Goal: Book appointment/travel/reservation

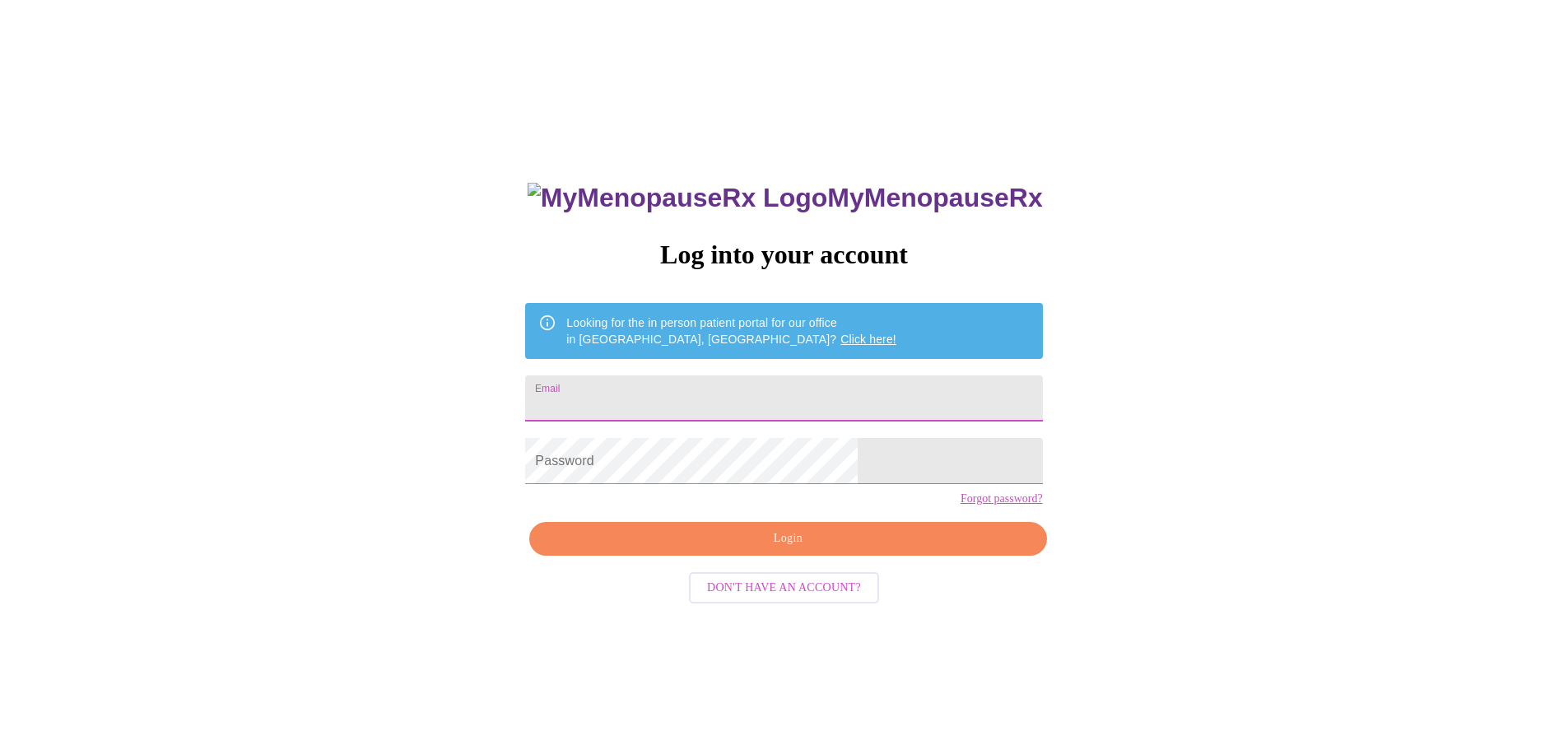
click at [638, 390] on input "Email" at bounding box center [784, 398] width 517 height 46
type input "[EMAIL_ADDRESS][DOMAIN_NAME]"
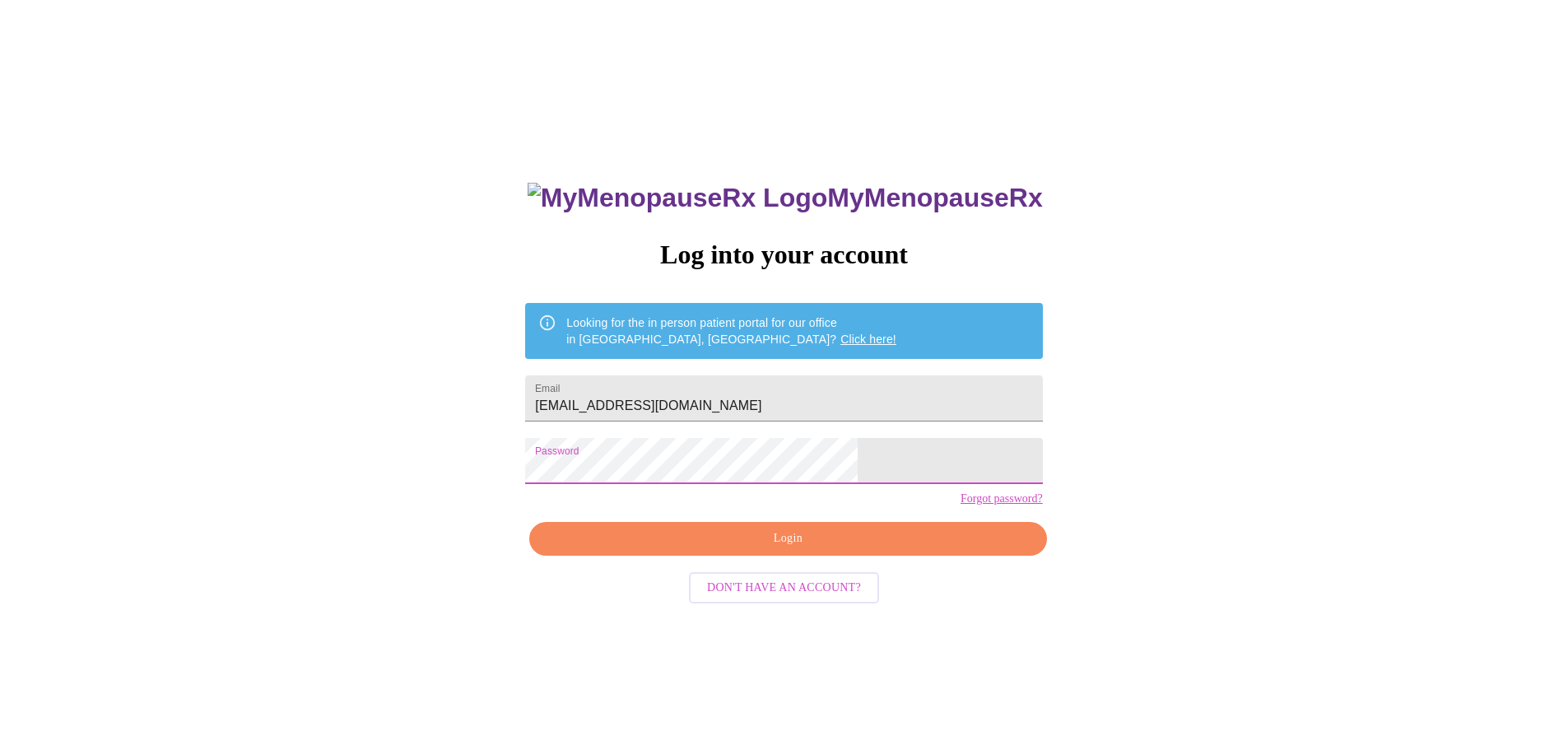
click at [689, 549] on span "Login" at bounding box center [788, 538] width 479 height 21
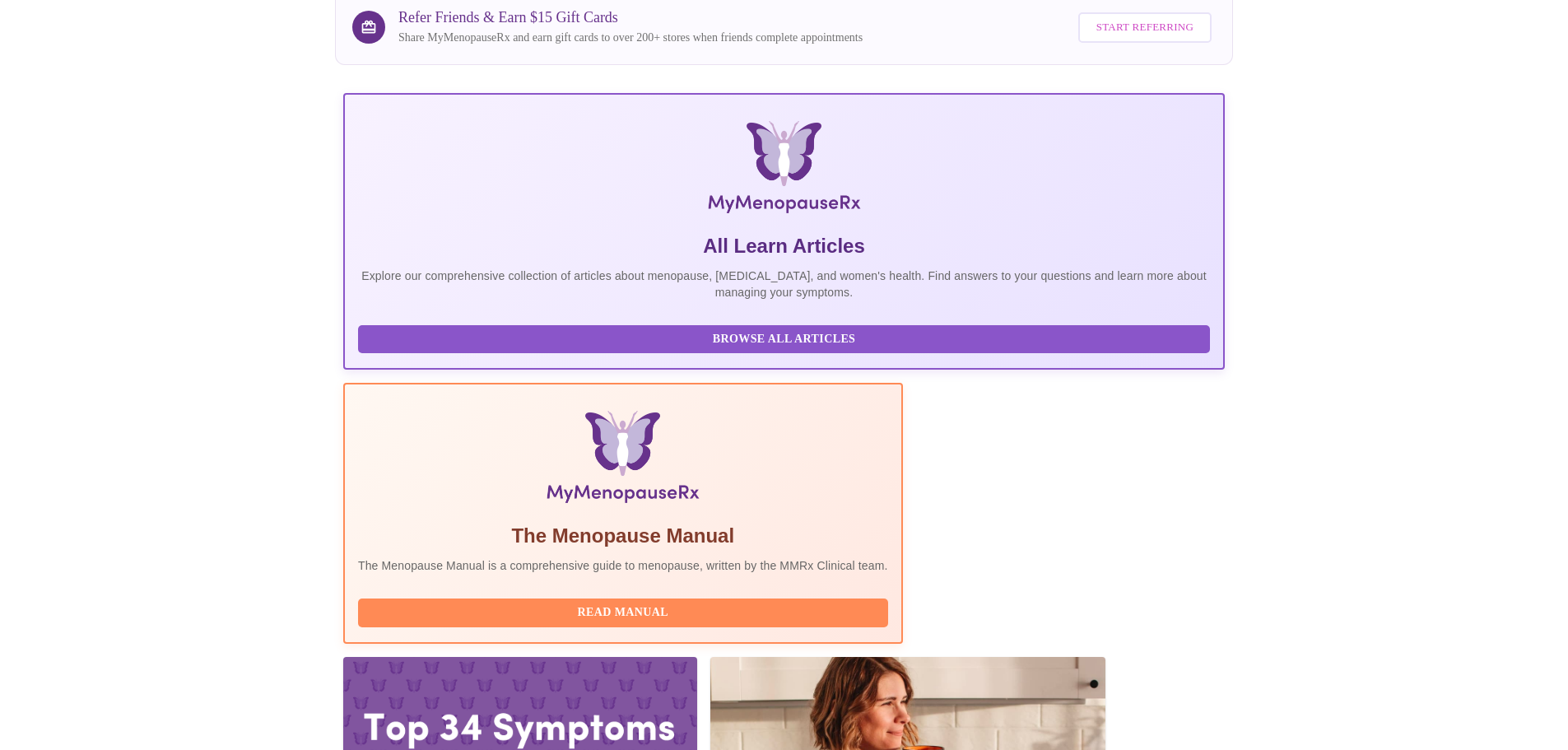
scroll to position [152, 0]
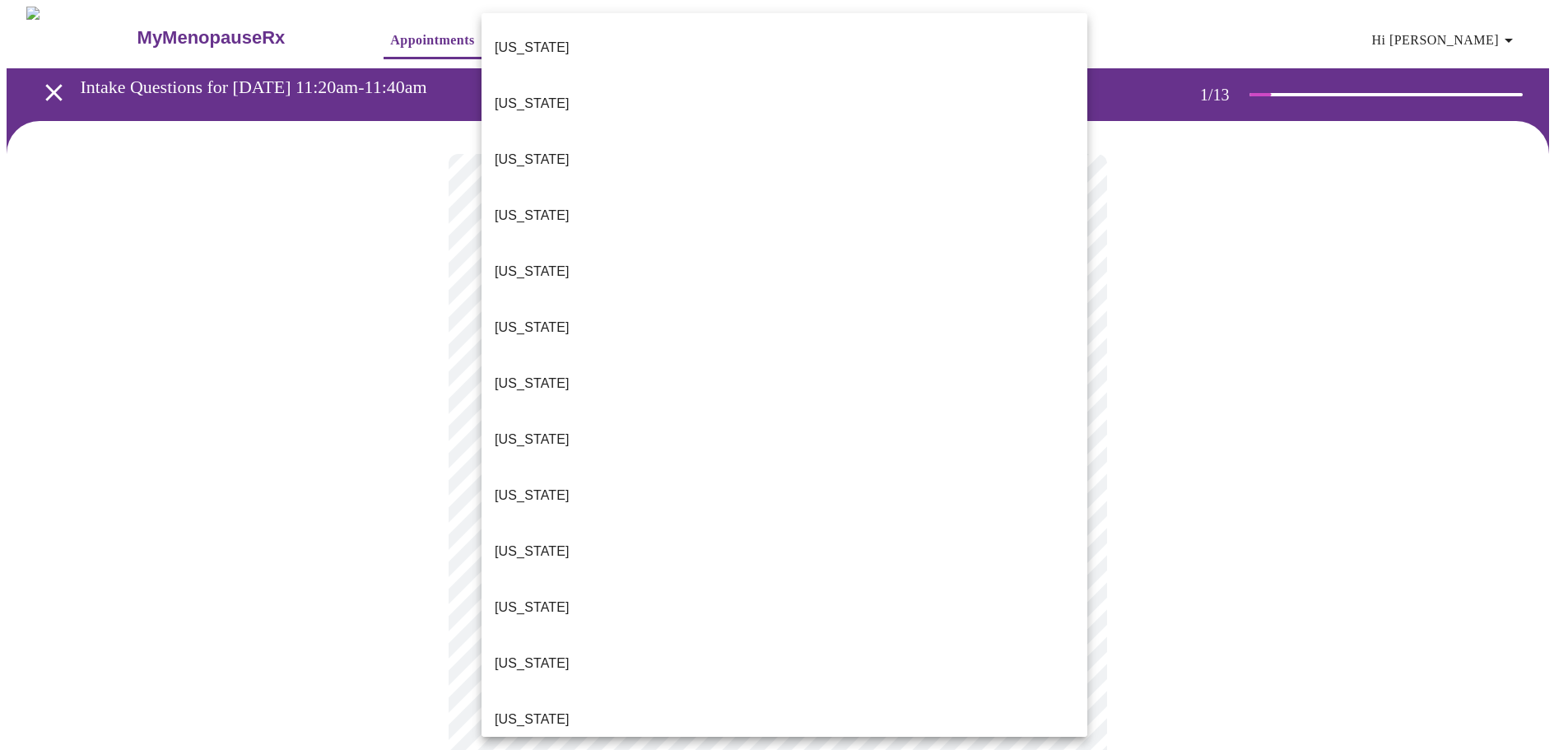
click at [523, 363] on body "MyMenopauseRx Appointments Messaging Labs Uploads Medications Community Refer a…" at bounding box center [784, 763] width 1555 height 1514
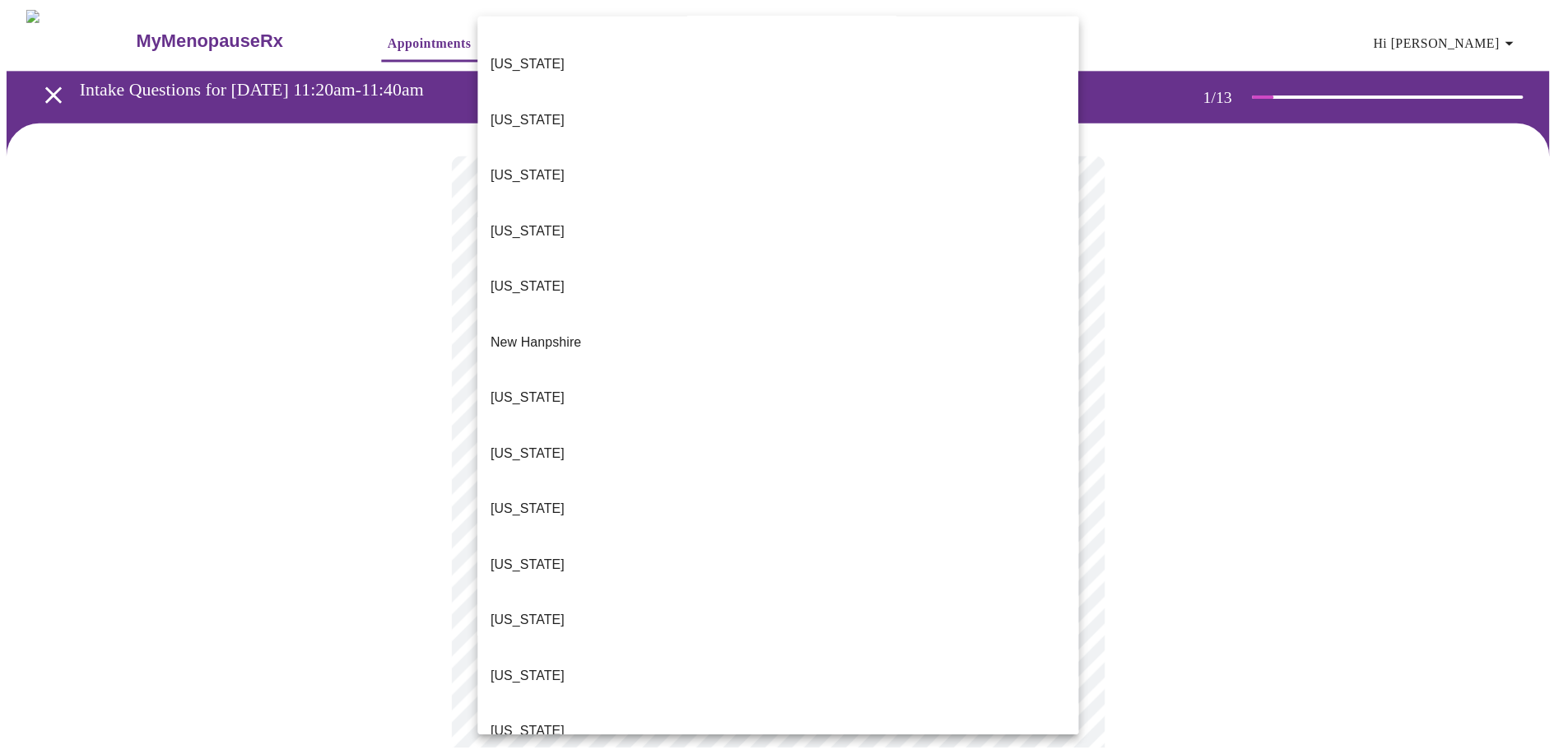
scroll to position [1430, 0]
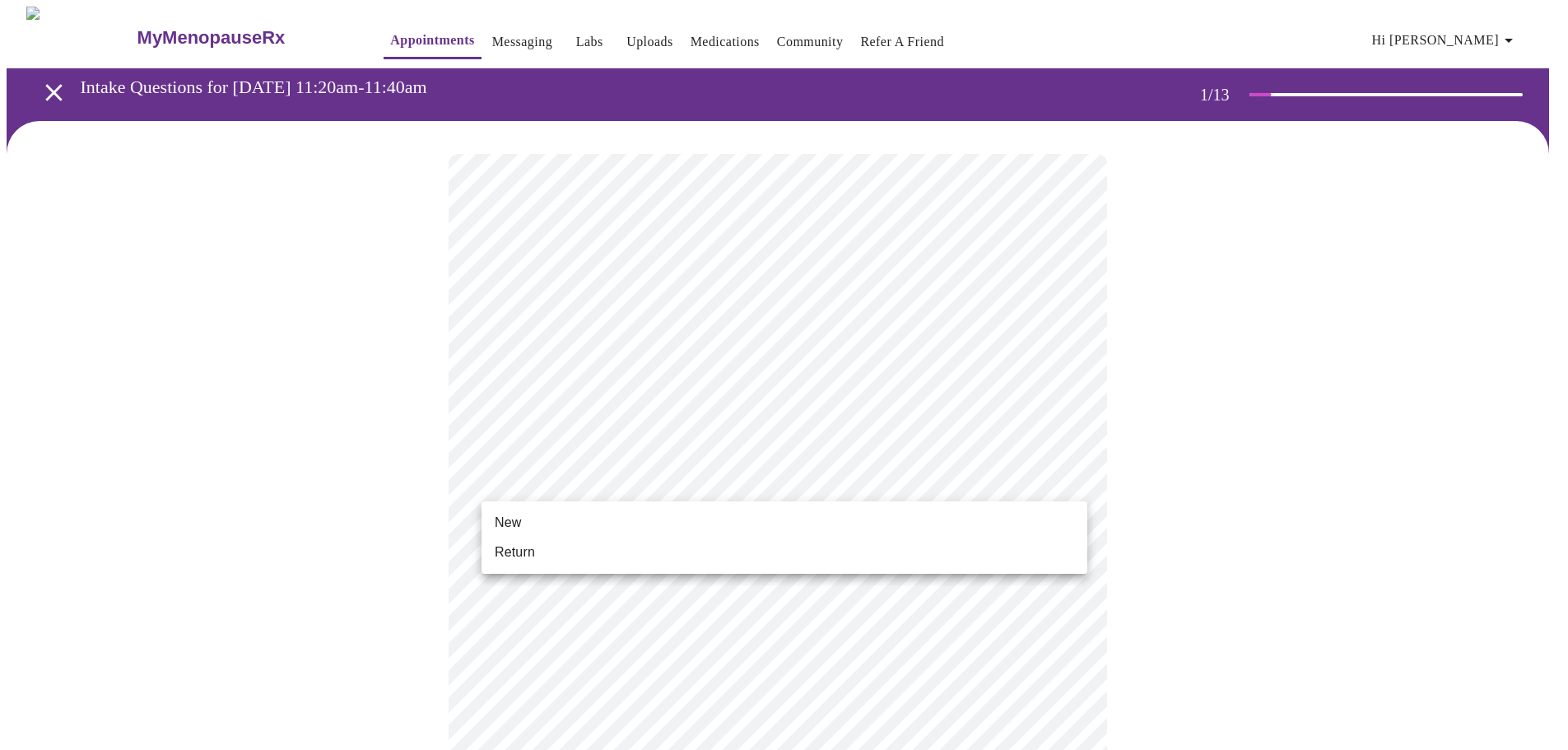
click at [614, 481] on body "MyMenopauseRx Appointments Messaging Labs Uploads Medications Community Refer a…" at bounding box center [784, 758] width 1555 height 1504
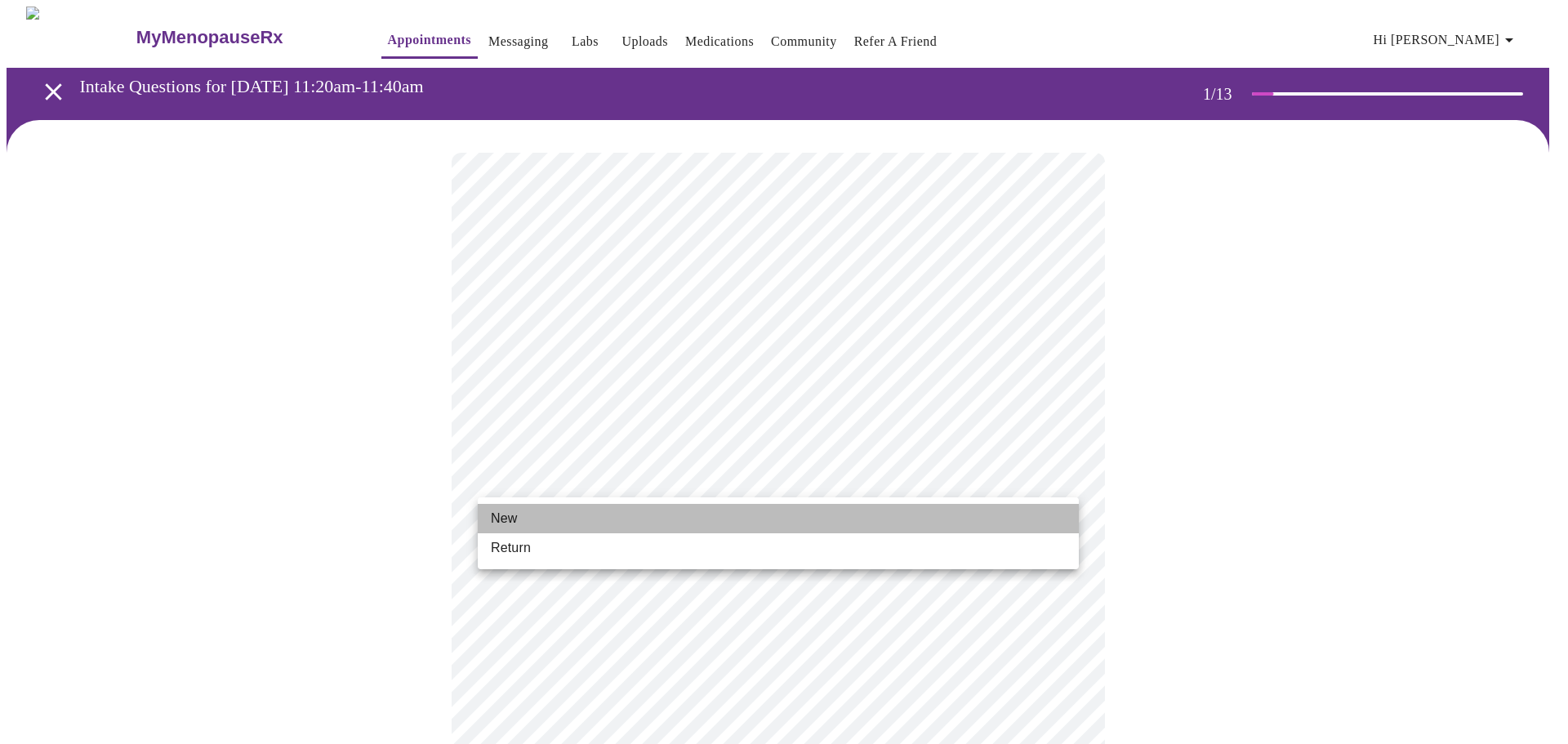
click at [598, 523] on li "New" at bounding box center [778, 518] width 601 height 29
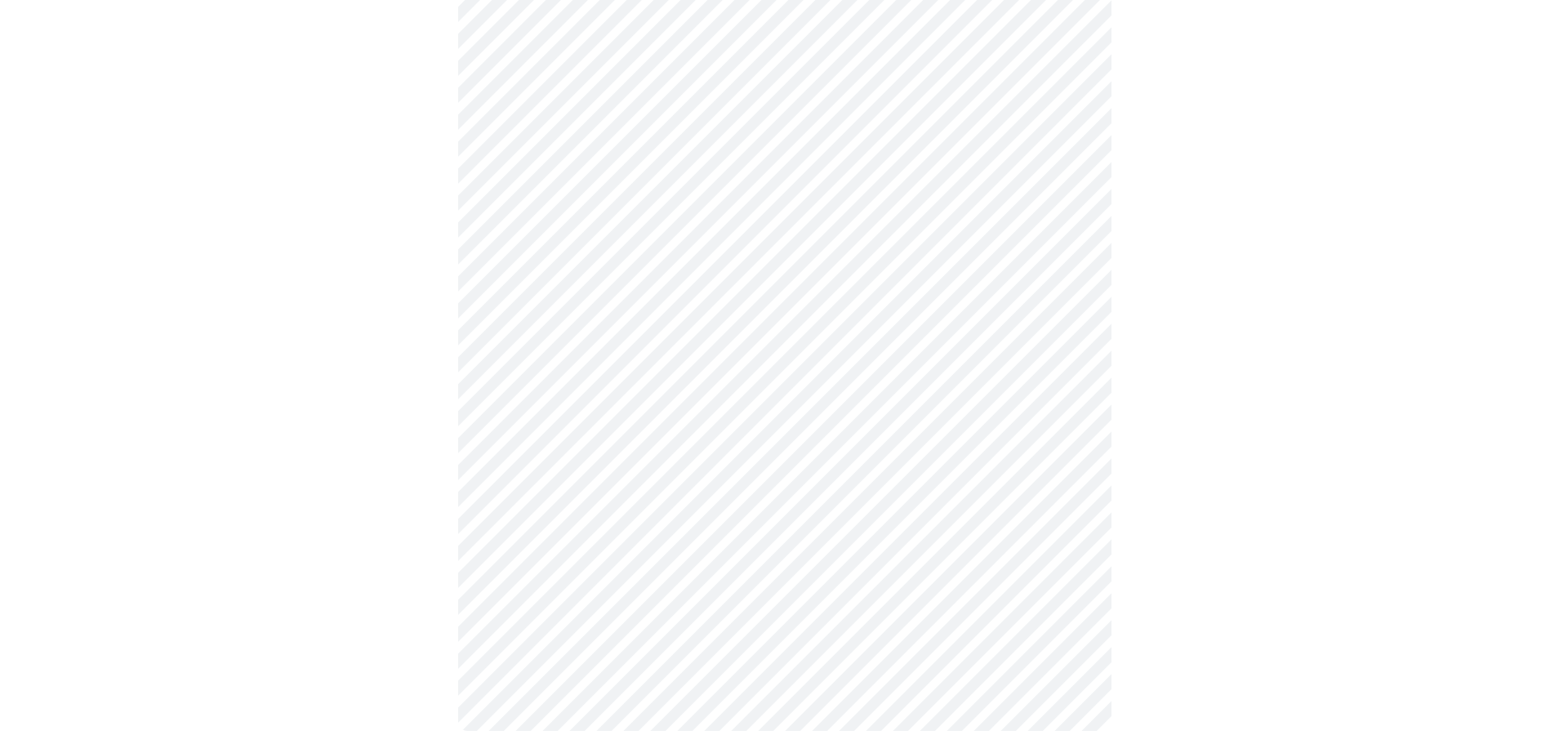
scroll to position [725, 0]
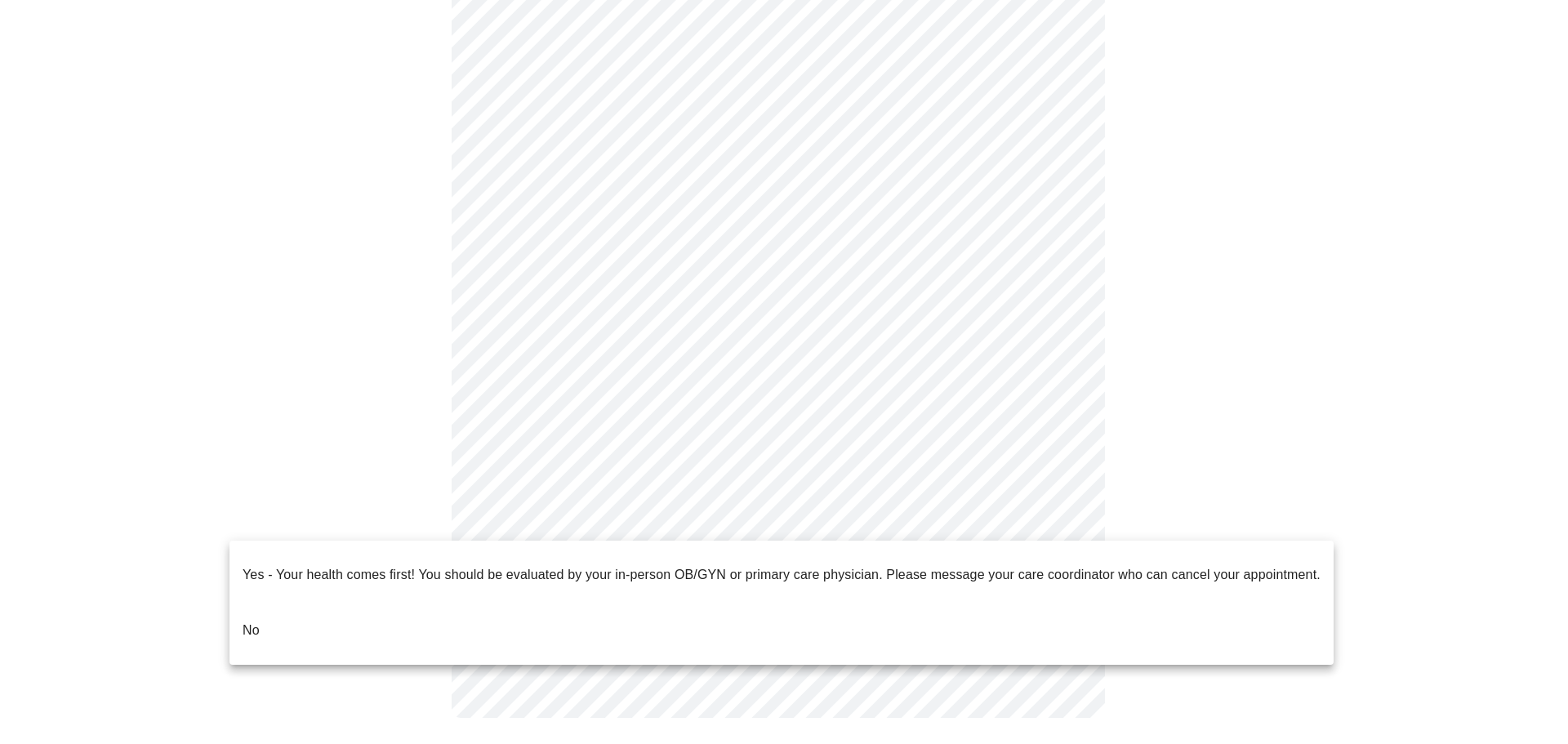
click at [624, 510] on body "MyMenopauseRx Appointments Messaging Labs Uploads Medications Community Refer a…" at bounding box center [784, 15] width 1555 height 1469
click at [546, 613] on li "No" at bounding box center [781, 630] width 1104 height 55
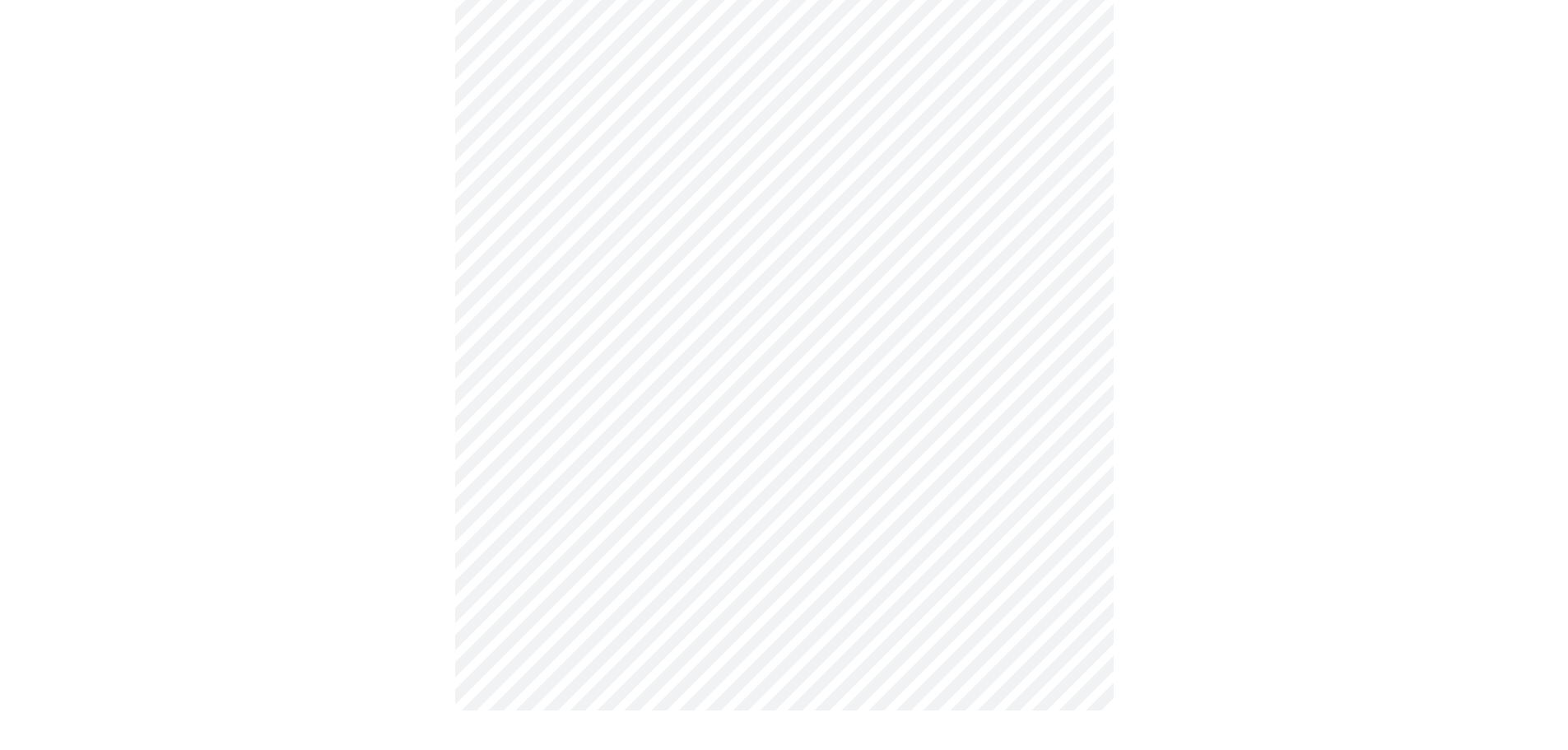
scroll to position [0, 0]
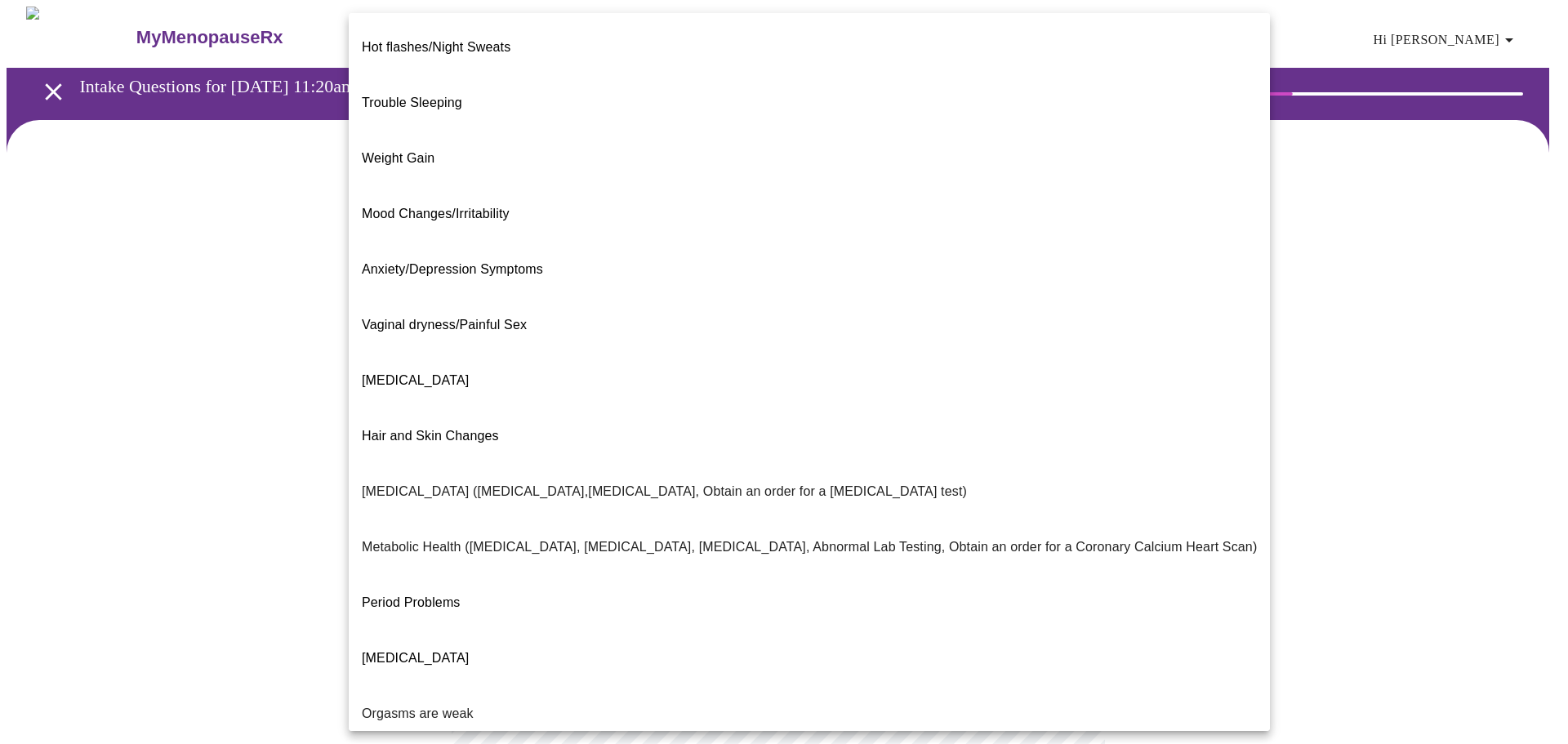
click at [653, 337] on body "MyMenopauseRx Appointments Messaging Labs Uploads Medications Community Refer a…" at bounding box center [784, 497] width 1555 height 981
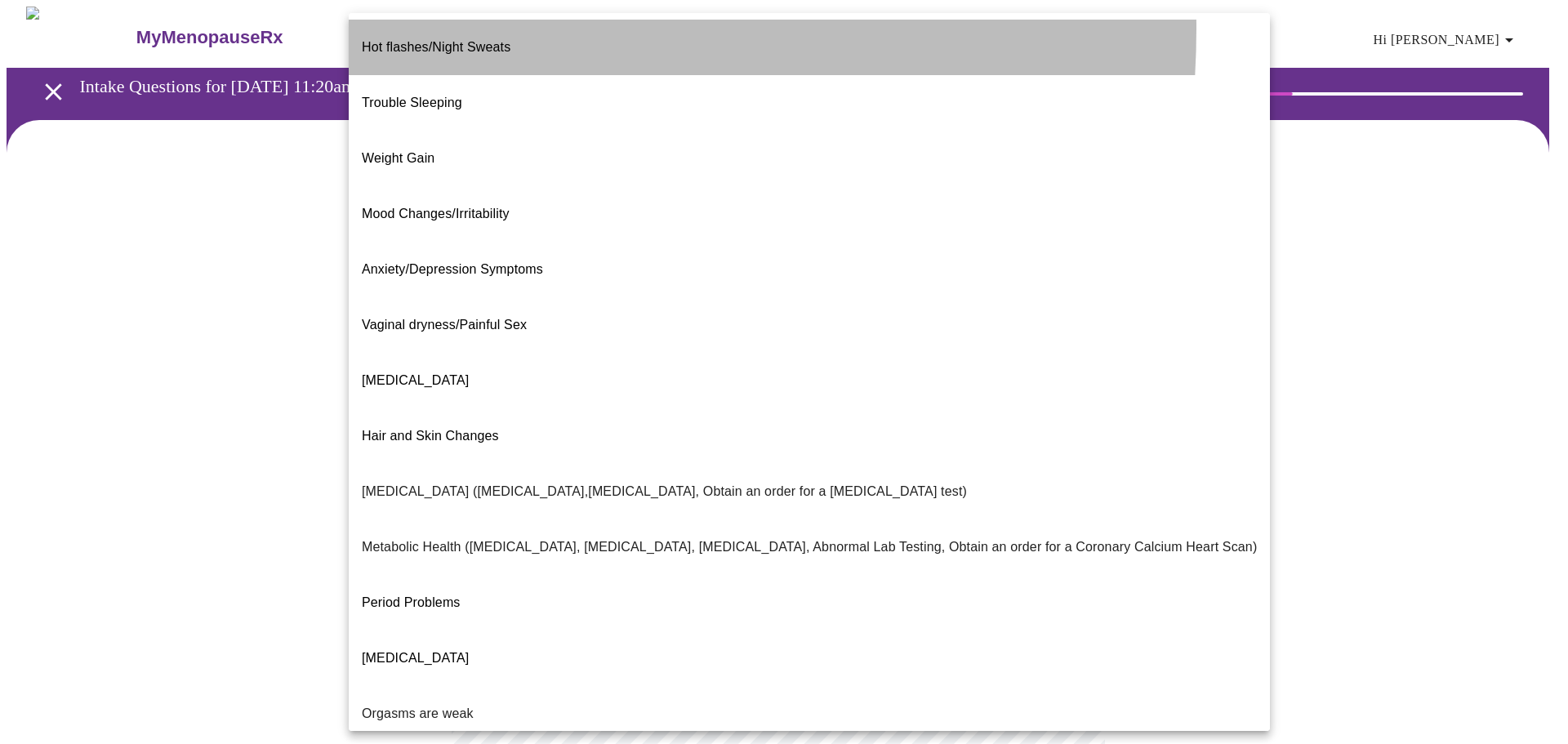
click at [402, 40] on span "Hot flashes/Night Sweats" at bounding box center [436, 46] width 149 height 14
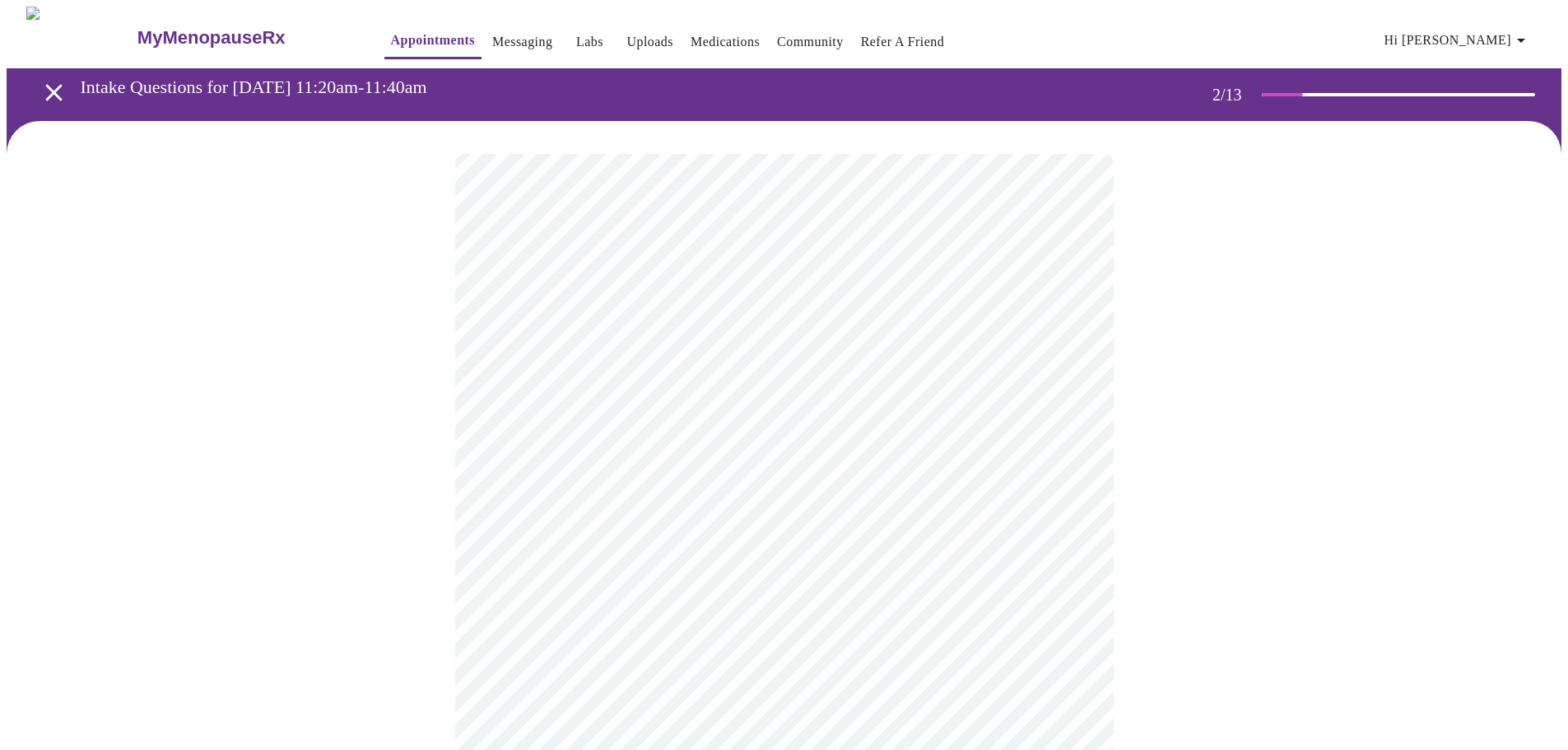
click at [384, 491] on div at bounding box center [784, 553] width 1555 height 865
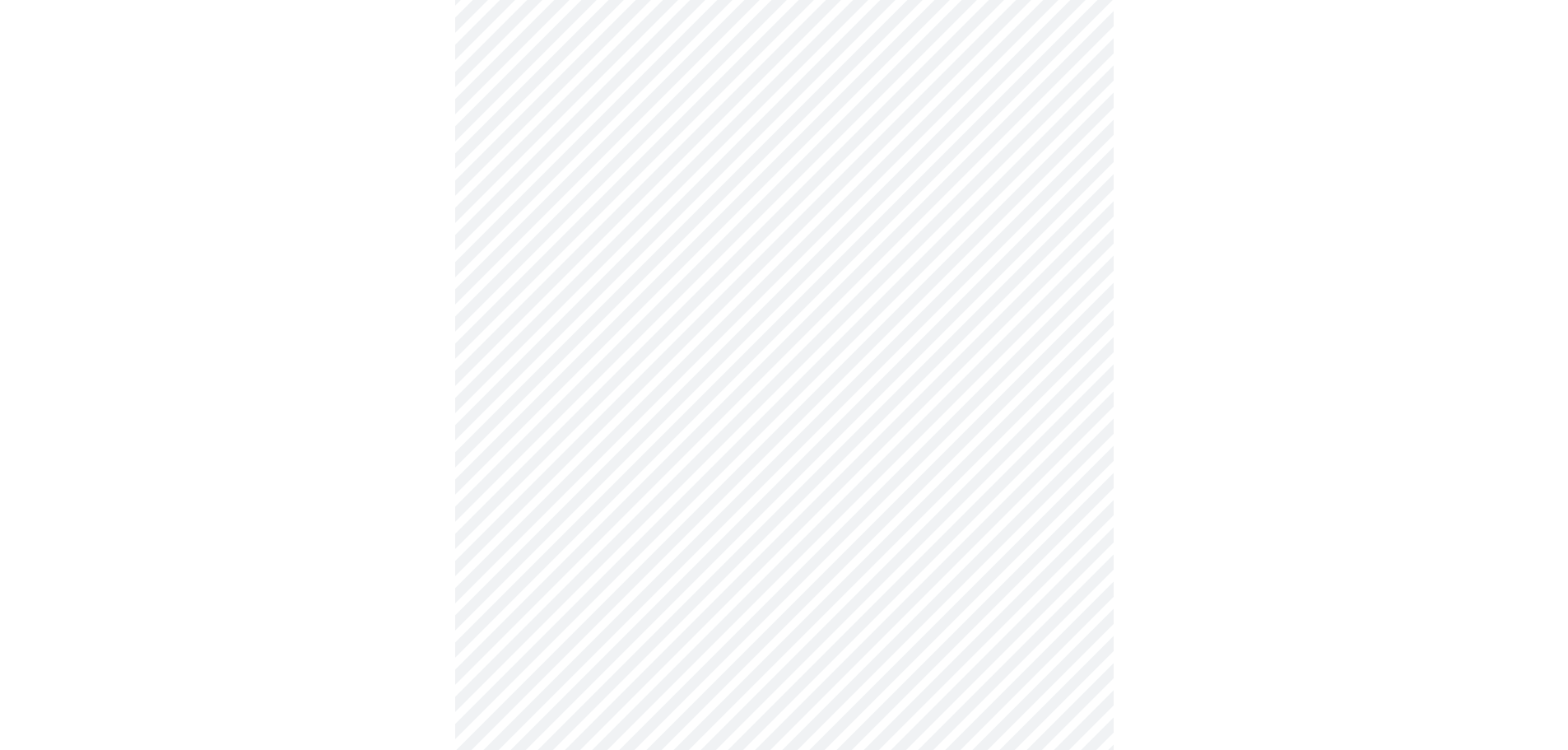
scroll to position [164, 0]
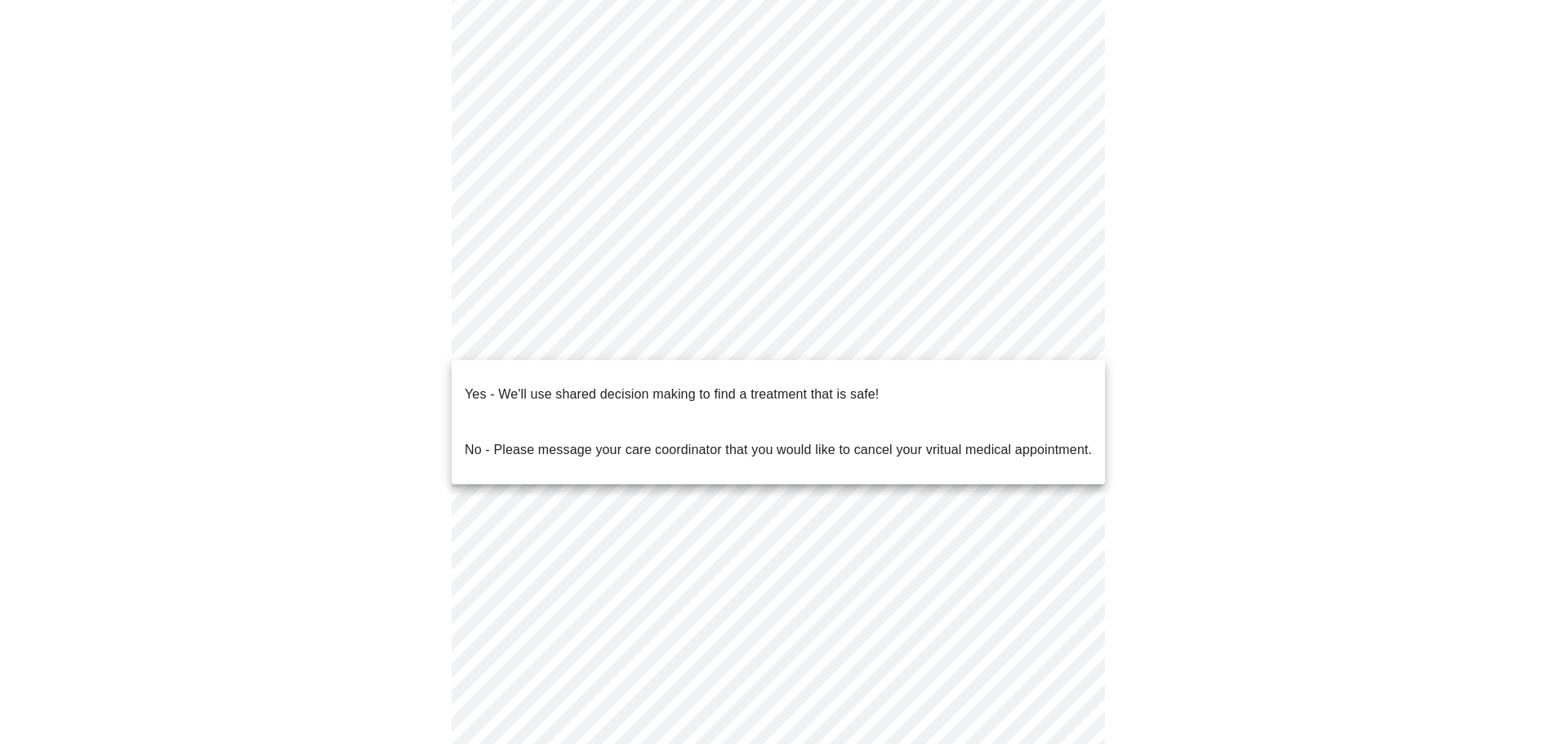
click at [539, 326] on body "MyMenopauseRx Appointments Messaging Labs Uploads Medications Community Refer a…" at bounding box center [784, 329] width 1555 height 971
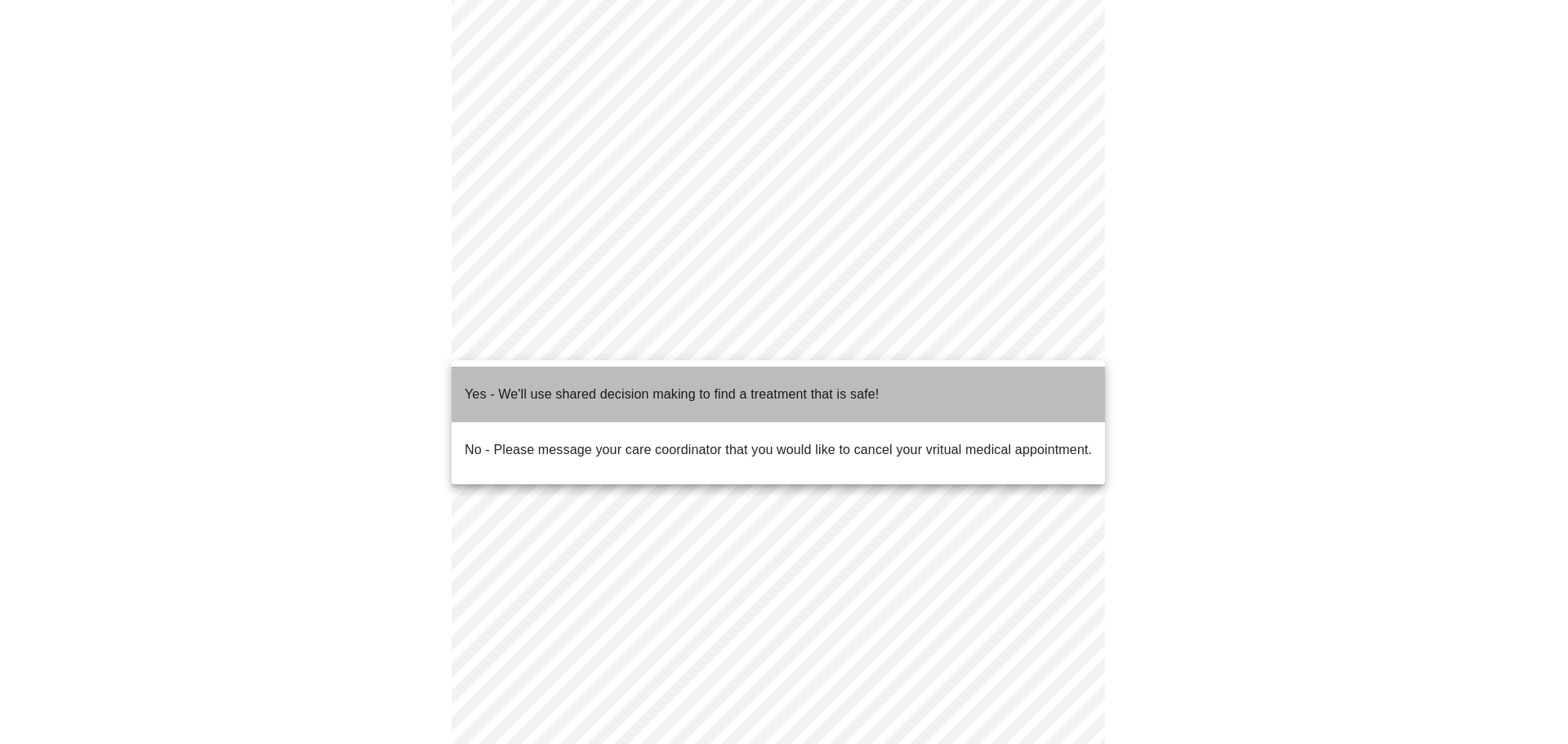
click at [530, 384] on p "Yes - We'll use shared decision making to find a treatment that is safe!" at bounding box center [672, 394] width 414 height 20
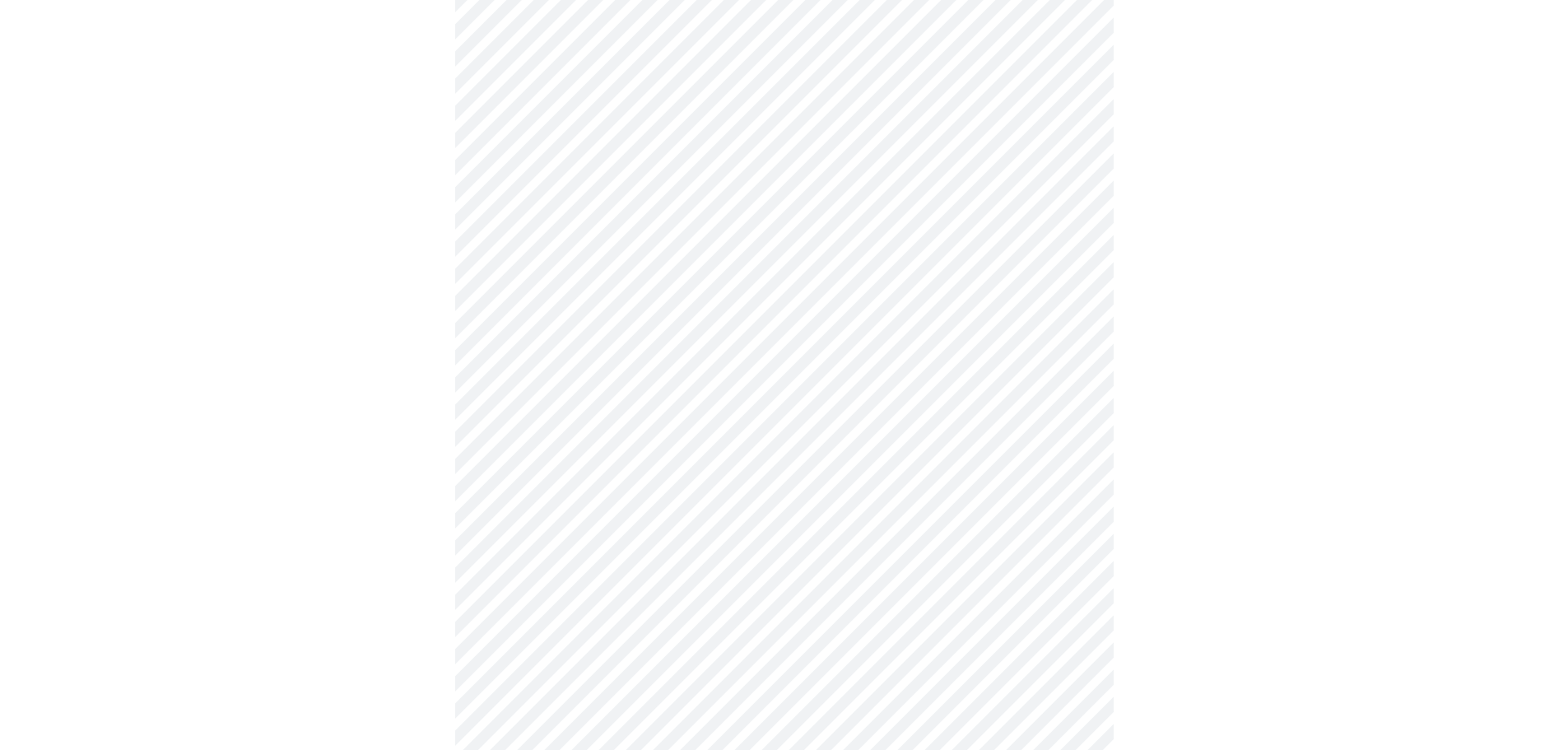
scroll to position [0, 0]
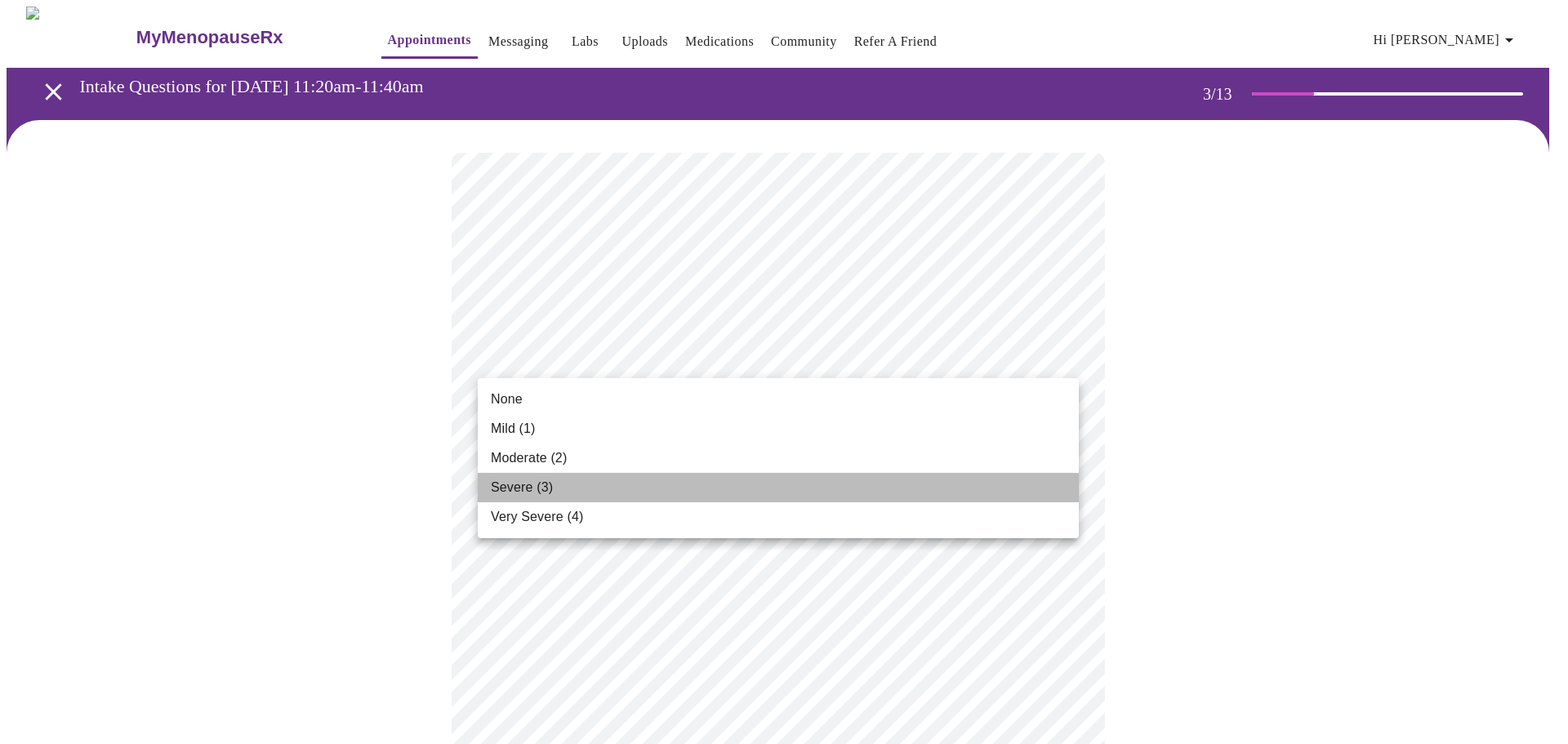
click at [639, 484] on li "Severe (3)" at bounding box center [778, 488] width 601 height 29
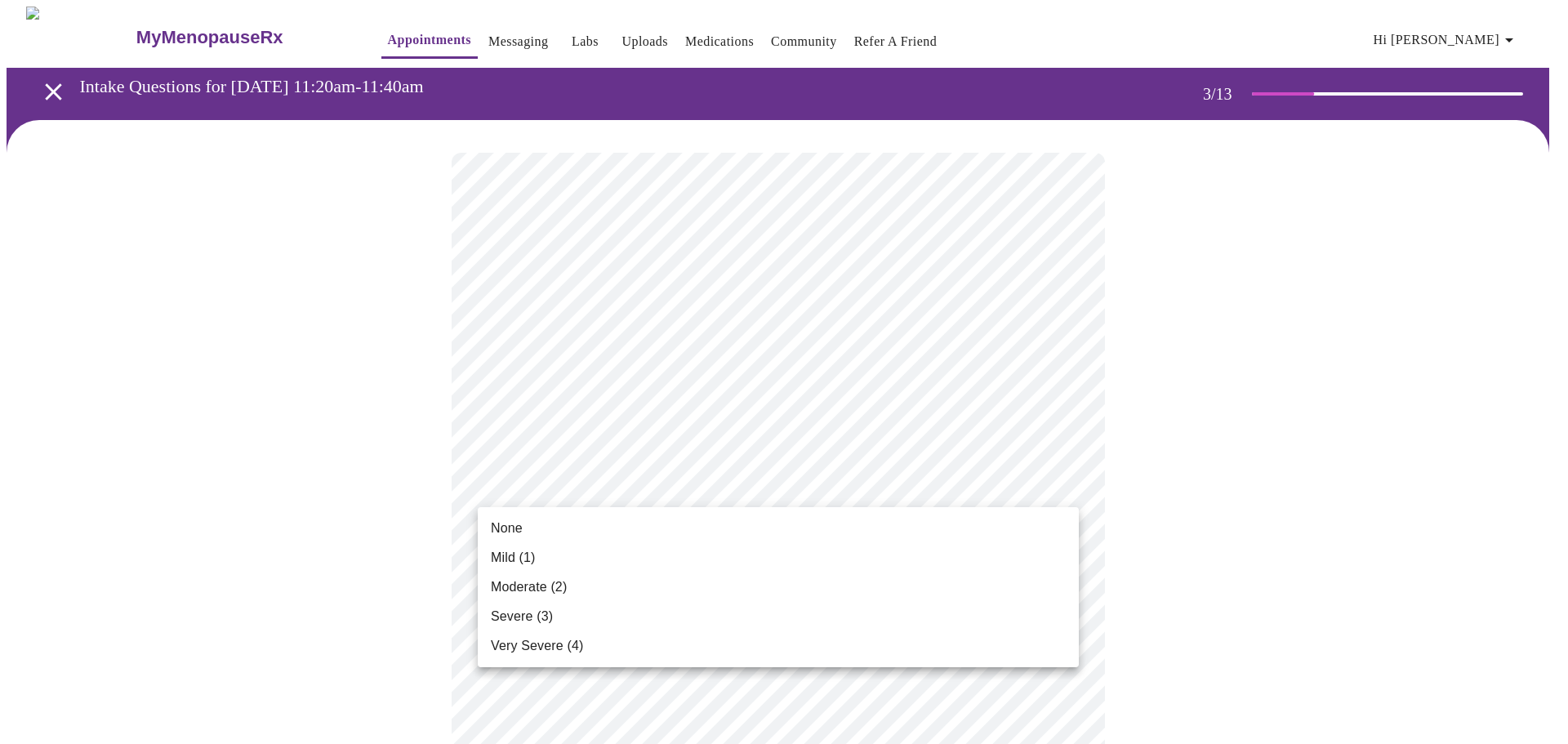
click at [537, 567] on li "Mild (1)" at bounding box center [778, 557] width 601 height 29
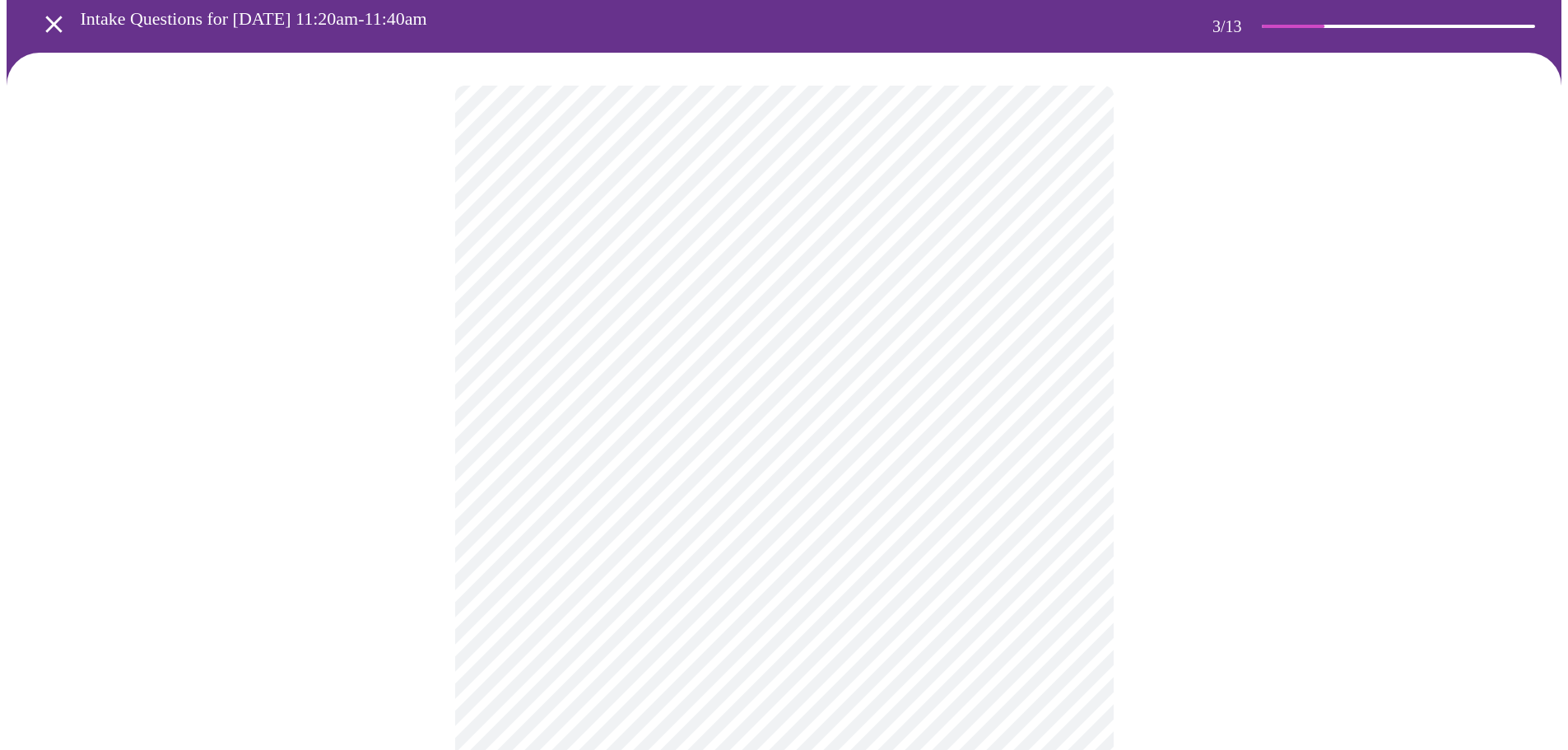
scroll to position [164, 0]
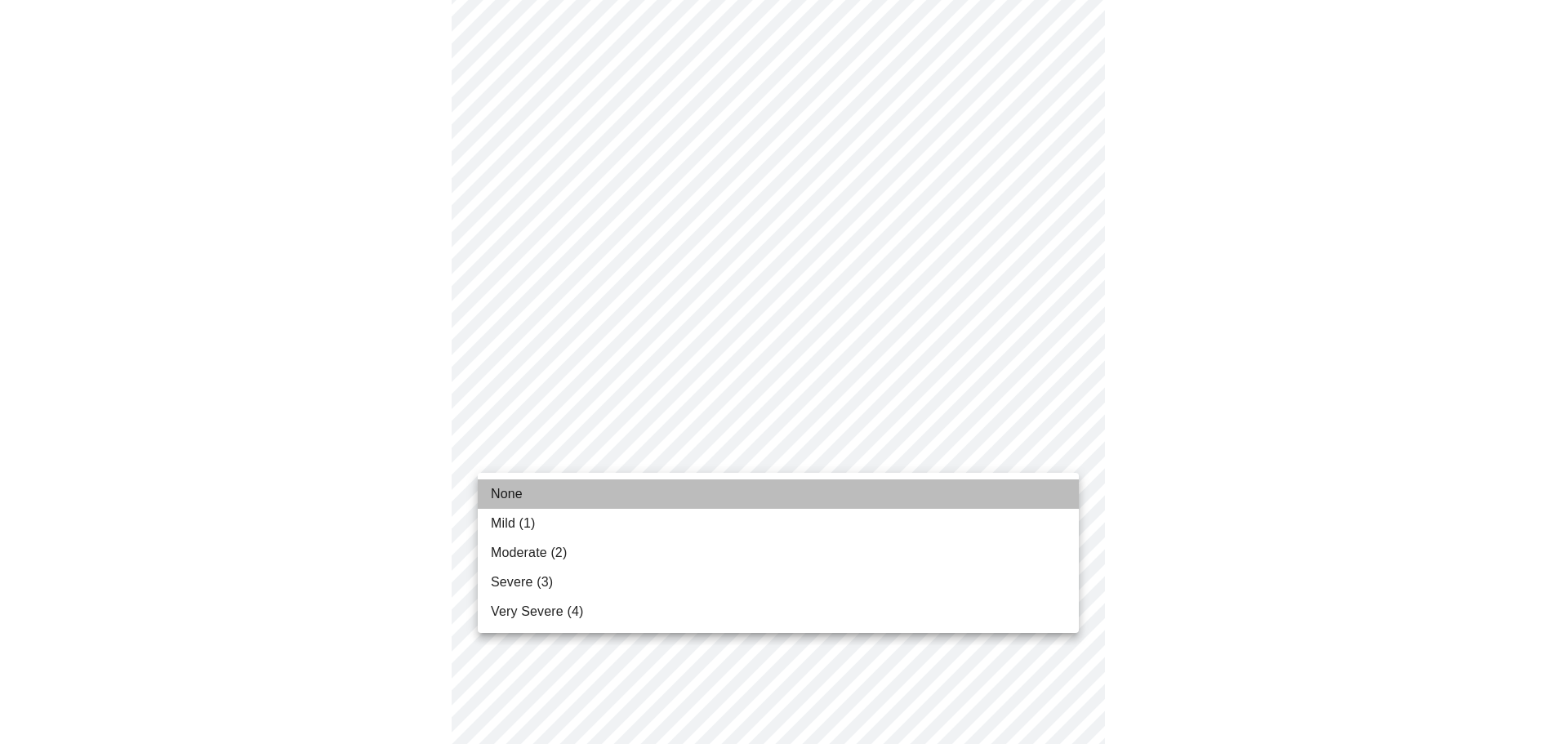
click at [529, 506] on li "None" at bounding box center [778, 494] width 601 height 29
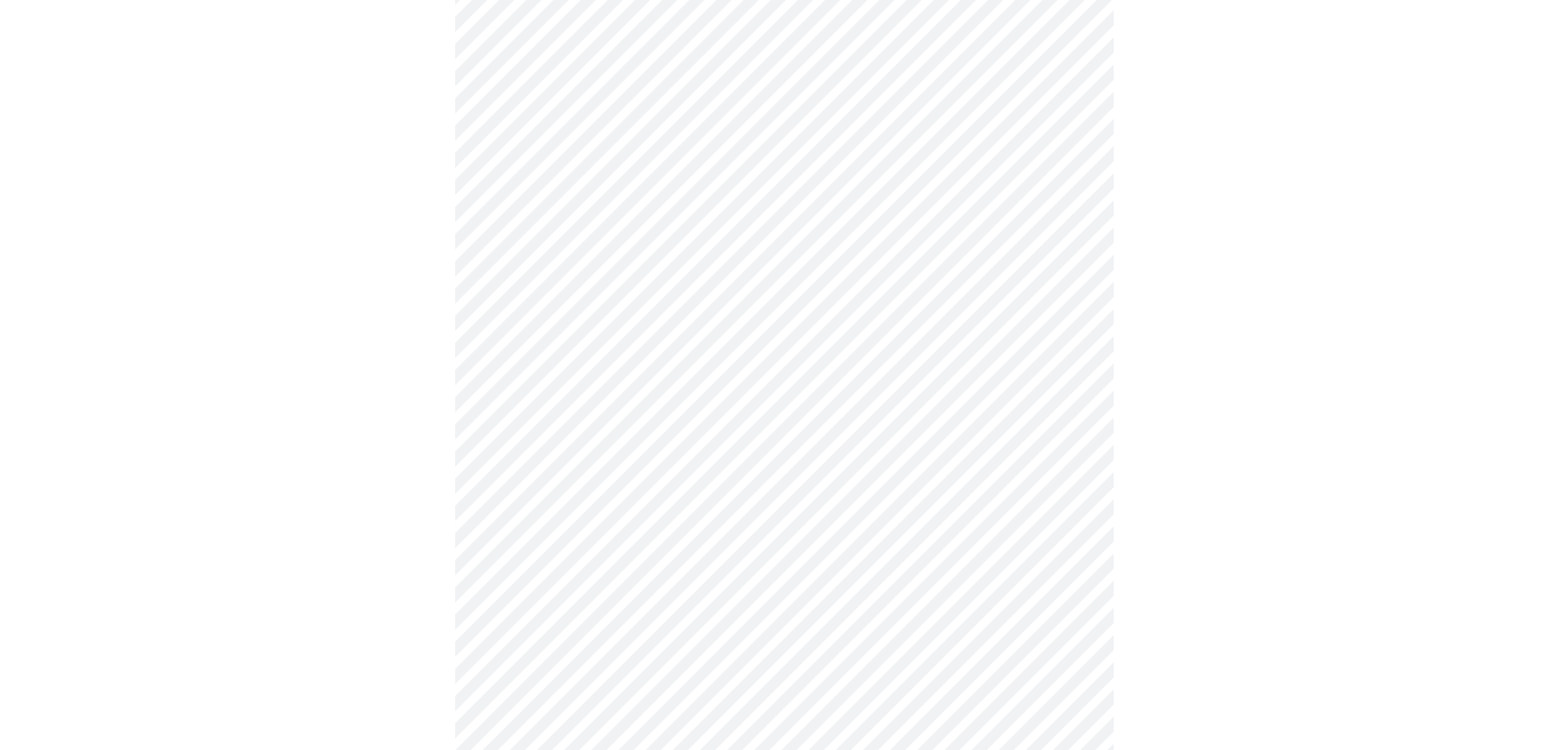
scroll to position [247, 0]
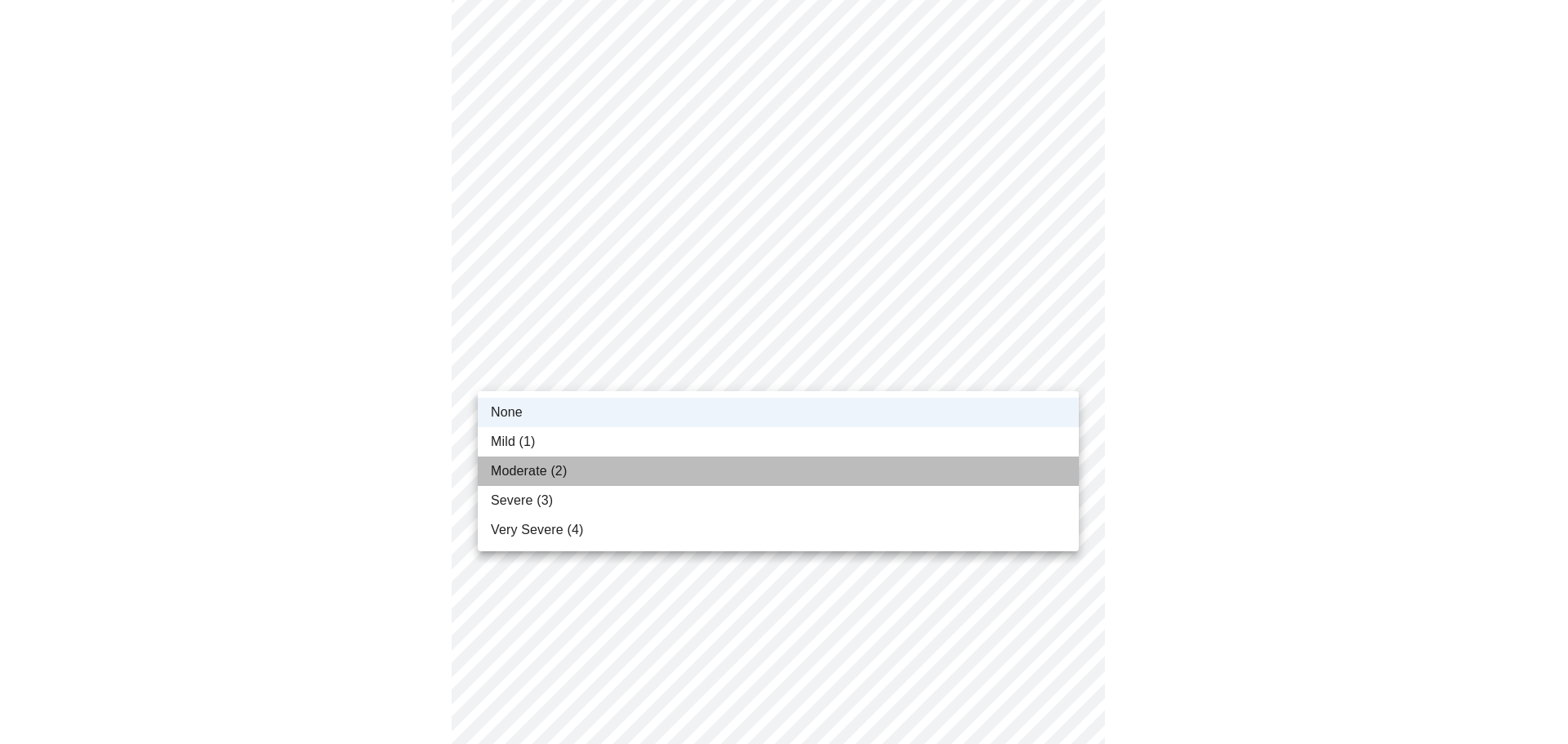
click at [591, 468] on li "Moderate (2)" at bounding box center [778, 471] width 601 height 29
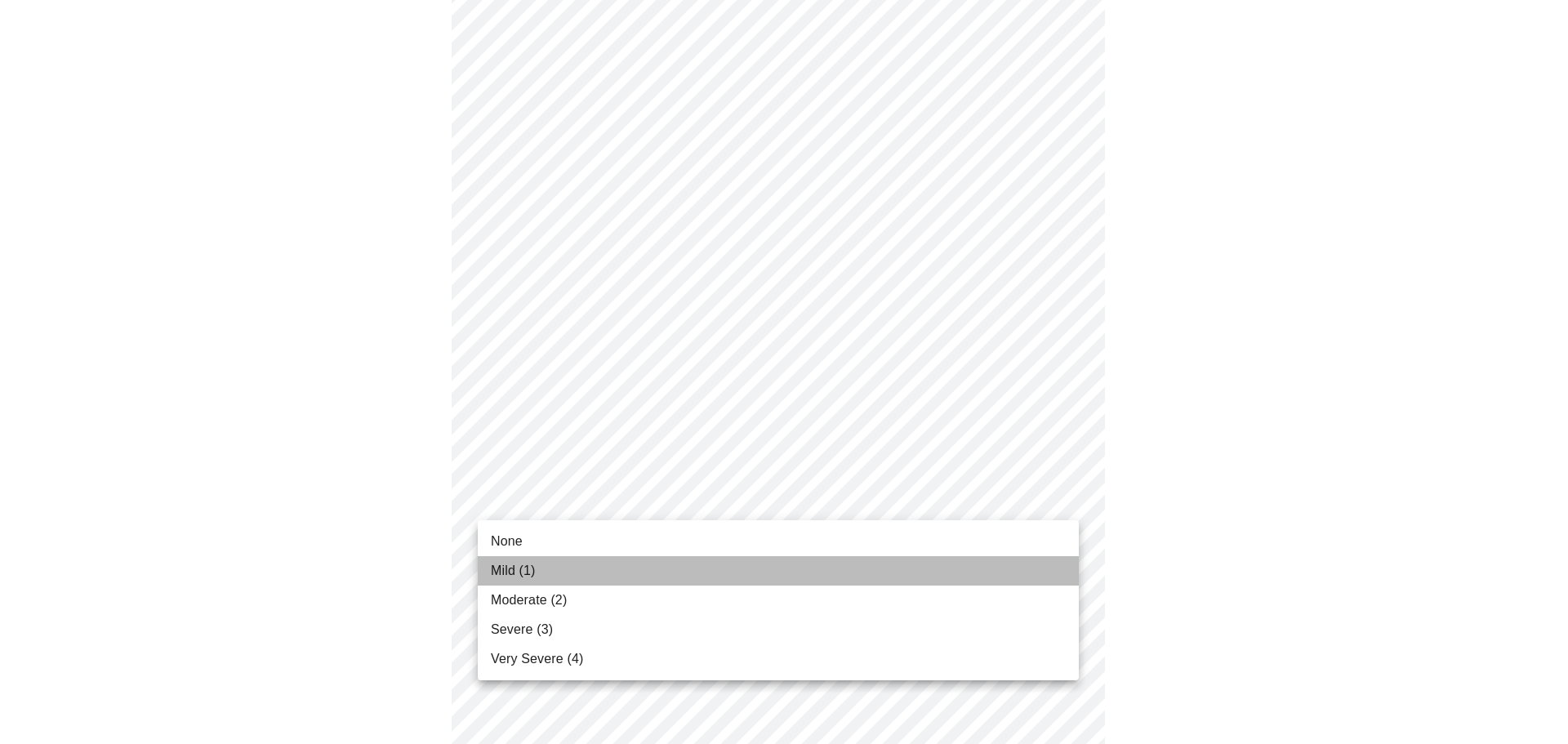
click at [573, 556] on li "Mild (1)" at bounding box center [778, 571] width 601 height 29
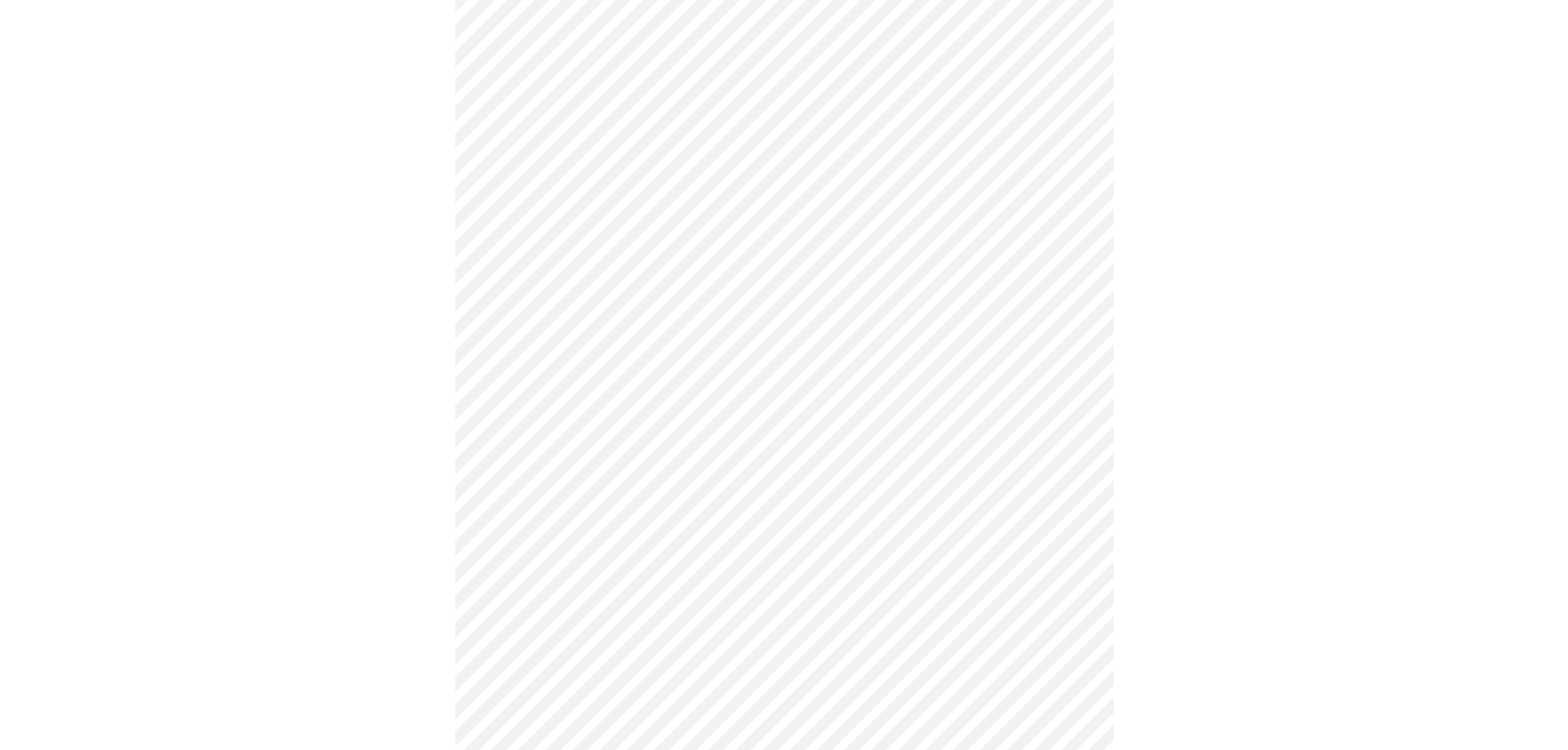
scroll to position [412, 0]
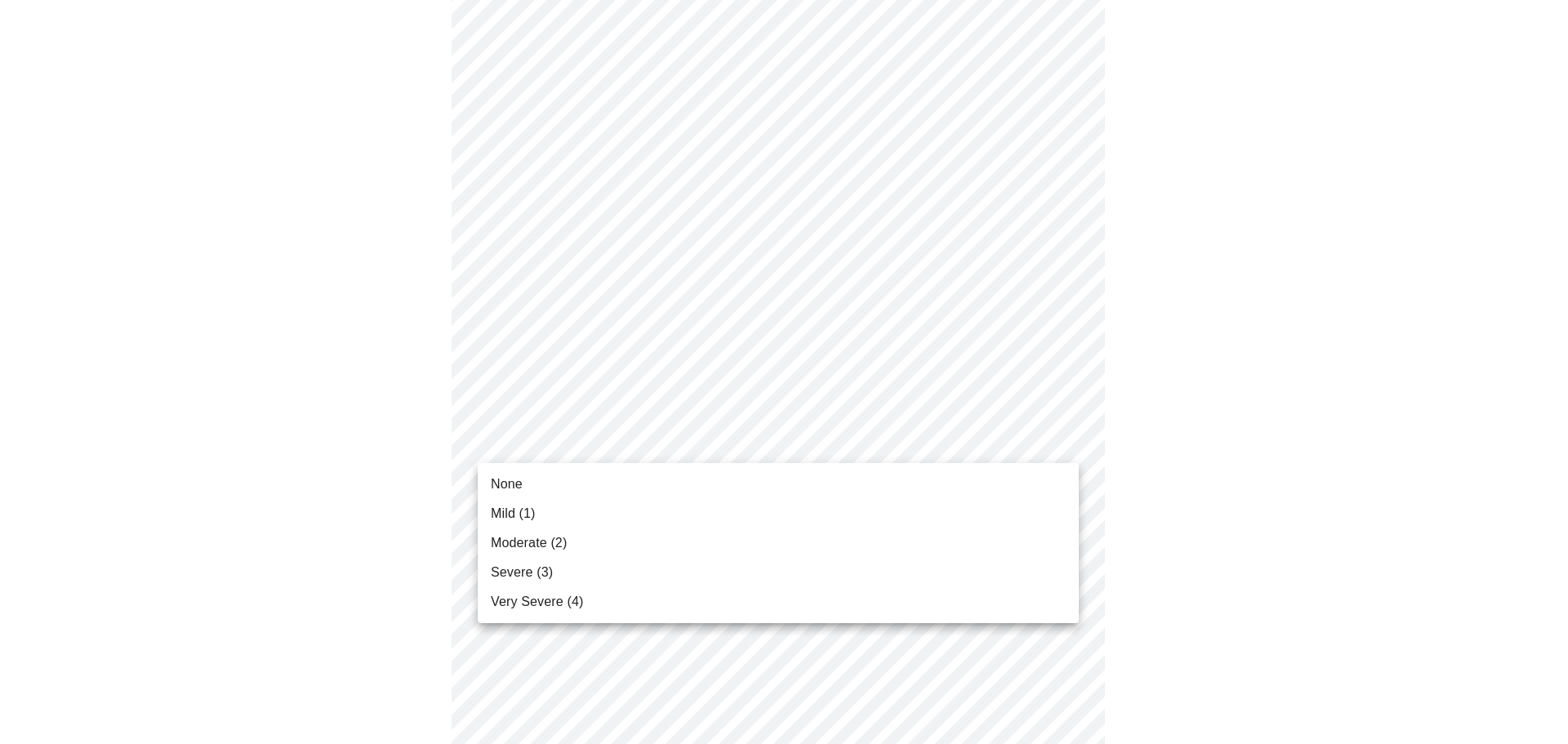
click at [546, 455] on body "MyMenopauseRx Appointments Messaging Labs Uploads Medications Community Refer a…" at bounding box center [784, 639] width 1555 height 2081
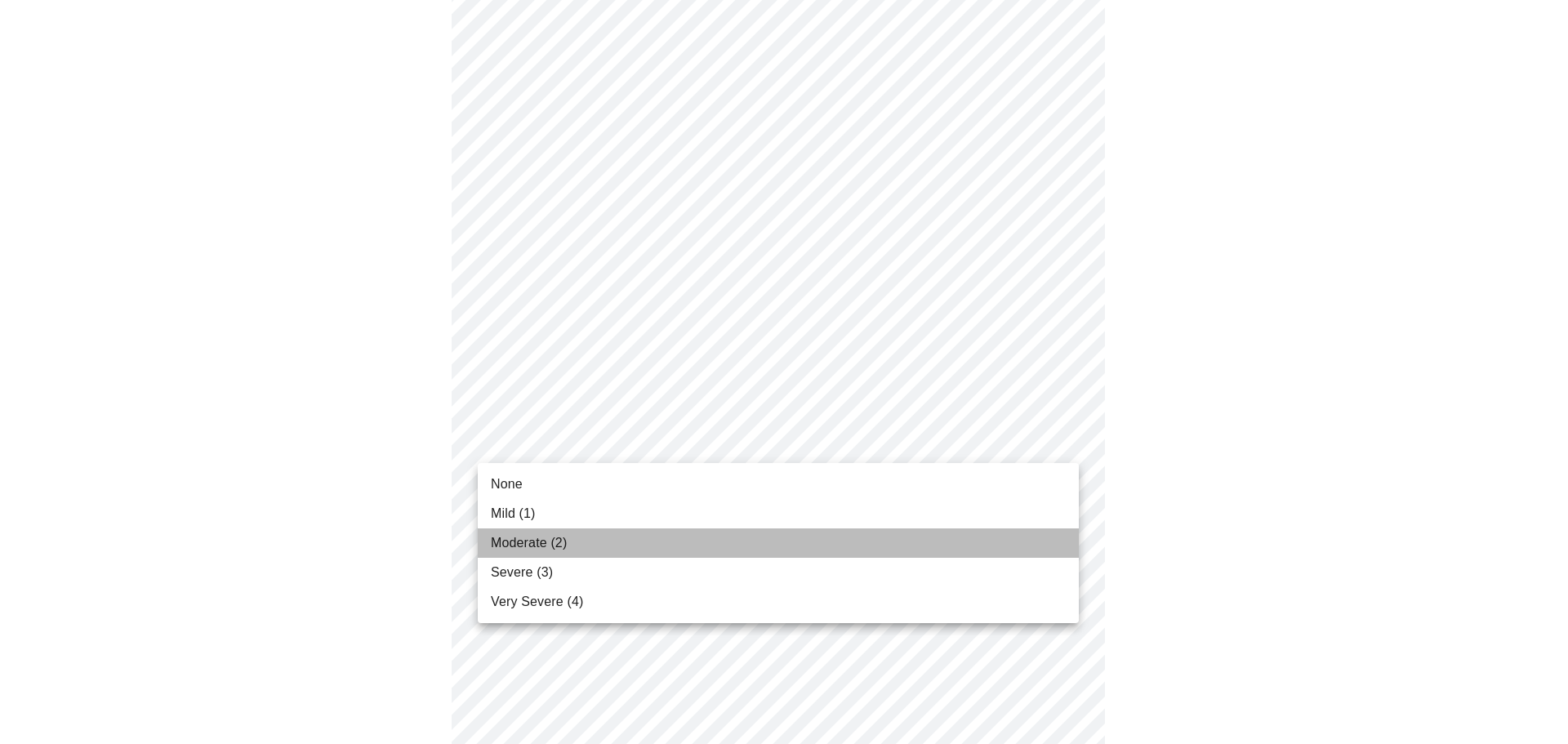
click at [545, 536] on span "Moderate (2)" at bounding box center [529, 543] width 76 height 20
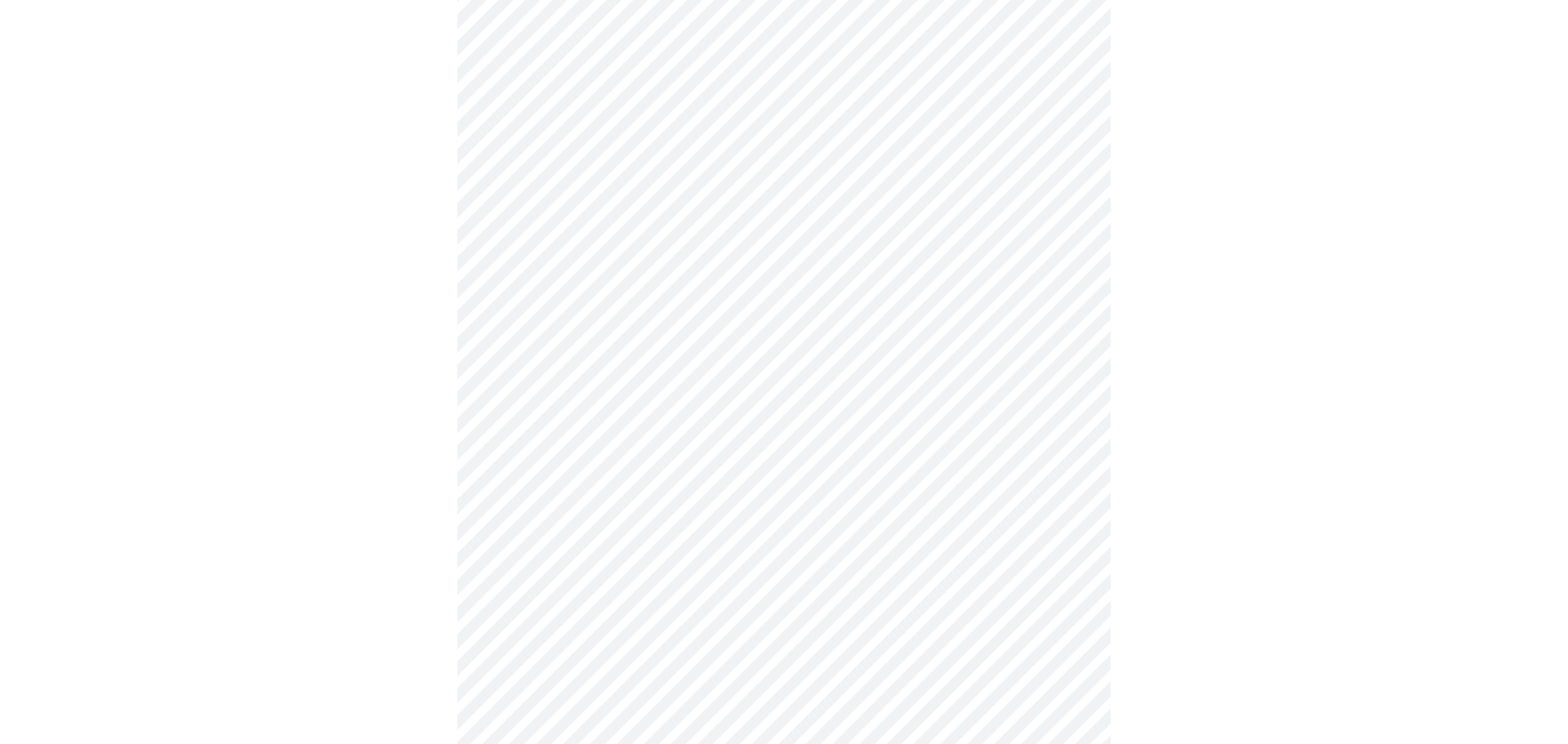
click at [535, 548] on body "MyMenopauseRx Appointments Messaging Labs Uploads Medications Community Refer a…" at bounding box center [784, 627] width 1555 height 2058
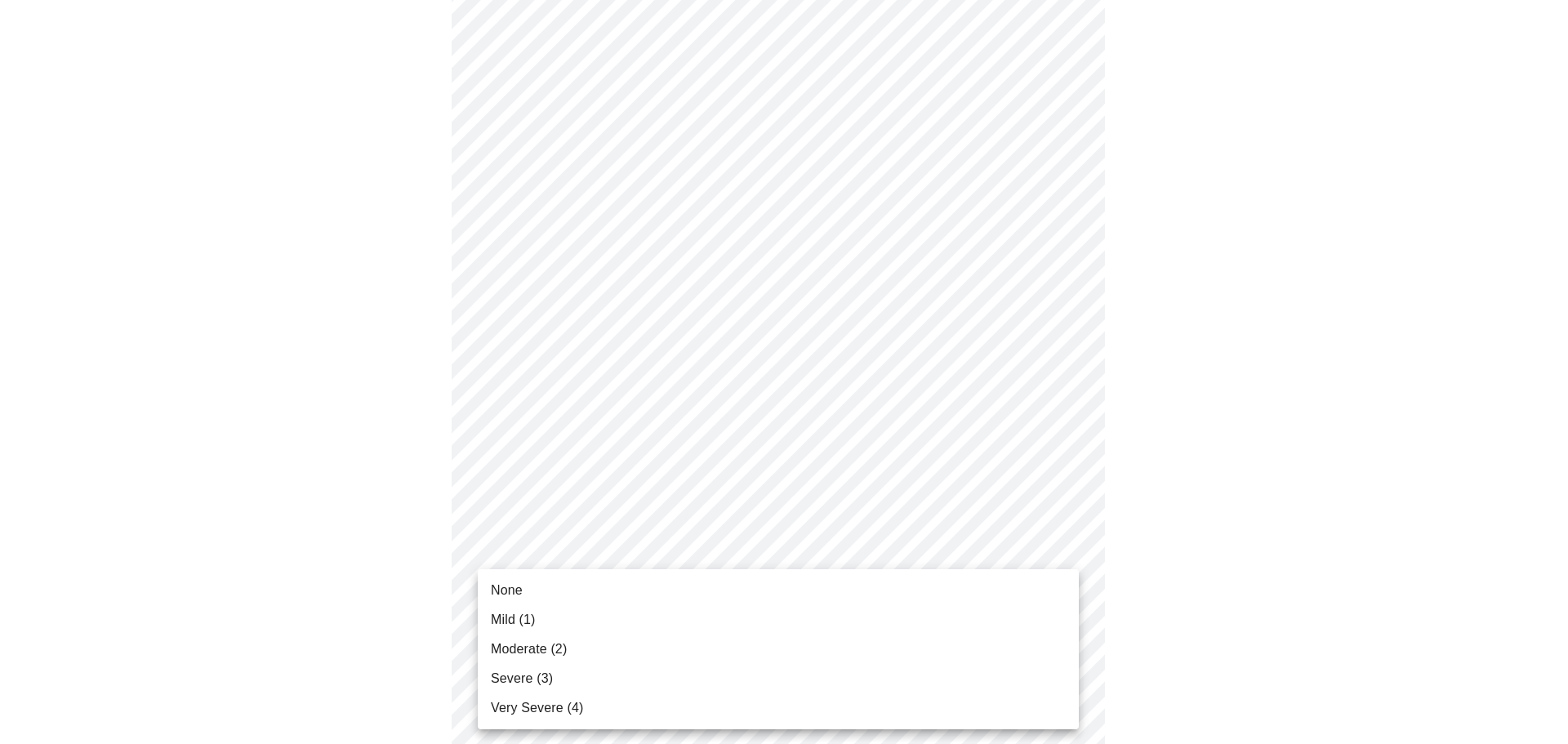
click at [532, 598] on li "None" at bounding box center [778, 590] width 601 height 29
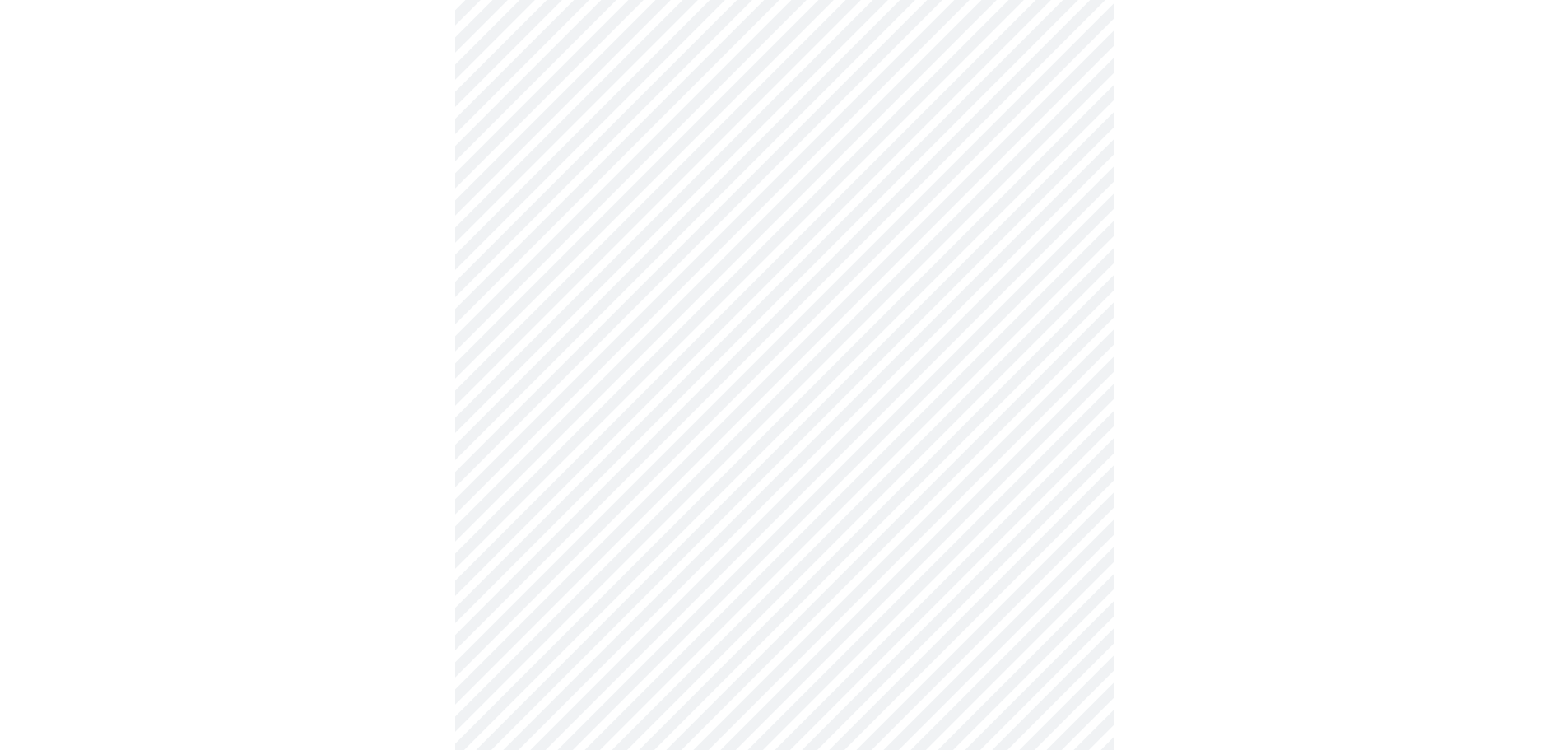
scroll to position [823, 0]
click at [512, 267] on body "MyMenopauseRx Appointments Messaging Labs Uploads Medications Community Refer a…" at bounding box center [790, 208] width 1568 height 2051
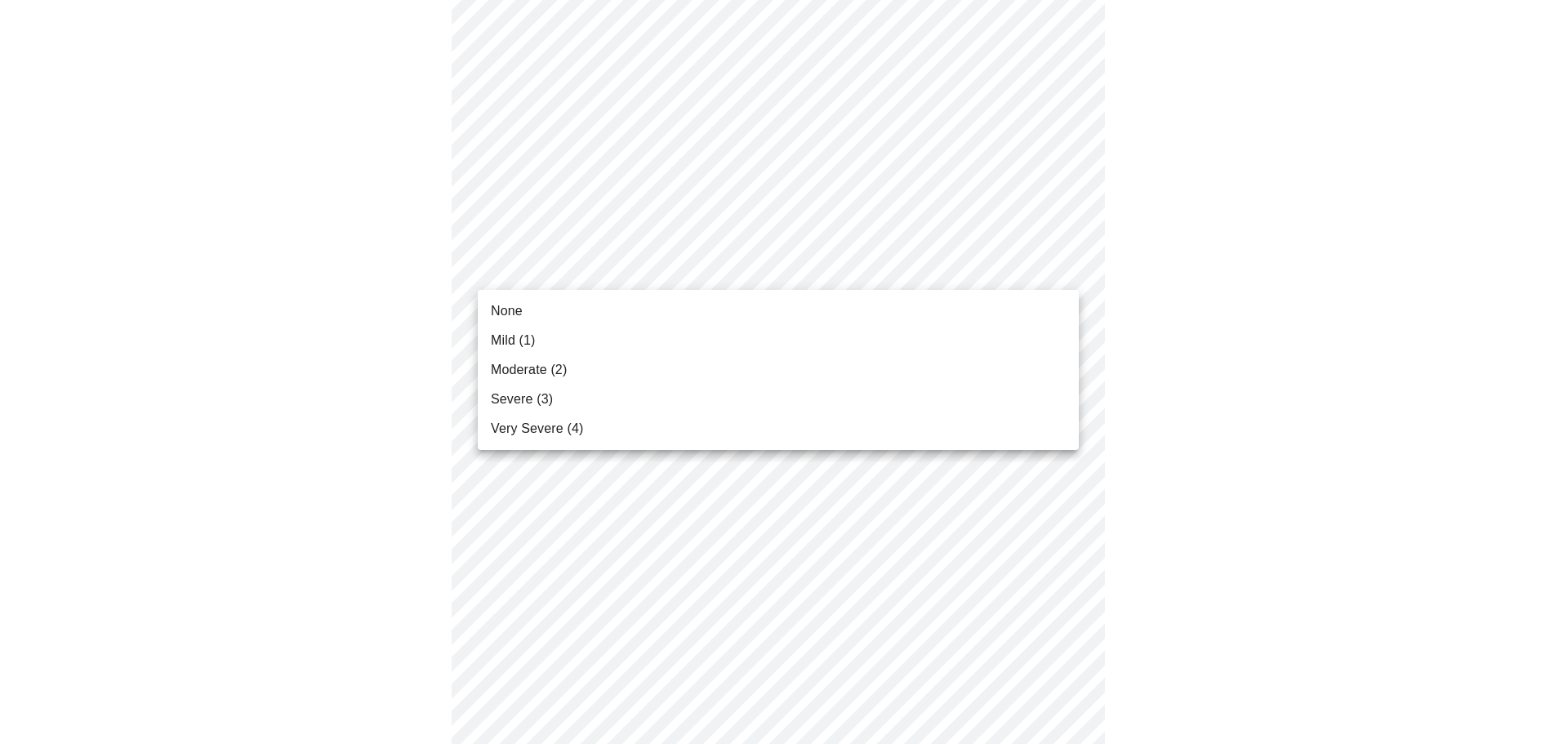
click at [523, 365] on span "Moderate (2)" at bounding box center [529, 370] width 76 height 20
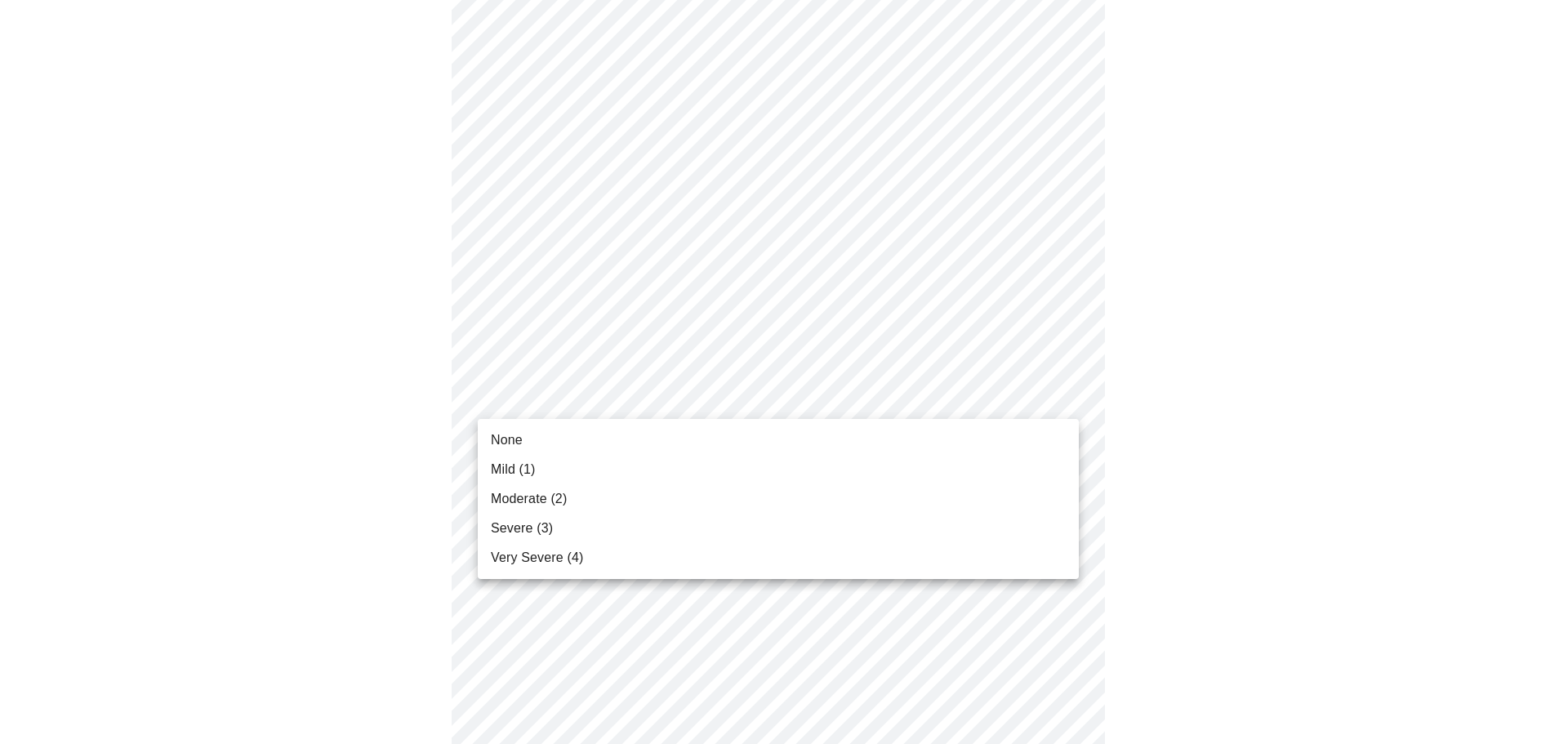
click at [510, 407] on body "MyMenopauseRx Appointments Messaging Labs Uploads Medications Community Refer a…" at bounding box center [784, 196] width 1555 height 2012
click at [519, 440] on span "None" at bounding box center [507, 440] width 32 height 20
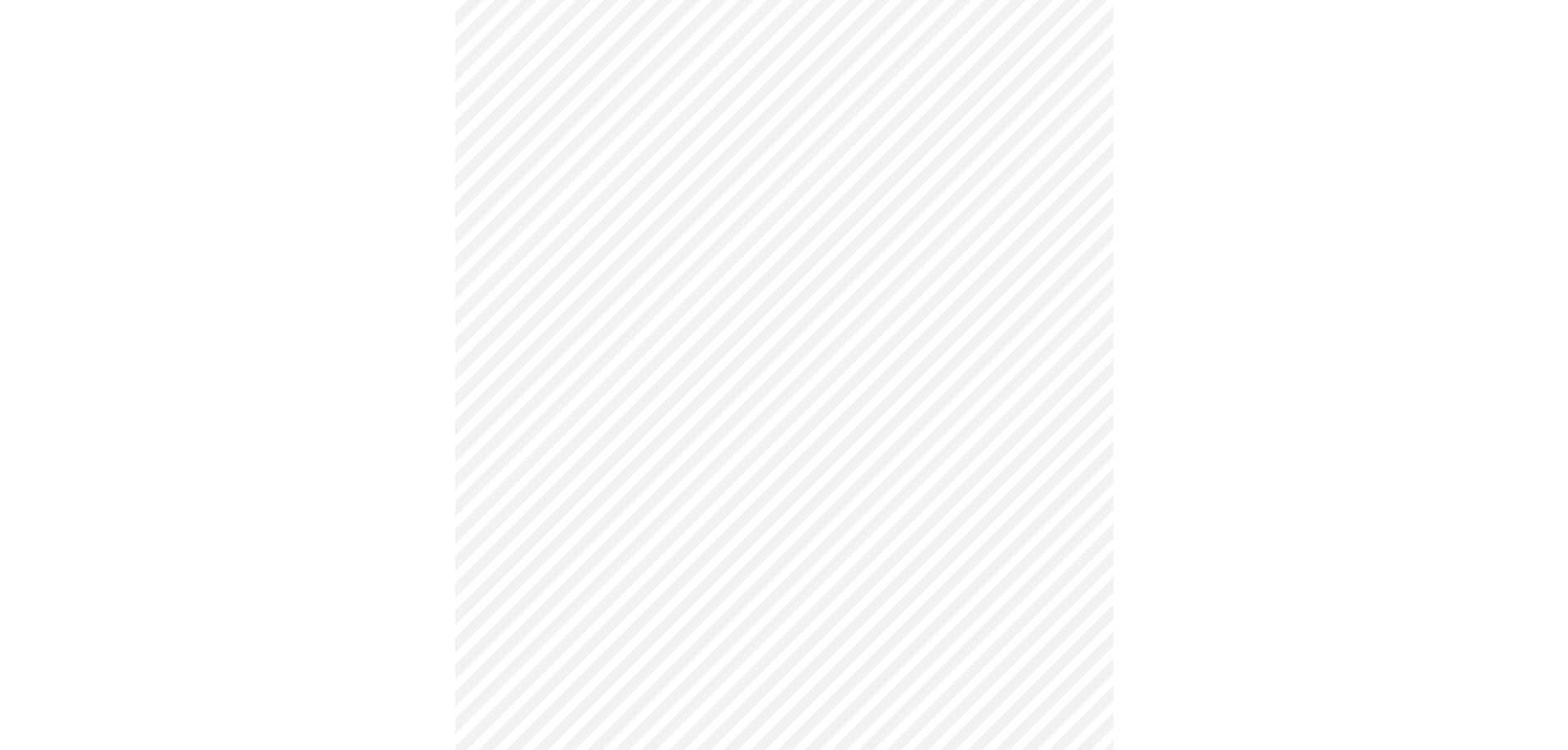
scroll to position [988, 0]
click at [529, 370] on body "MyMenopauseRx Appointments Messaging Labs Uploads Medications Community Refer a…" at bounding box center [790, 21] width 1568 height 2005
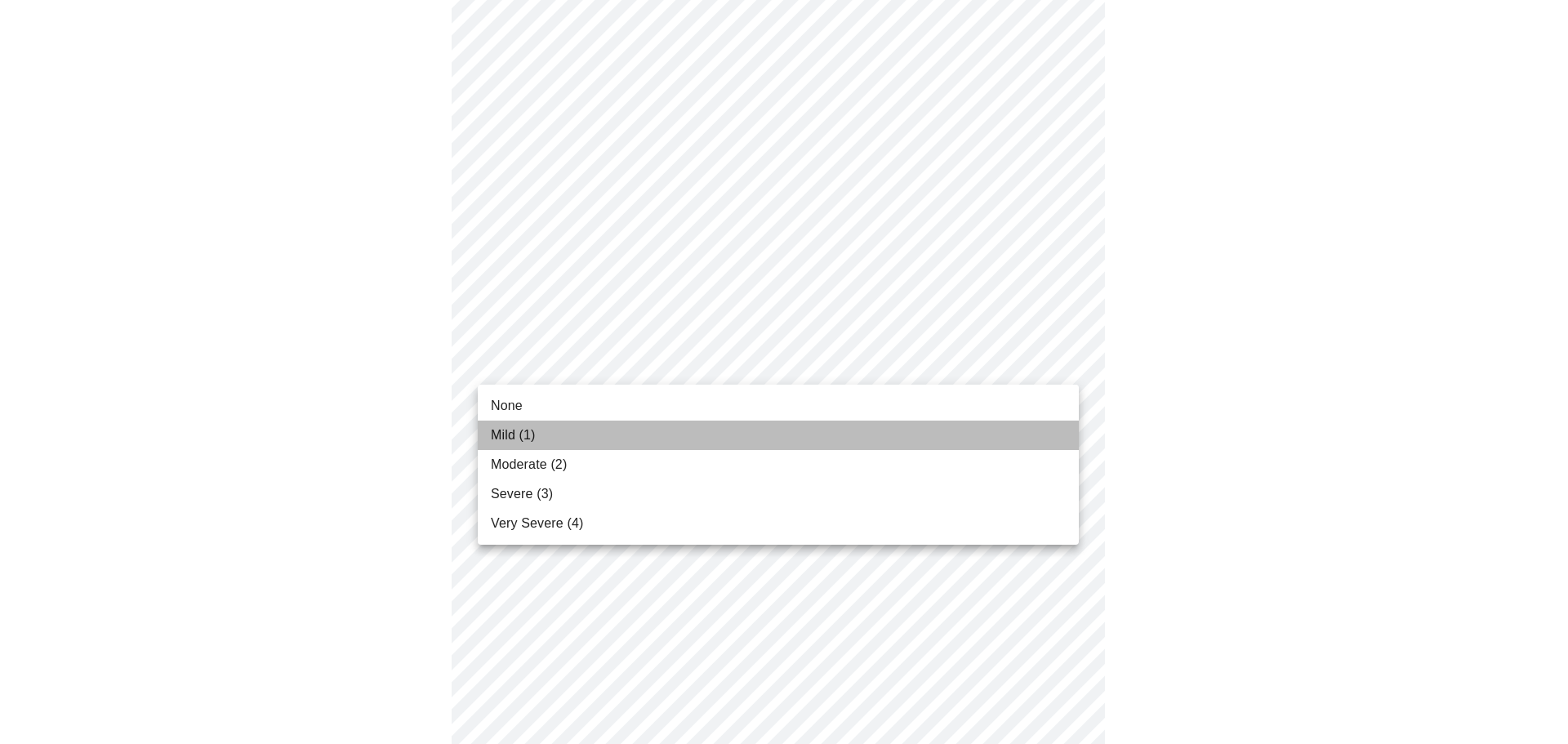
click at [523, 441] on span "Mild (1)" at bounding box center [514, 435] width 45 height 20
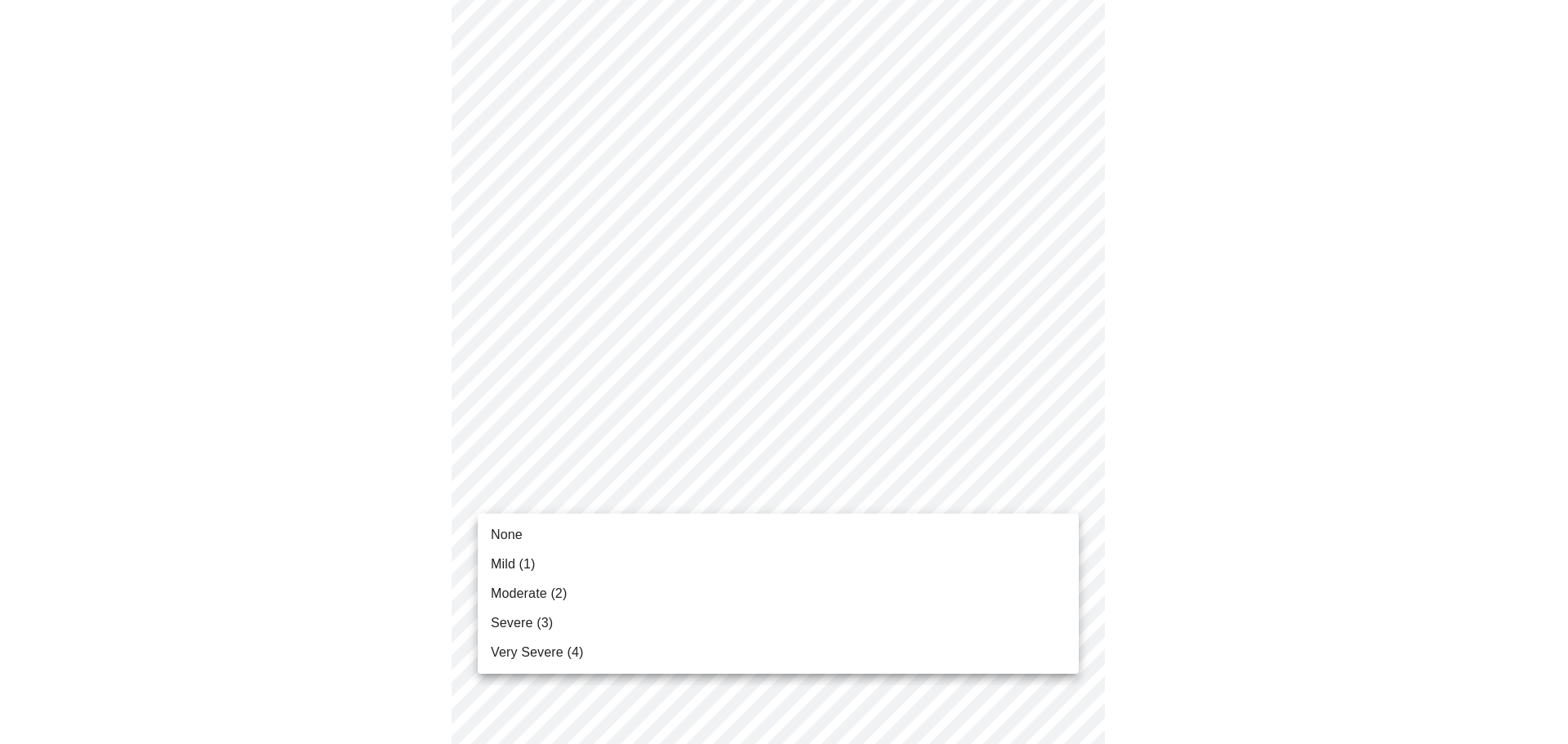
click at [528, 488] on body "MyMenopauseRx Appointments Messaging Labs Uploads Medications Community Refer a…" at bounding box center [784, 10] width 1555 height 1966
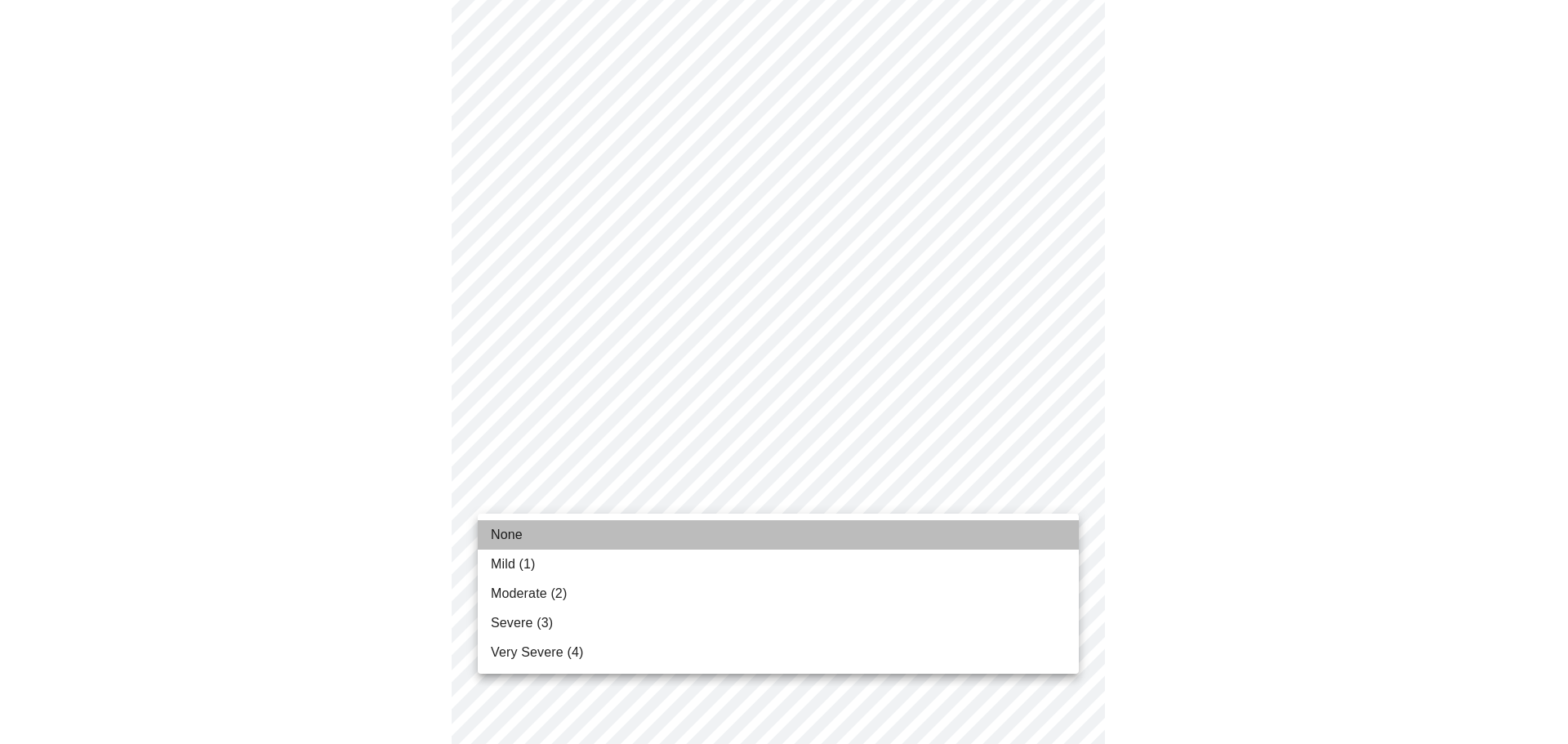
click at [528, 542] on li "None" at bounding box center [778, 535] width 601 height 29
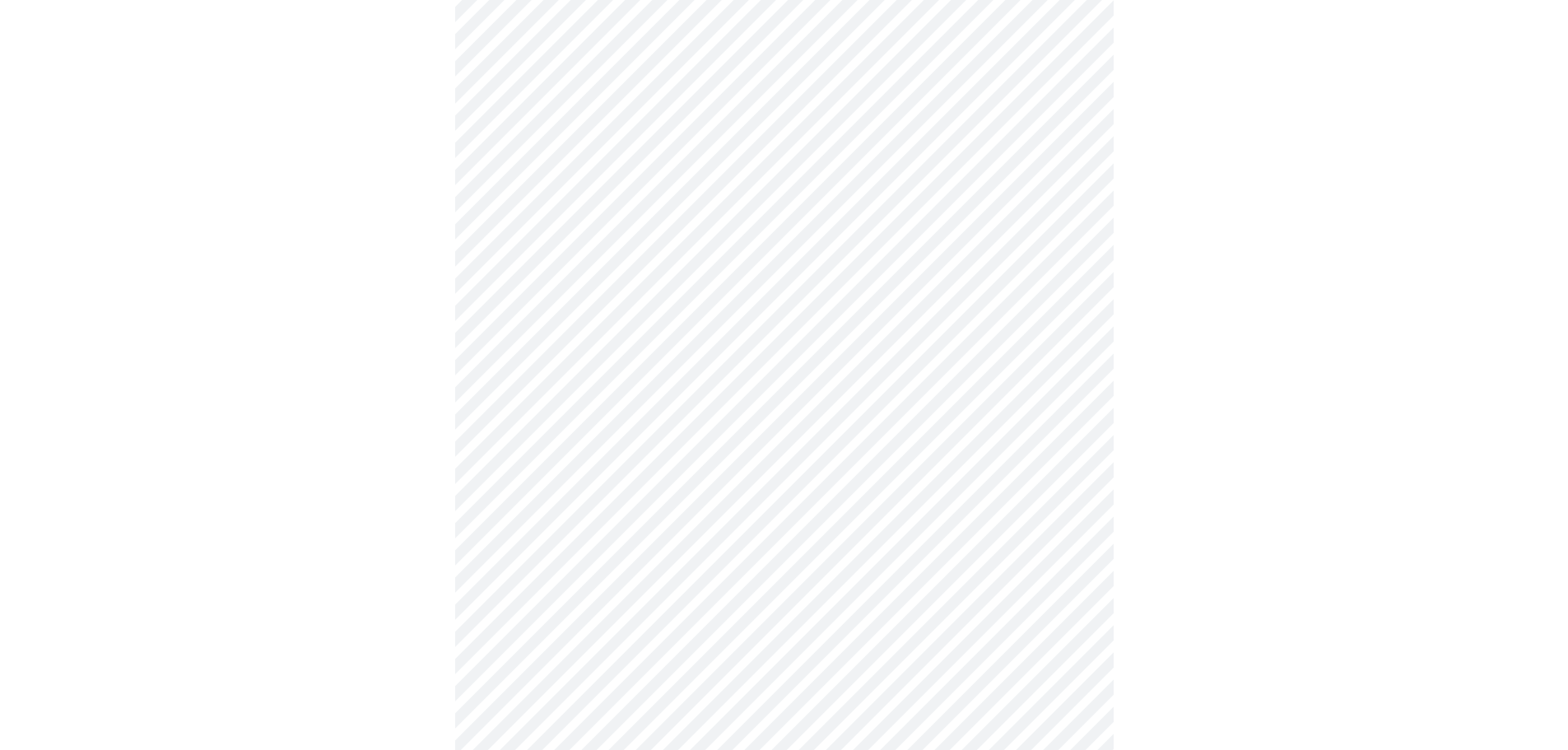
scroll to position [1152, 0]
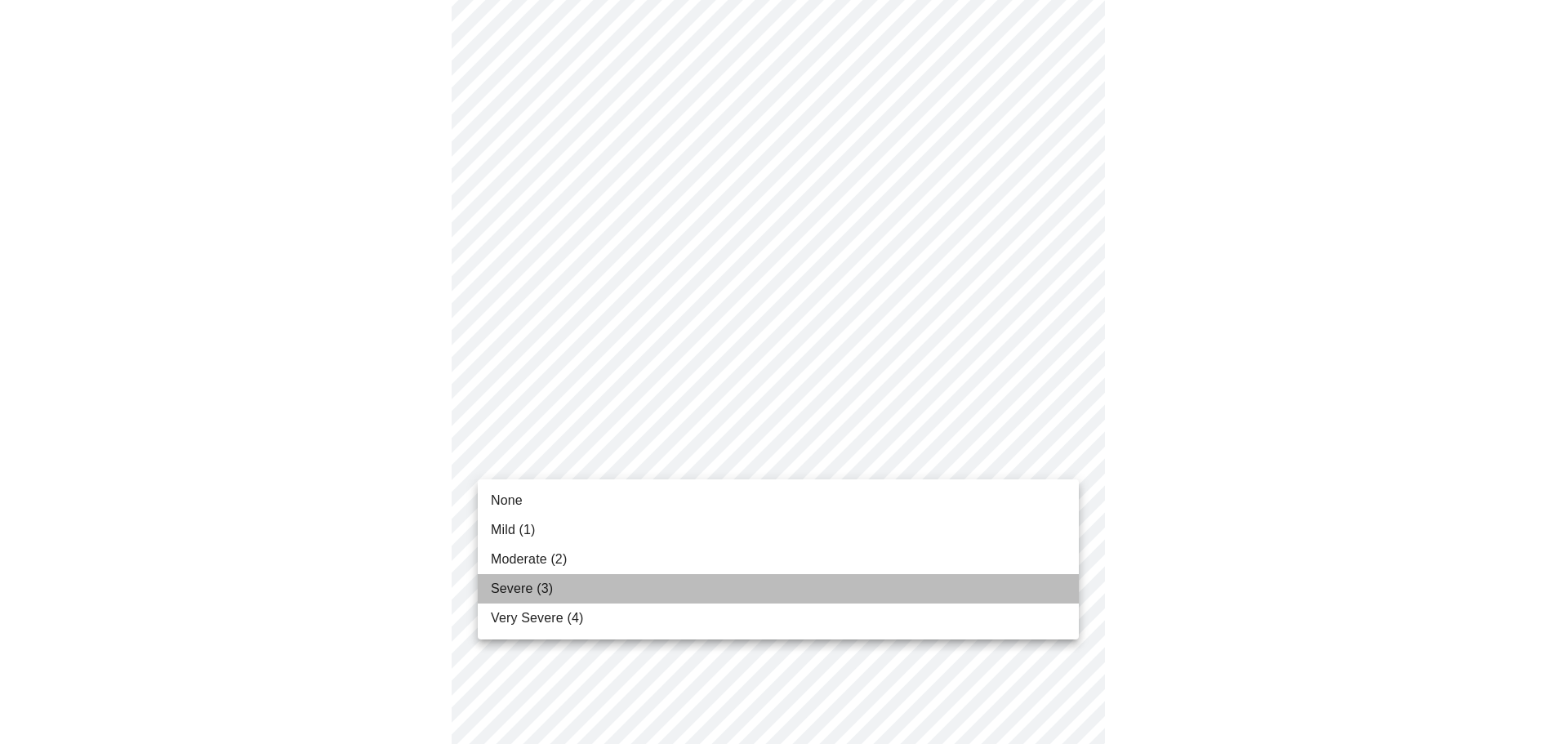
click at [529, 594] on span "Severe (3)" at bounding box center [522, 589] width 62 height 20
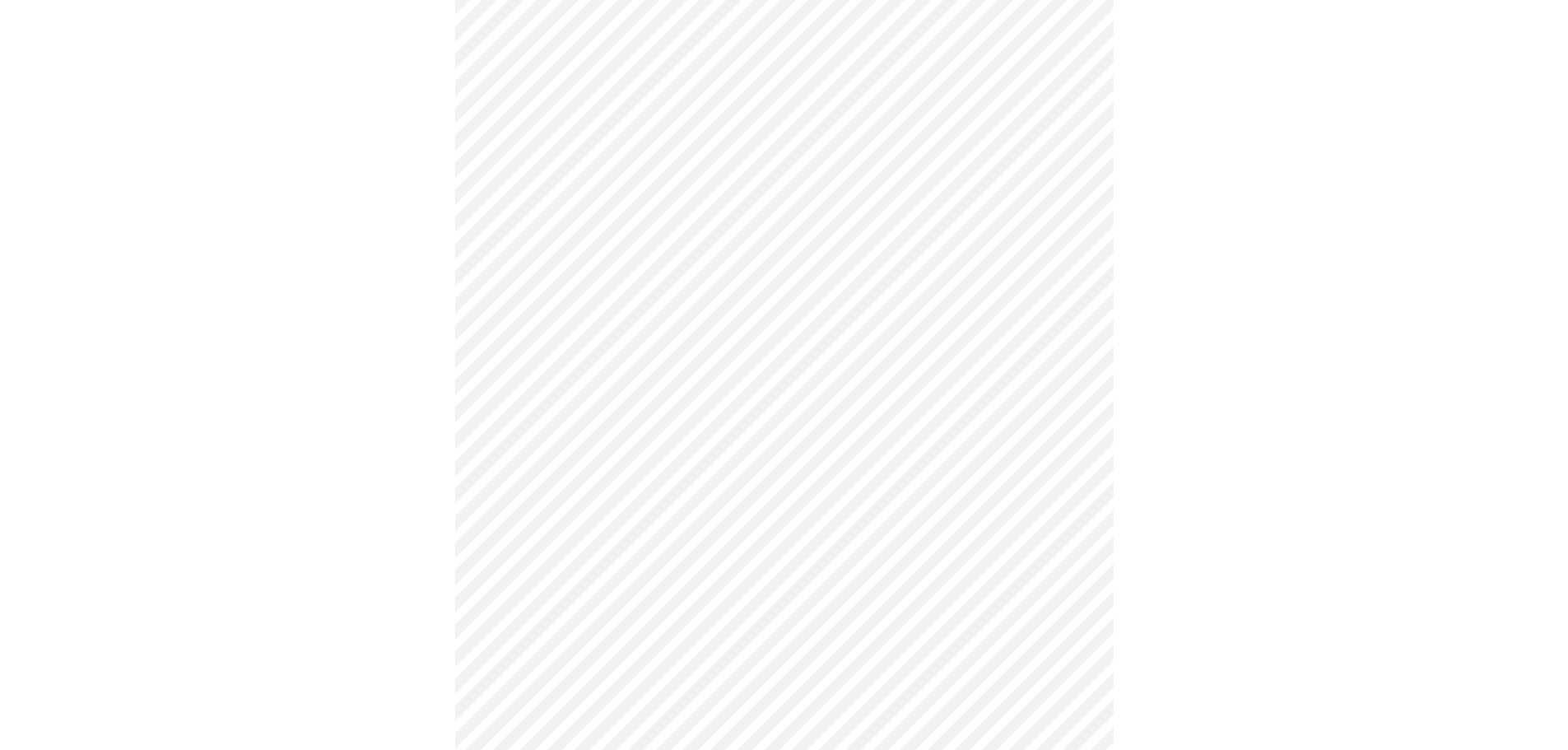
scroll to position [494, 0]
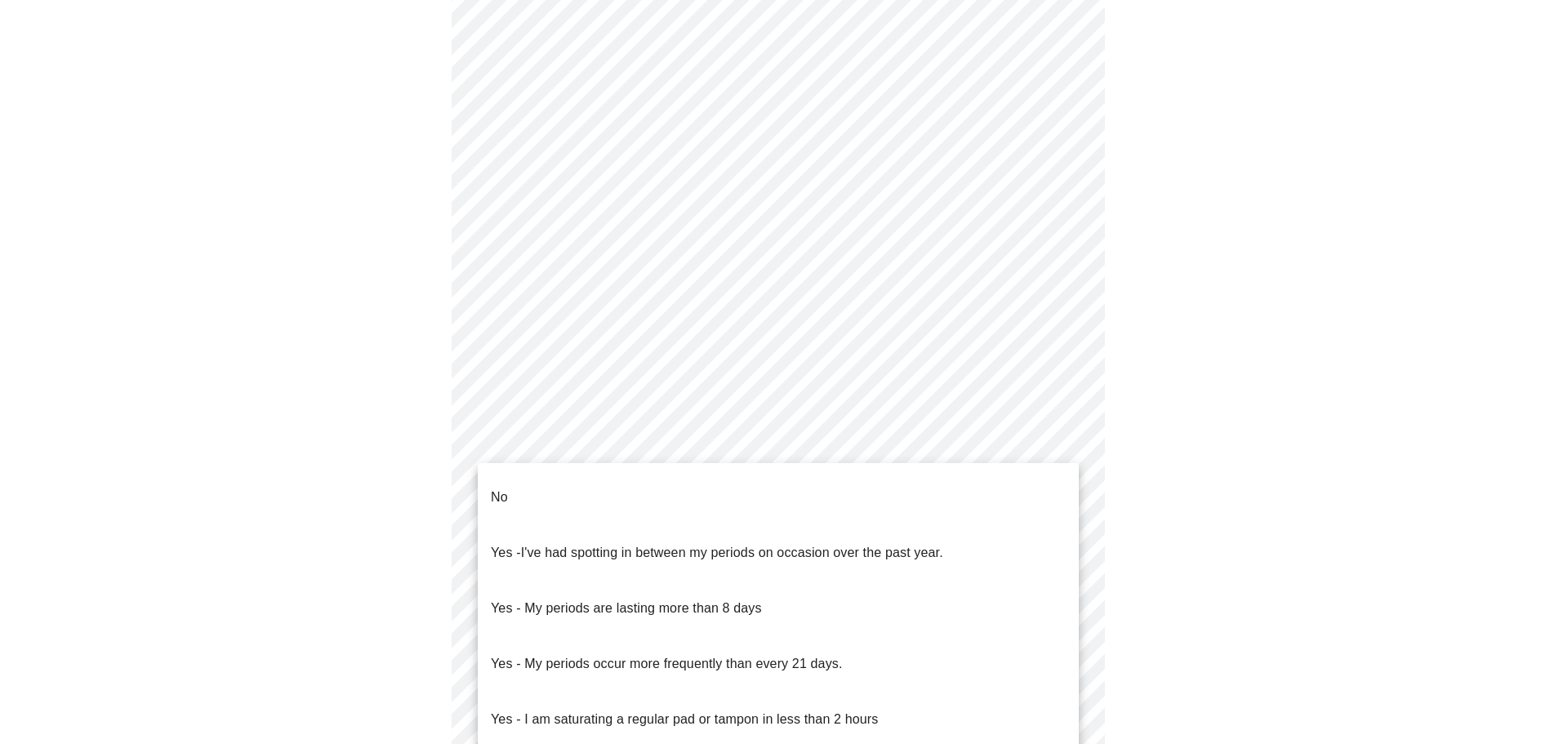
click at [653, 502] on body "MyMenopauseRx Appointments Messaging Labs Uploads Medications Community Refer a…" at bounding box center [784, 323] width 1555 height 1612
click at [711, 654] on p "Yes - My periods occur more frequently than every 21 days." at bounding box center [667, 664] width 352 height 20
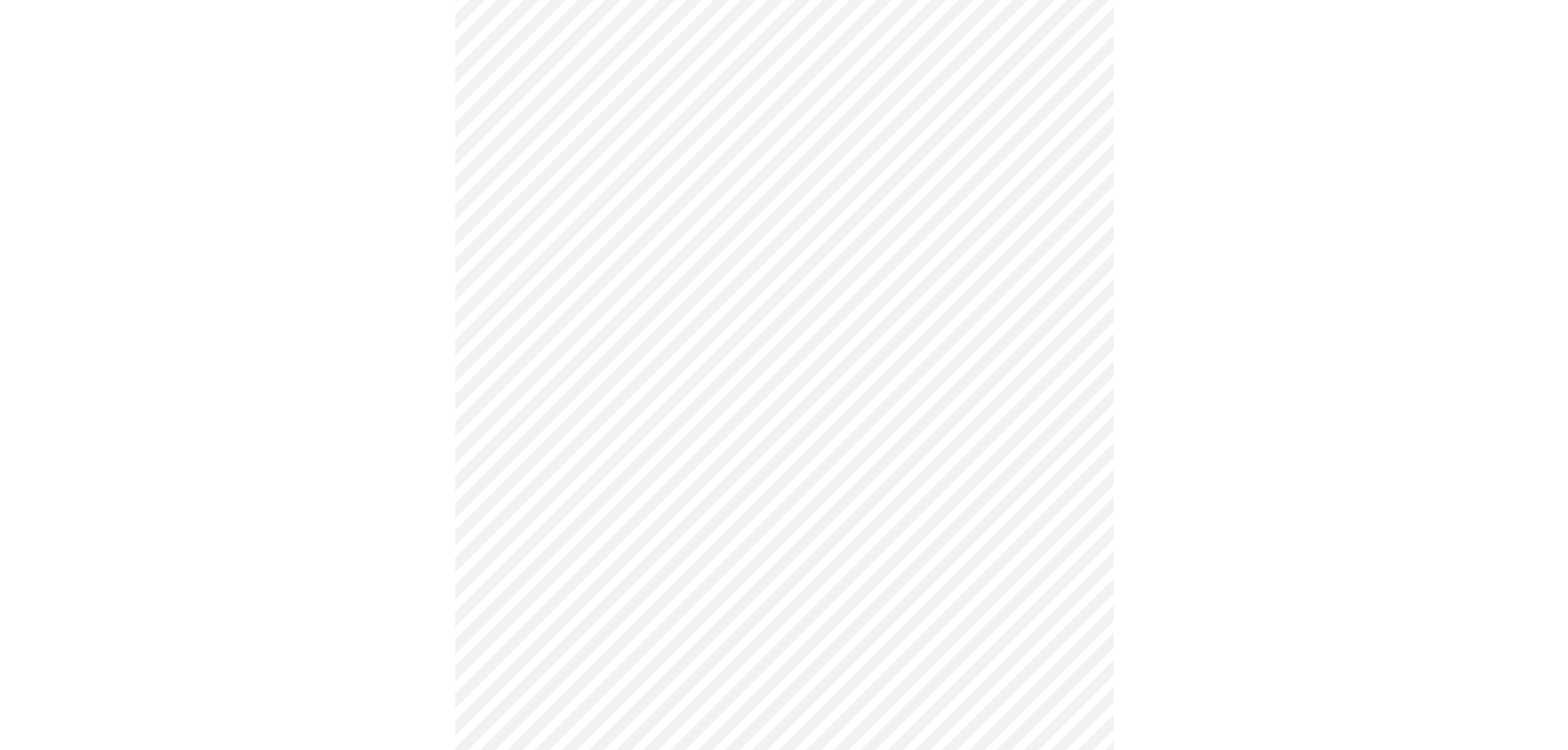
scroll to position [576, 0]
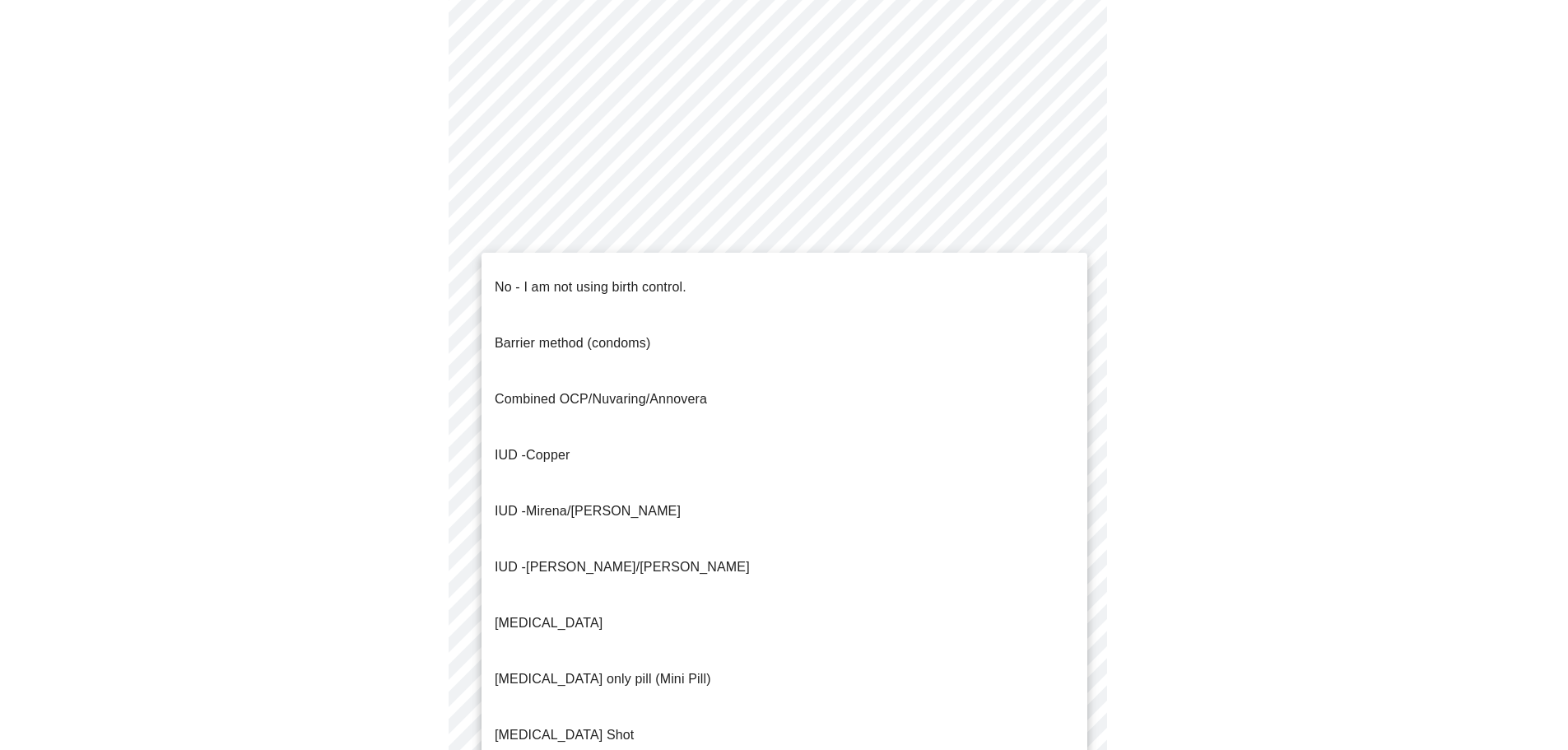
click at [519, 545] on body "MyMenopauseRx Appointments Messaging Labs Uploads Medications Community Refer a…" at bounding box center [784, 238] width 1555 height 1615
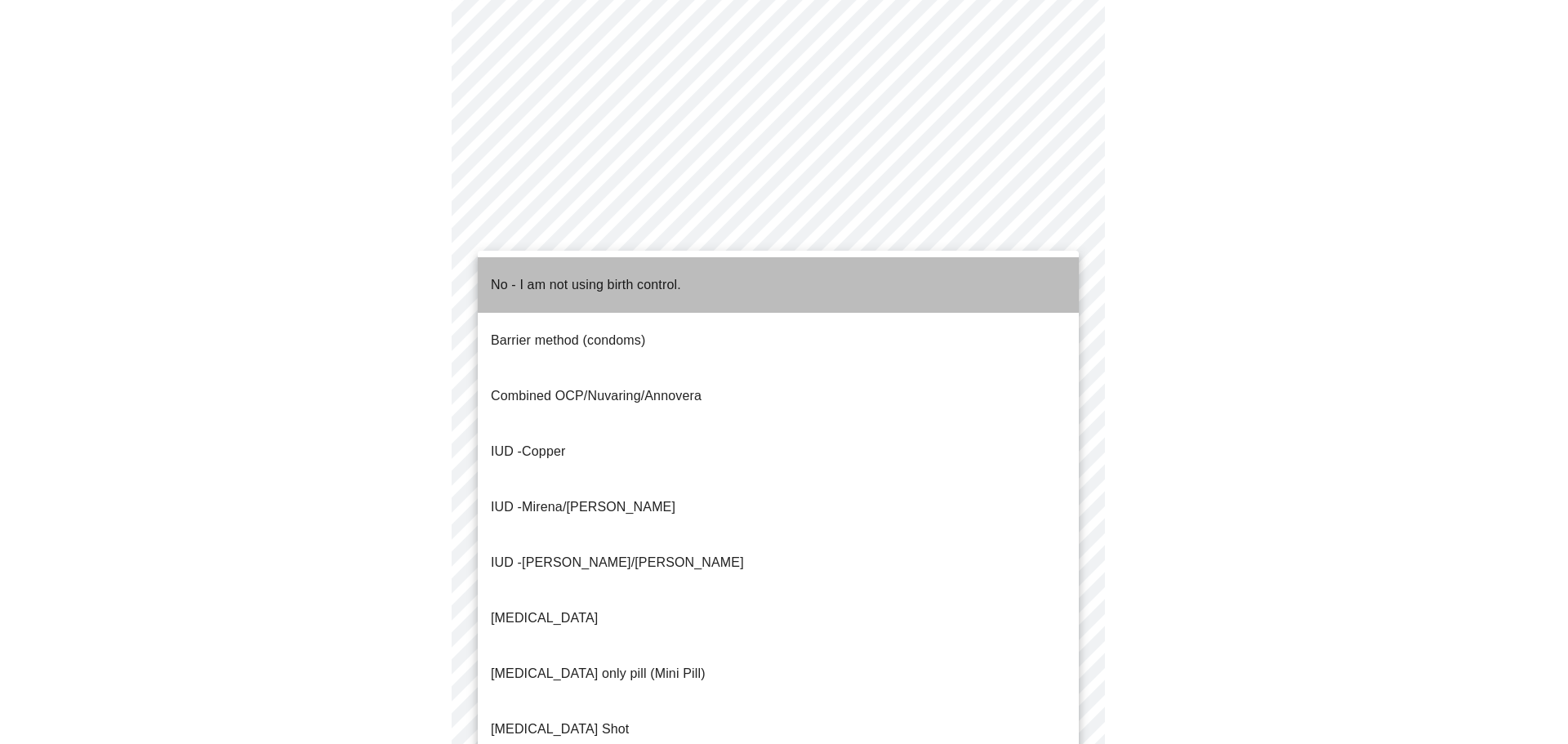
click at [528, 275] on p "No - I am not using birth control." at bounding box center [586, 285] width 190 height 20
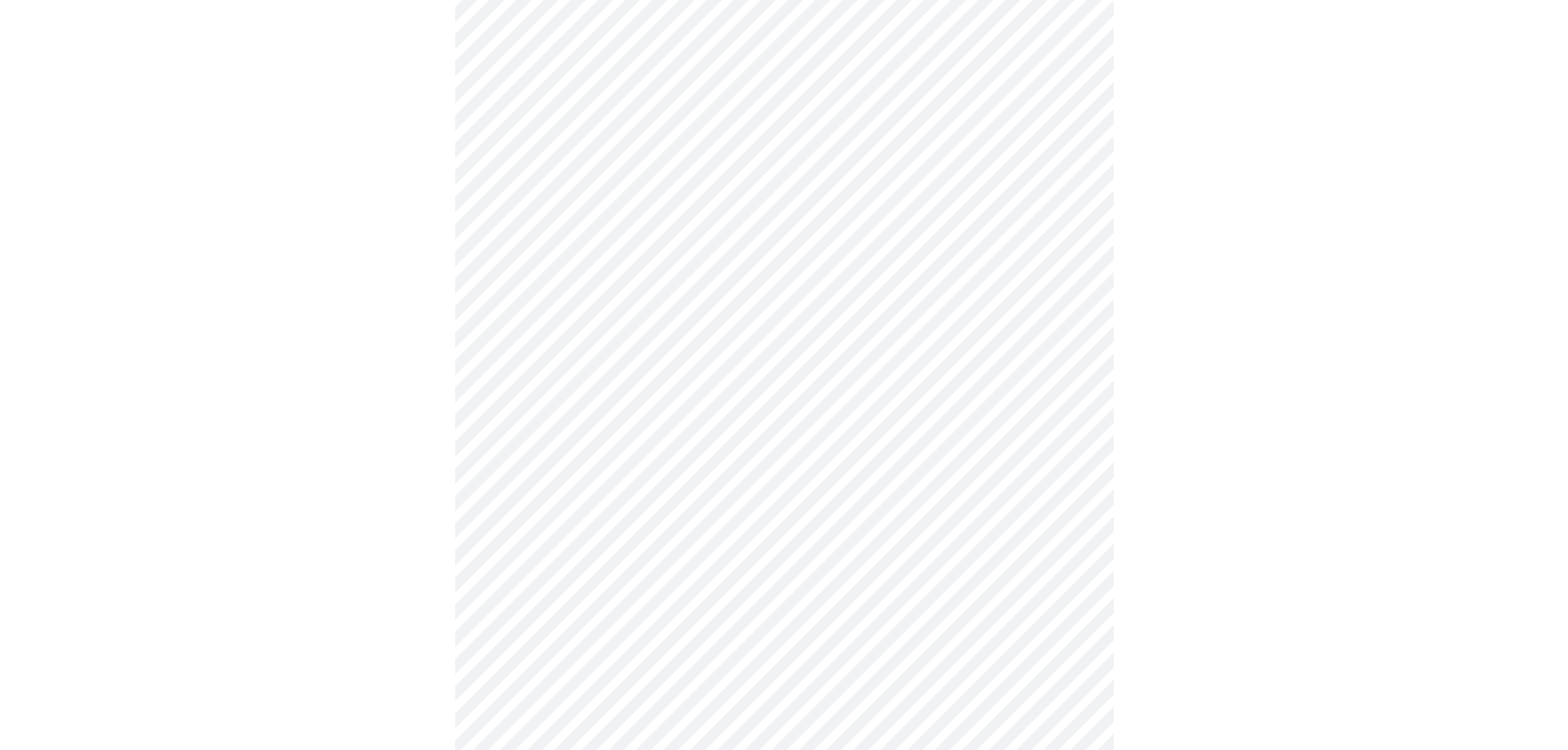
scroll to position [741, 0]
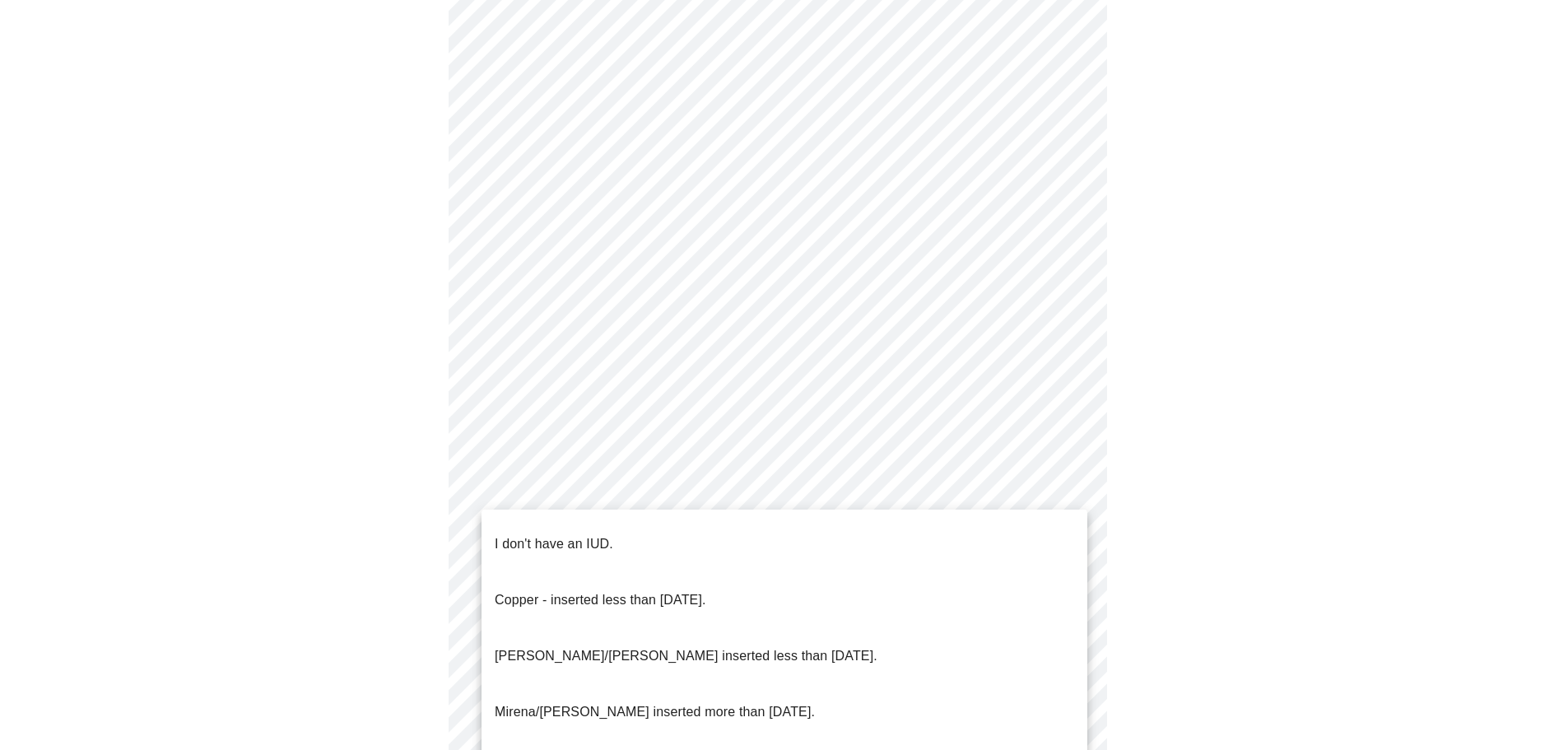
click at [579, 513] on body "MyMenopauseRx Appointments Messaging Labs Uploads Medications Community Refer a…" at bounding box center [784, 68] width 1555 height 1605
click at [572, 534] on p "I don't have an IUD." at bounding box center [555, 544] width 119 height 20
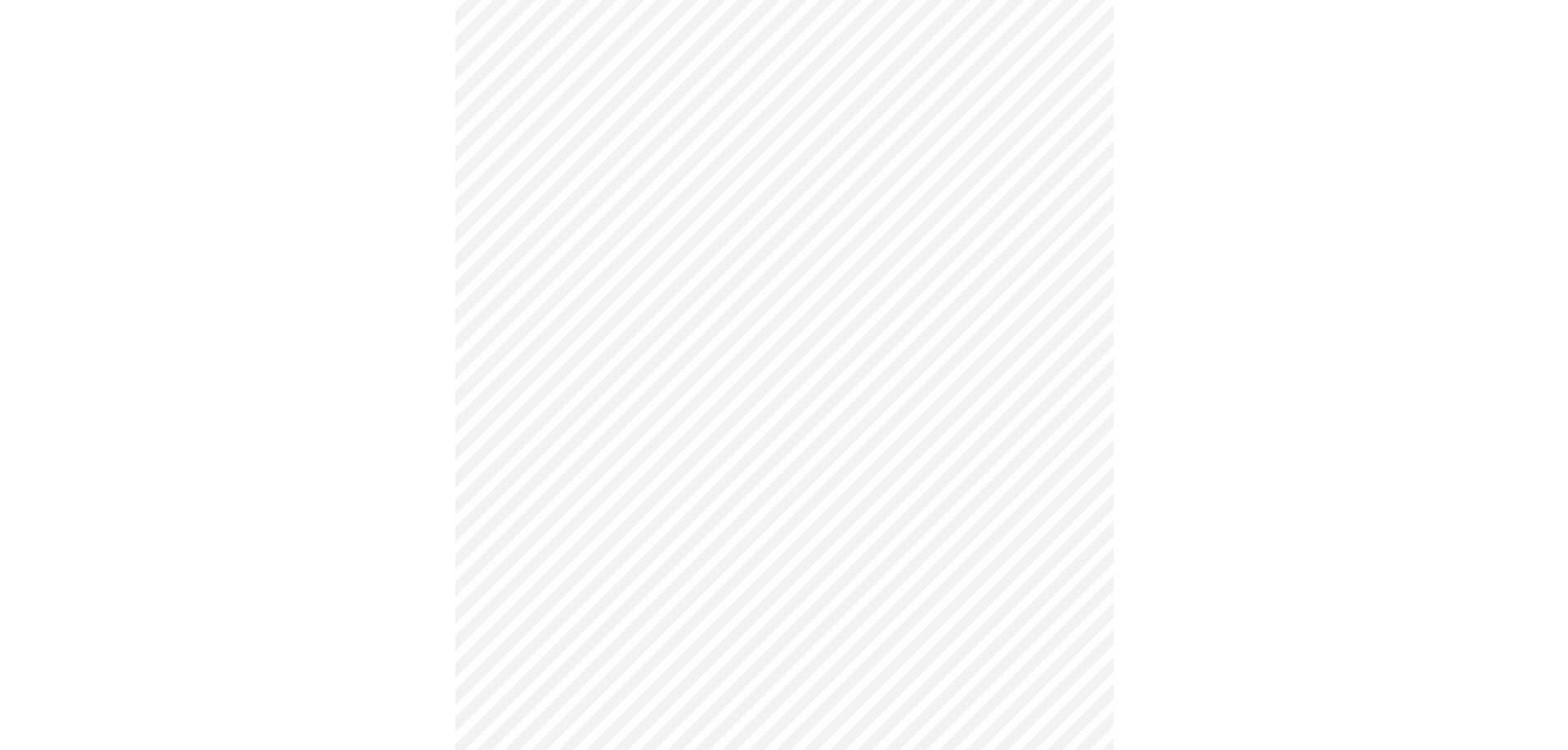
click at [550, 630] on body "MyMenopauseRx Appointments Messaging Labs Uploads Medications Community Refer a…" at bounding box center [784, 63] width 1555 height 1595
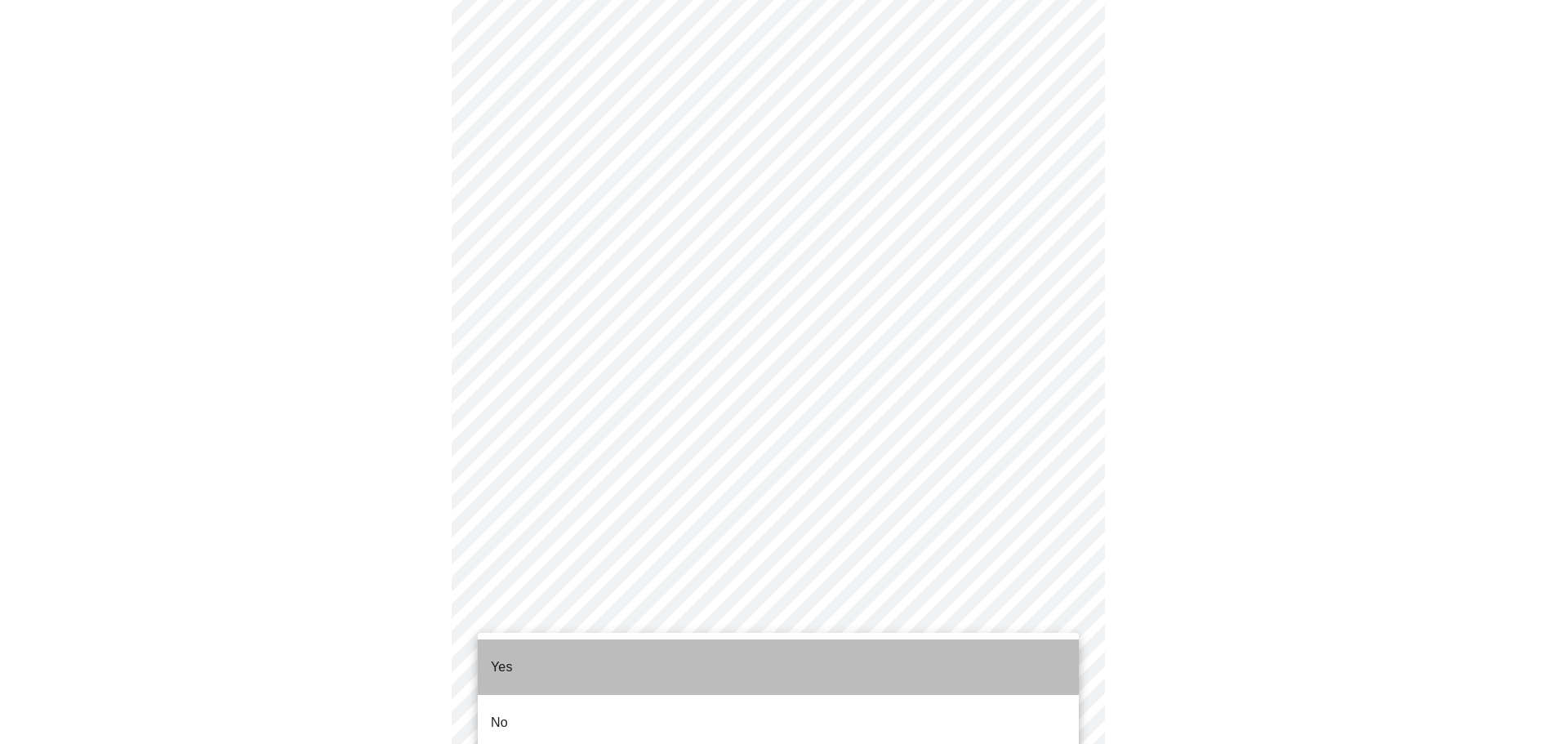
click at [526, 651] on li "Yes" at bounding box center [778, 666] width 601 height 55
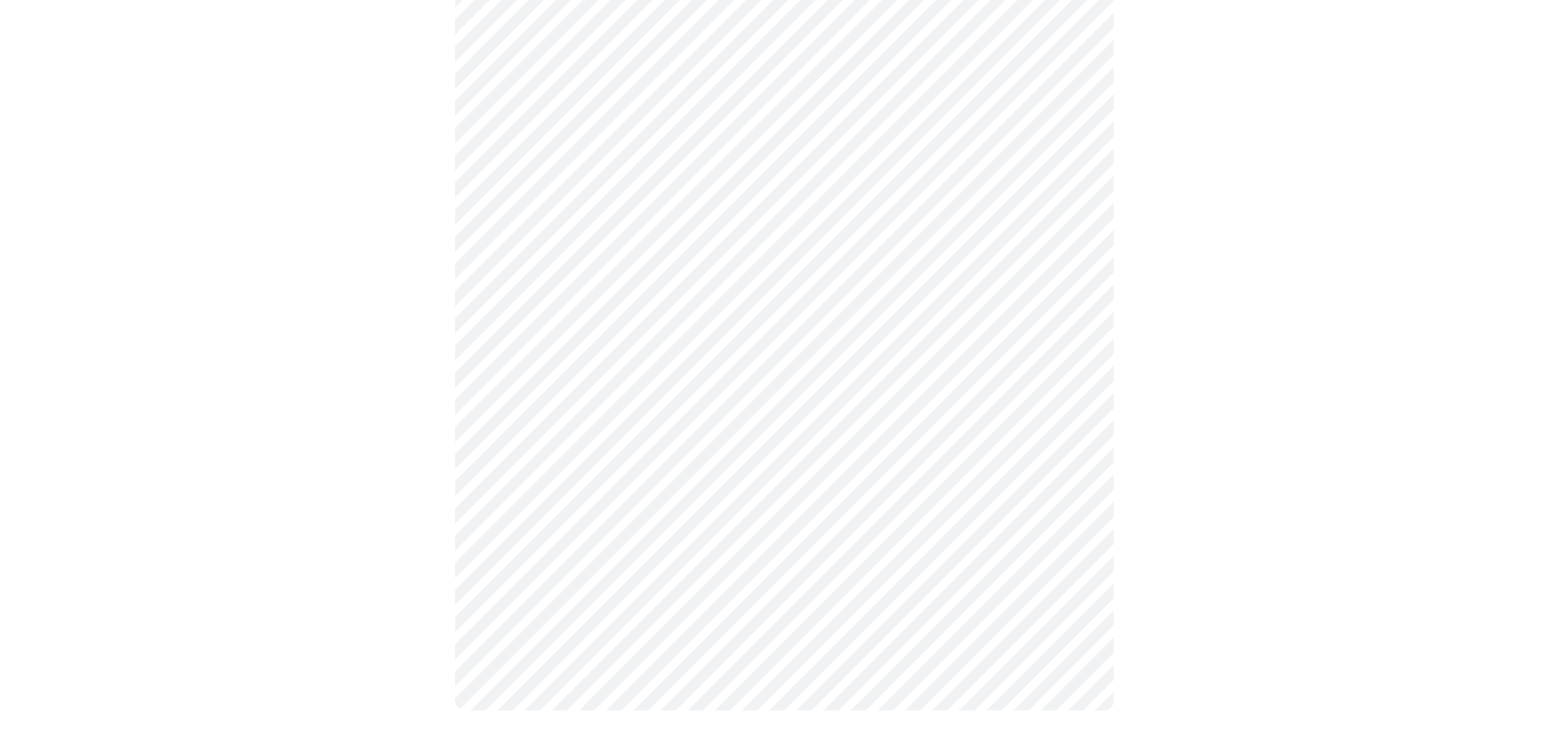
scroll to position [0, 0]
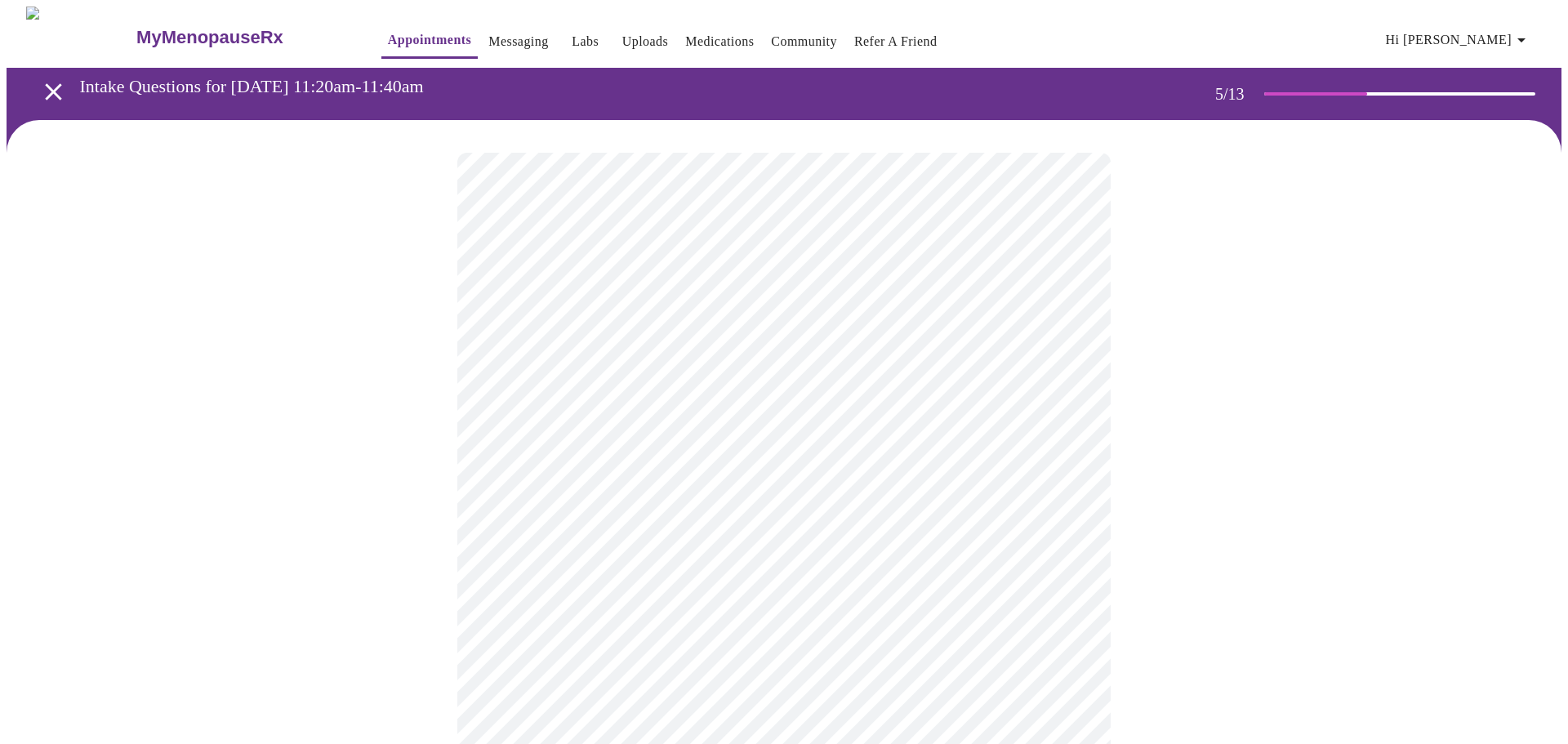
click at [531, 417] on body "MyMenopauseRx Appointments Messaging Labs Uploads Medications Community Refer a…" at bounding box center [784, 668] width 1555 height 1323
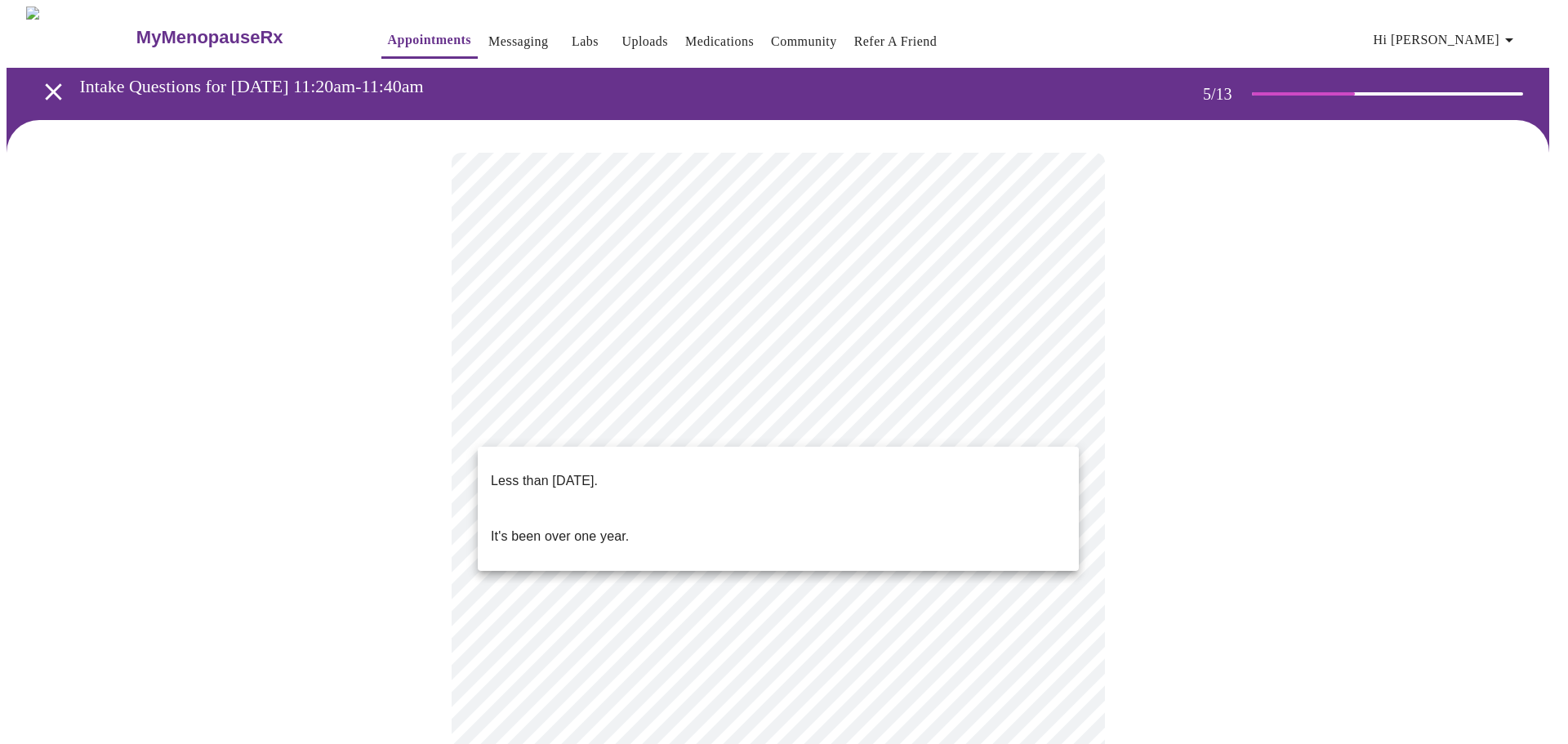
click at [557, 471] on p "Less than [DATE]." at bounding box center [545, 481] width 107 height 20
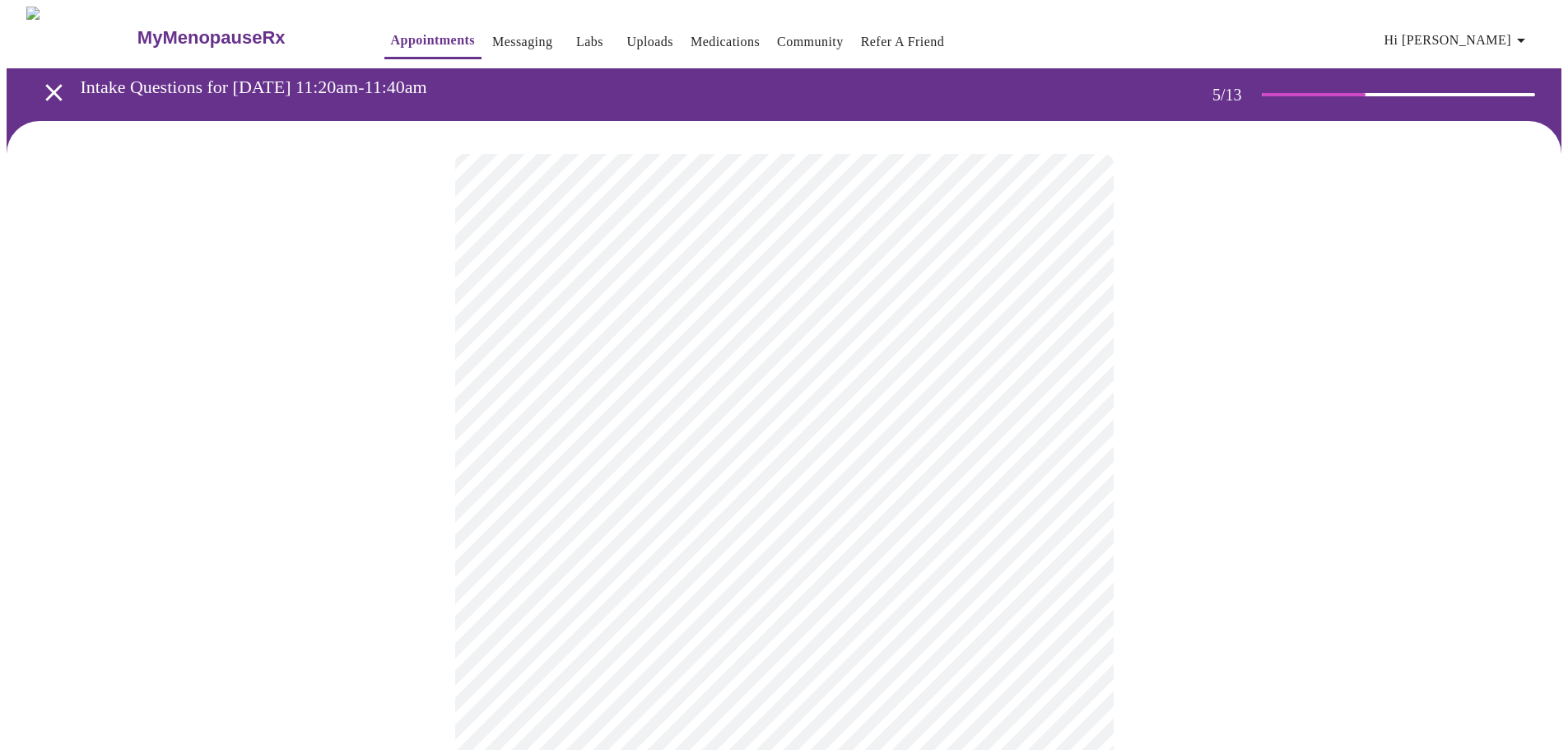
click at [620, 570] on body "MyMenopauseRx Appointments Messaging Labs Uploads Medications Community Refer a…" at bounding box center [784, 668] width 1555 height 1324
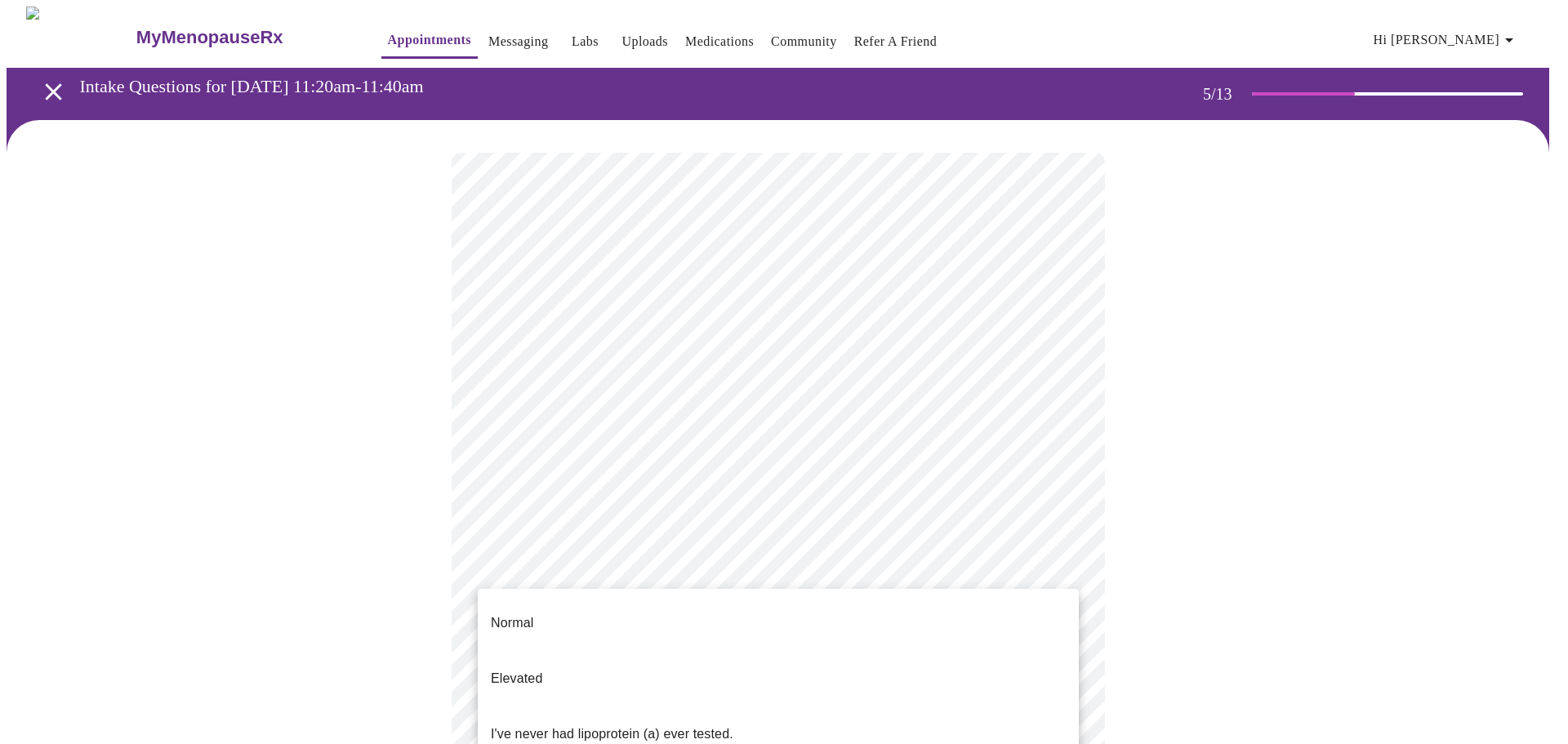
click at [605, 724] on p "I've never had lipoprotein (a) ever tested." at bounding box center [613, 734] width 243 height 20
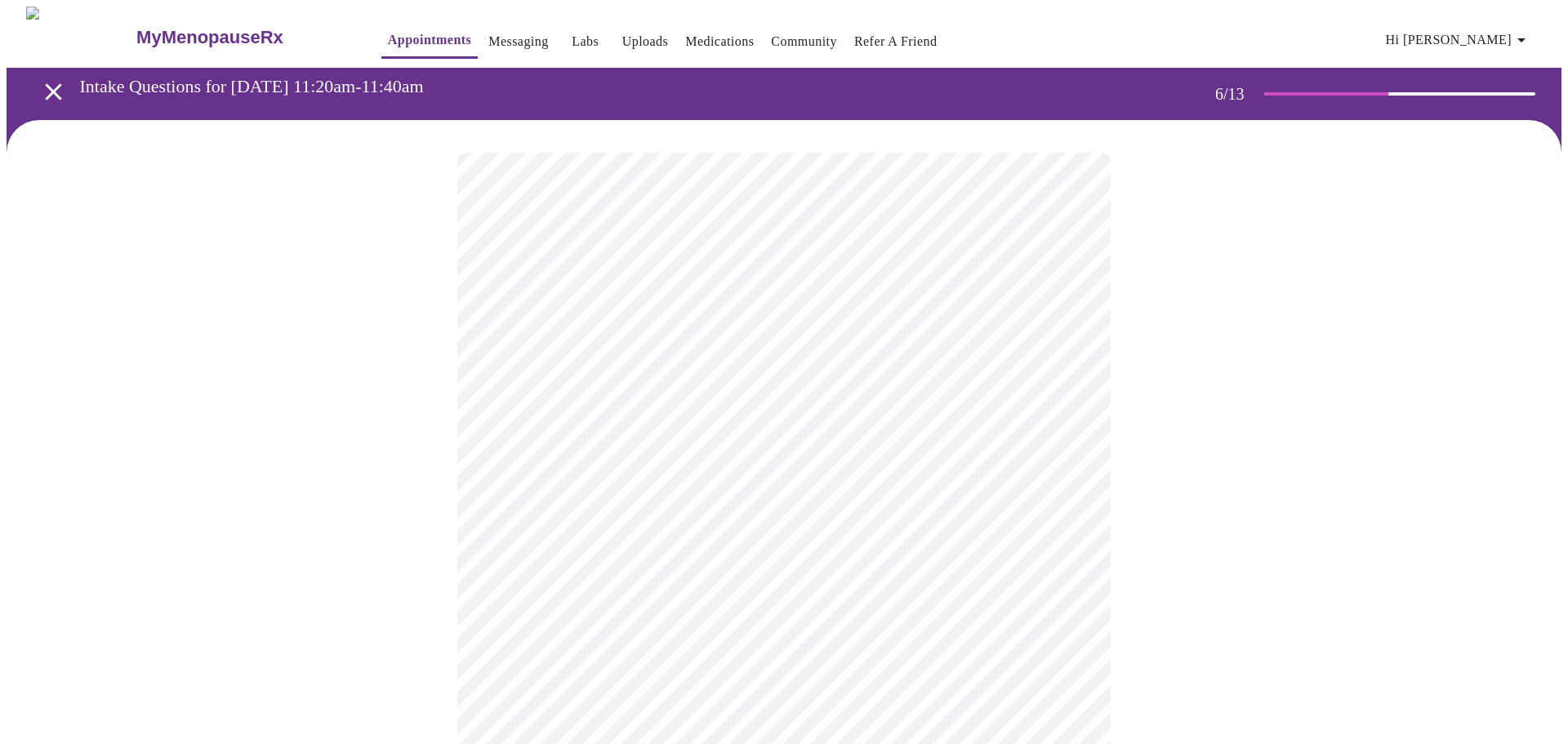
click at [662, 463] on body "MyMenopauseRx Appointments Messaging Labs Uploads Medications Community Refer a…" at bounding box center [784, 442] width 1555 height 872
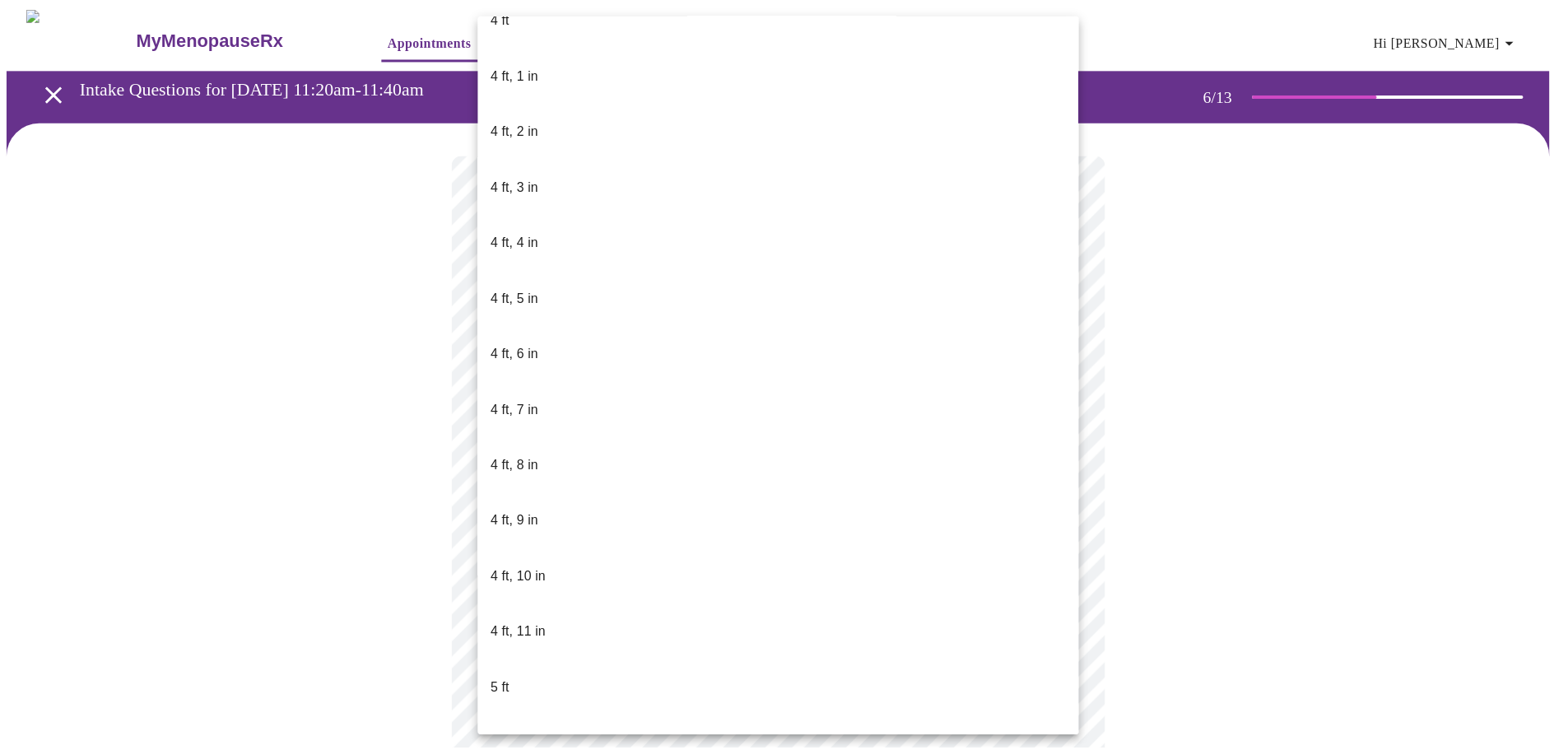
scroll to position [741, 0]
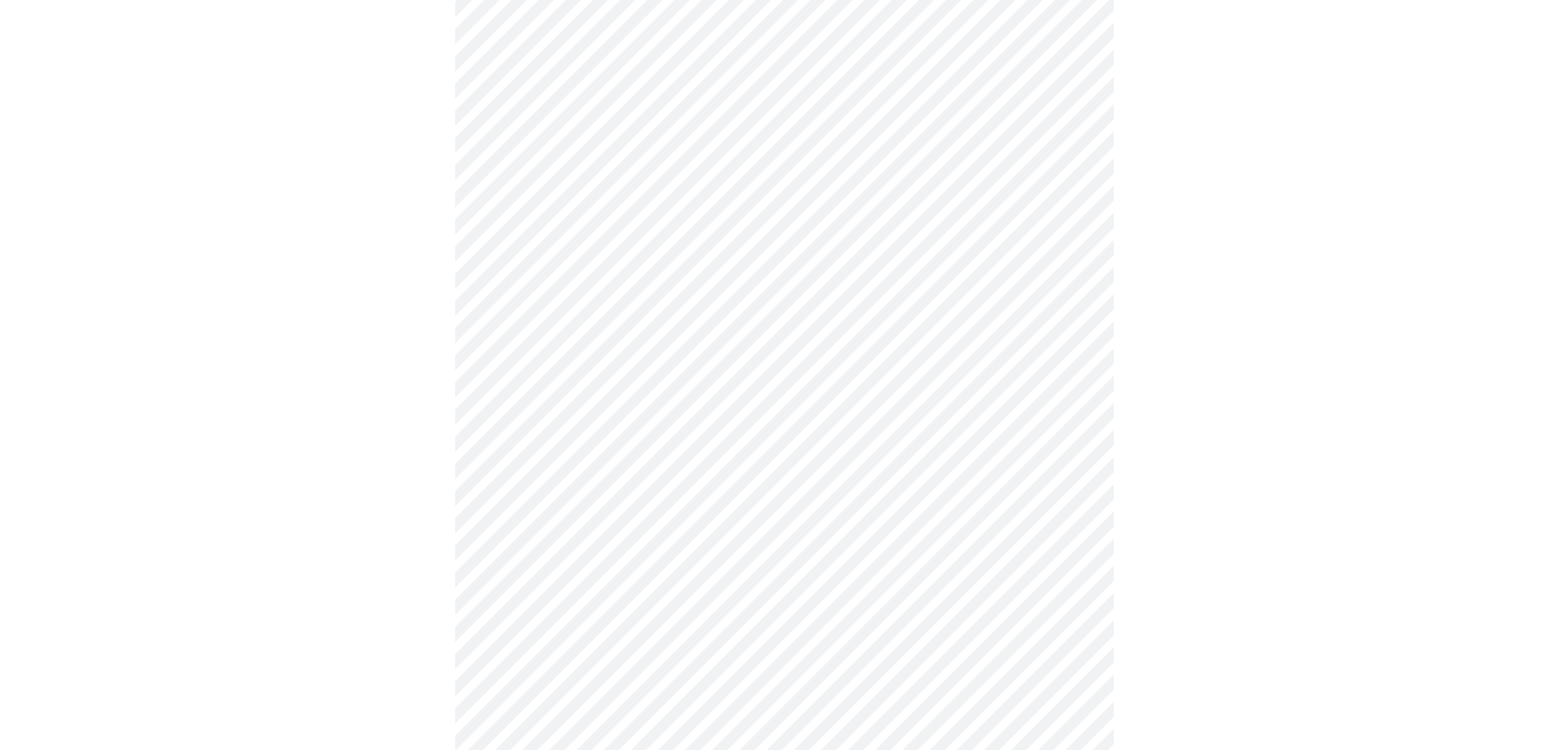
scroll to position [3951, 0]
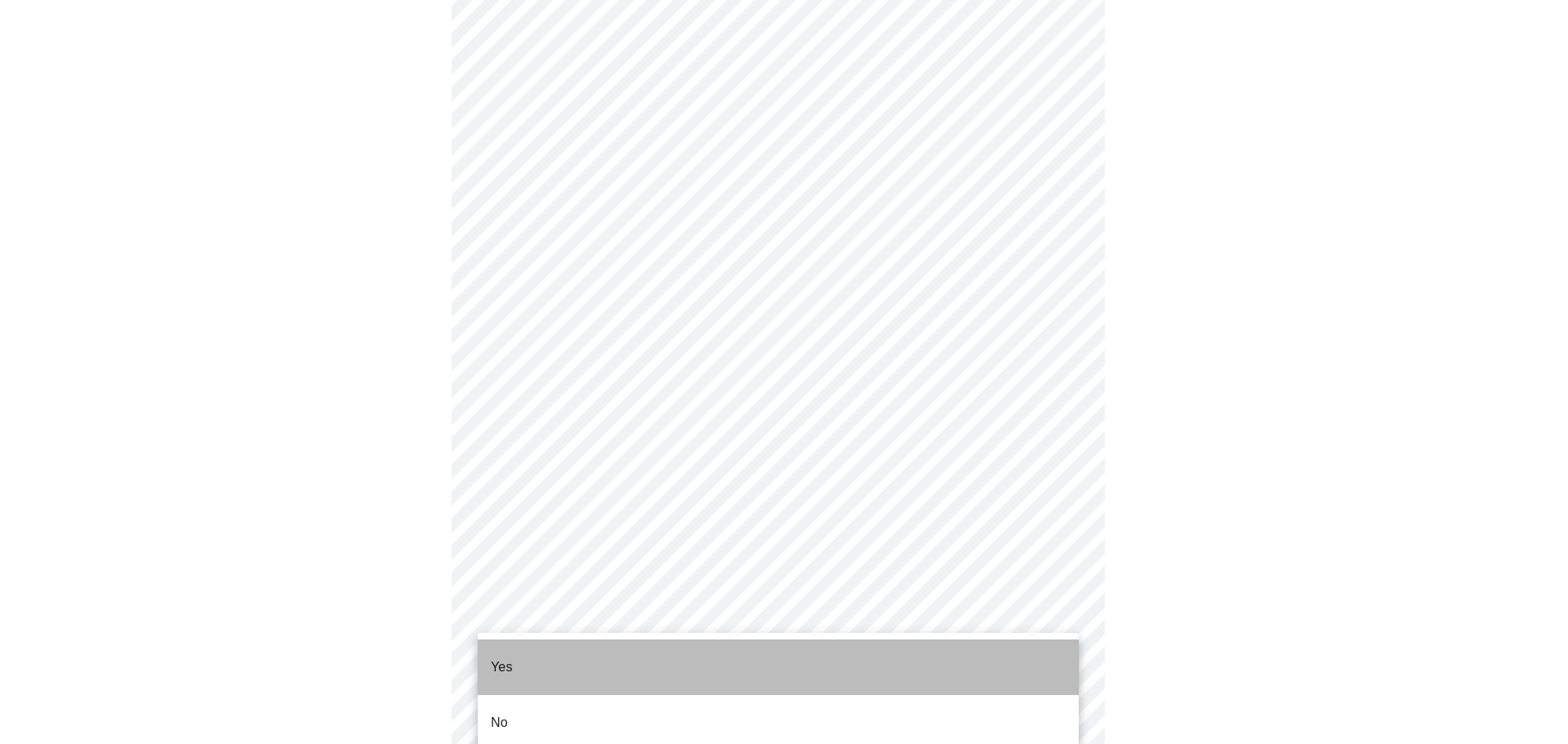
click at [514, 656] on li "Yes" at bounding box center [778, 666] width 601 height 55
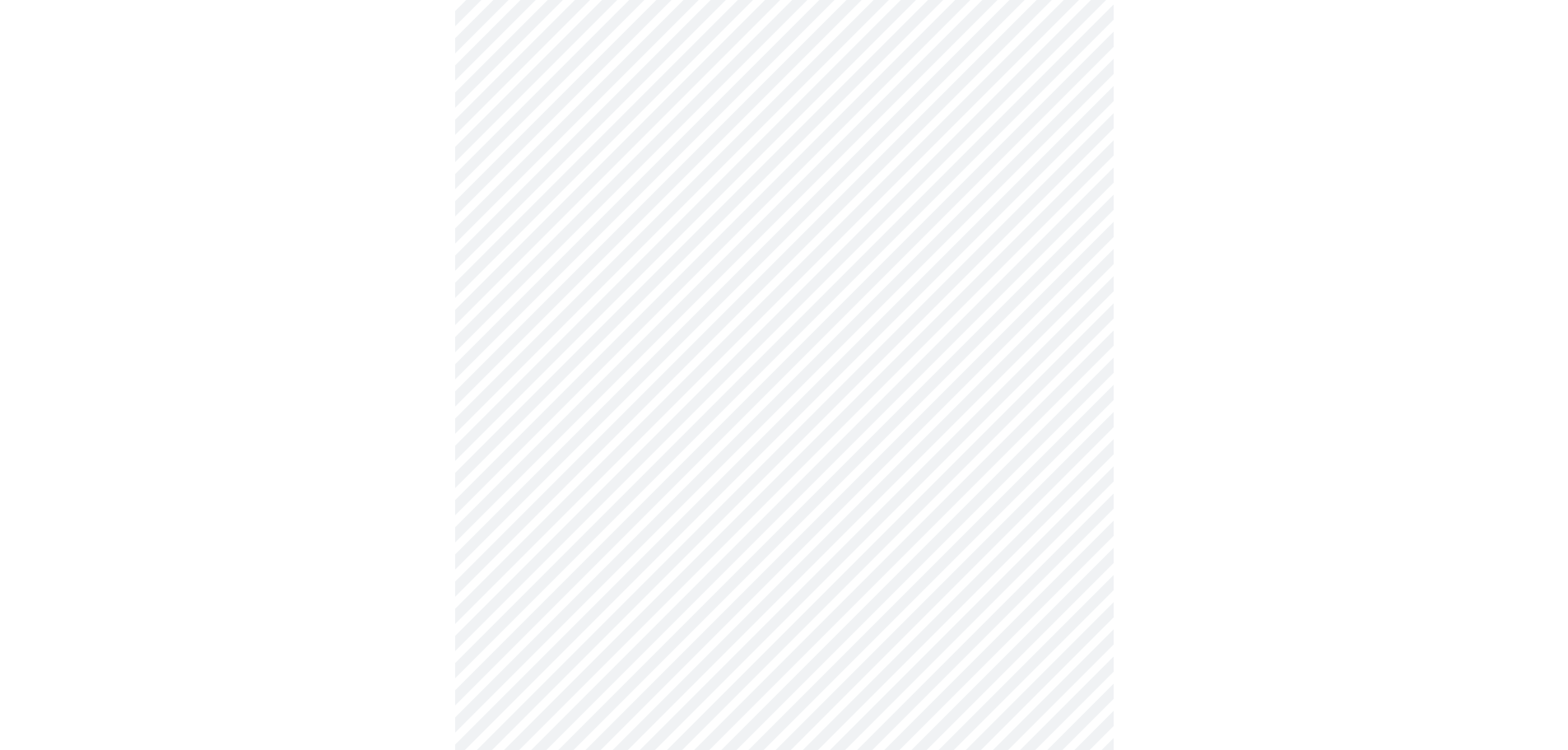
scroll to position [823, 0]
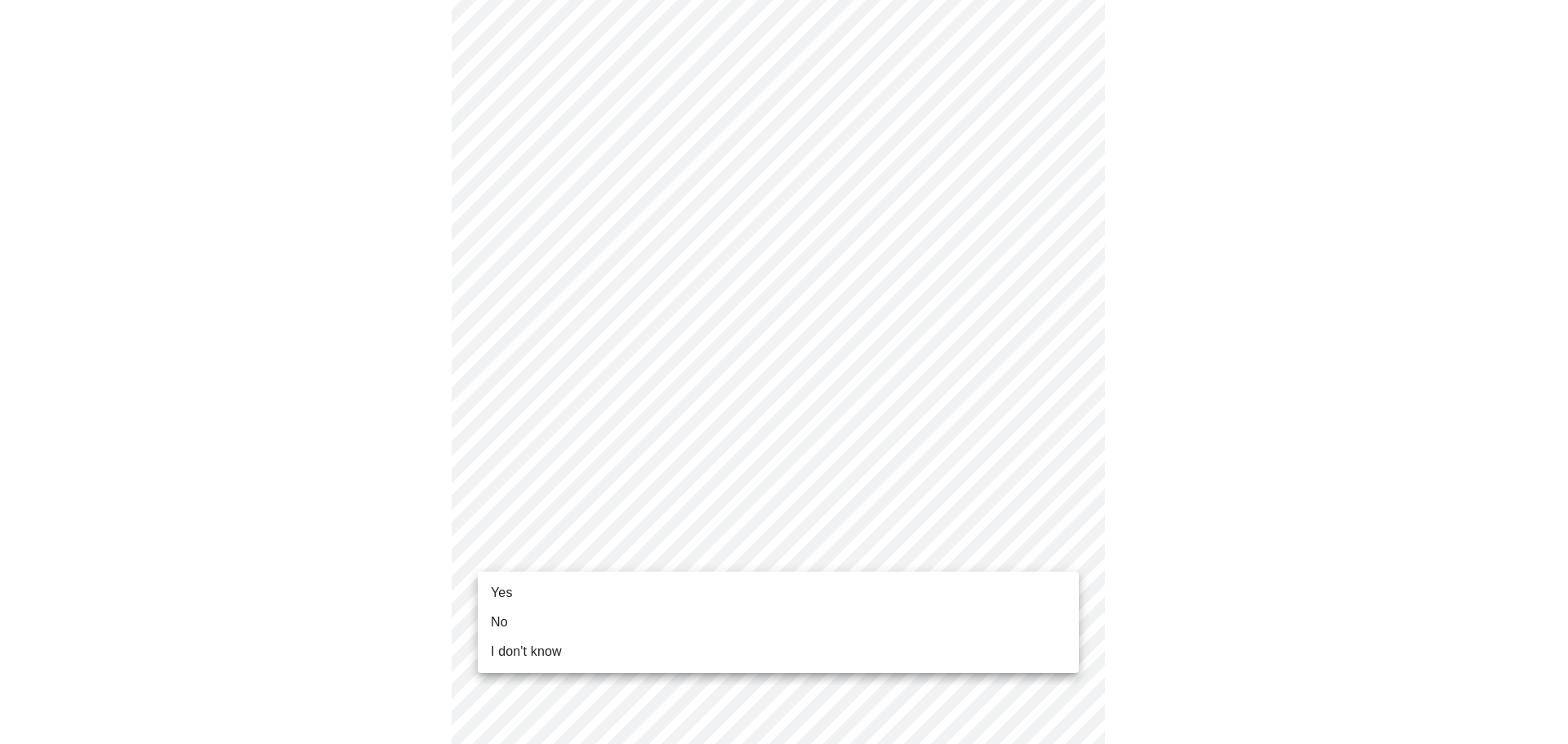
click at [494, 594] on span "Yes" at bounding box center [502, 593] width 22 height 20
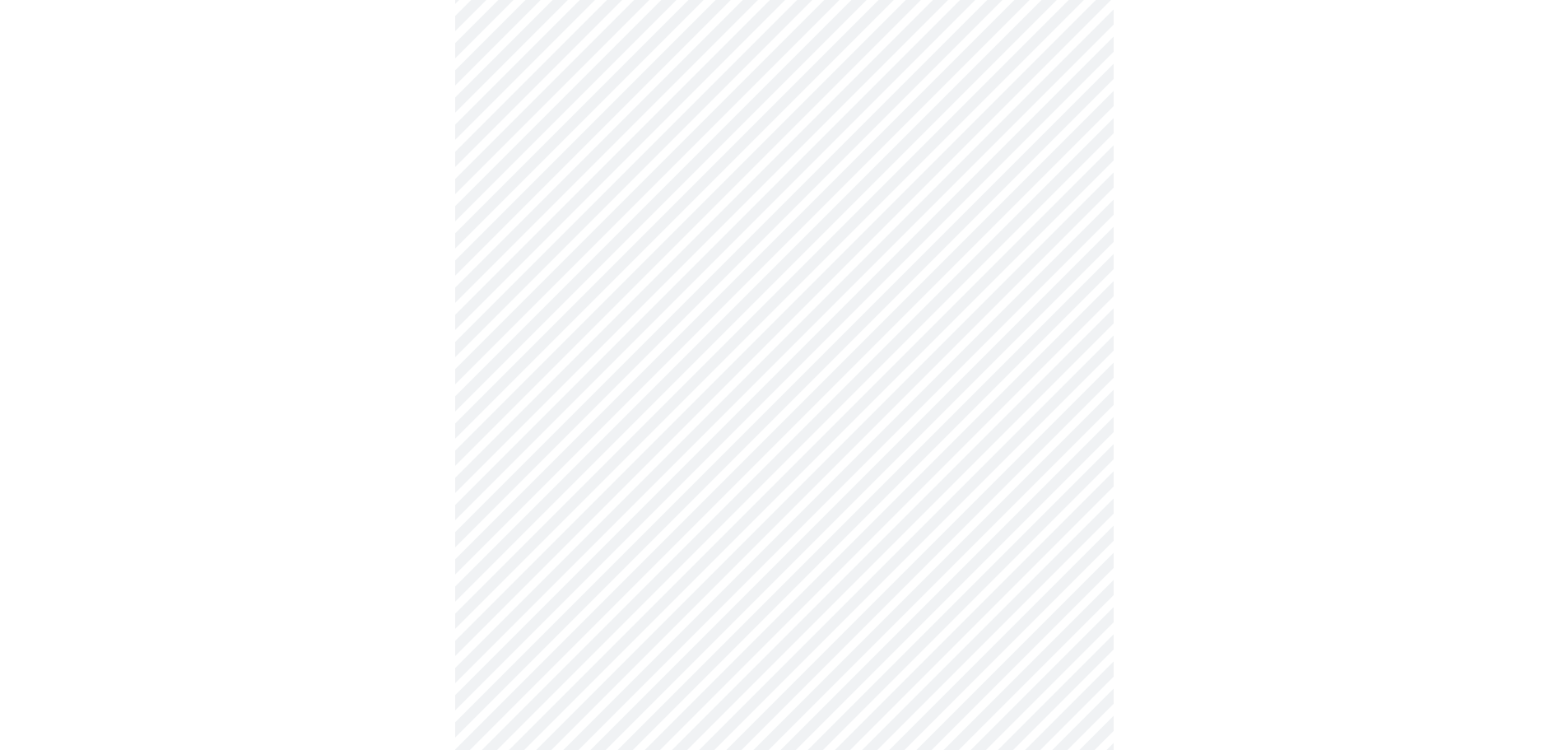
scroll to position [0, 0]
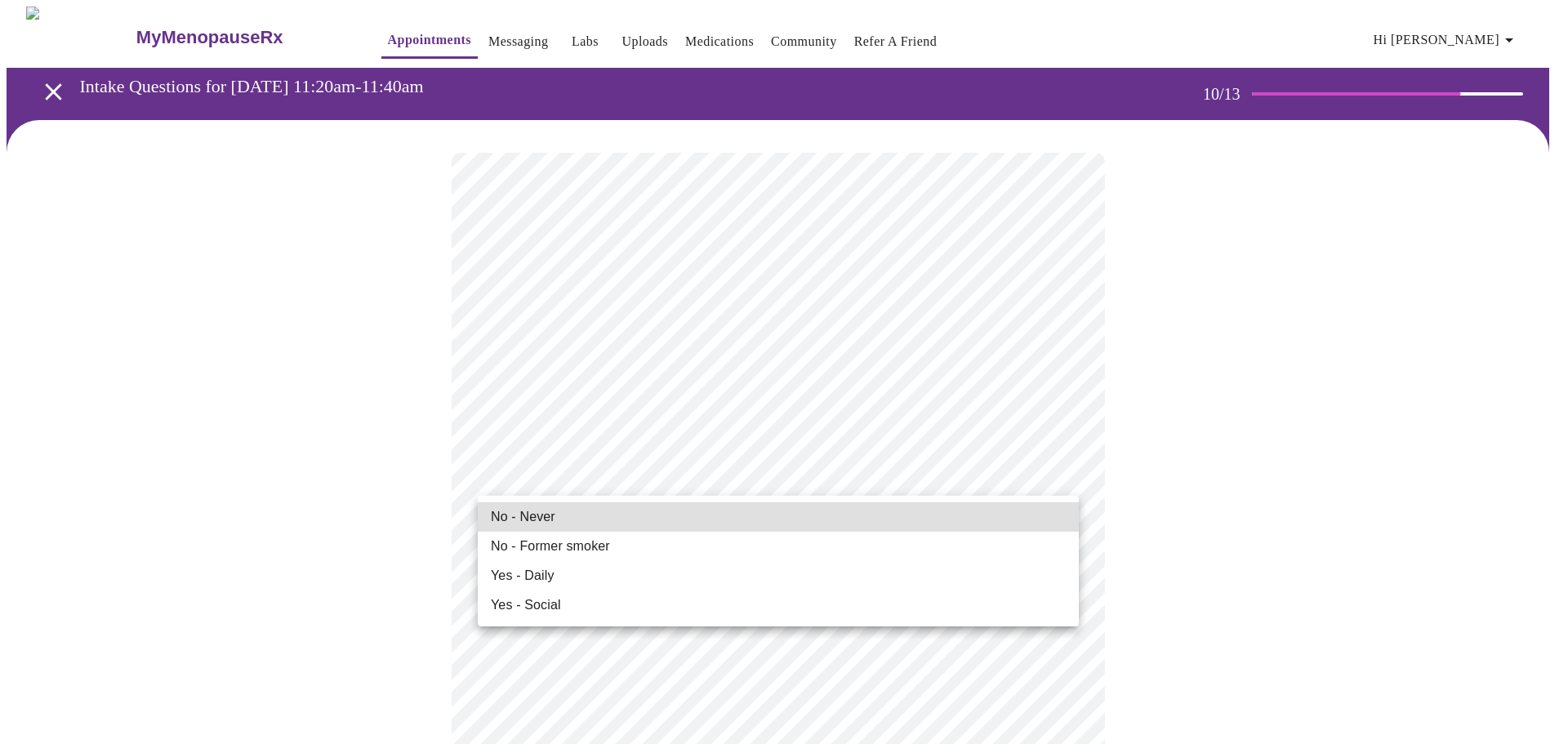
click at [545, 520] on span "No - Never" at bounding box center [523, 517] width 64 height 20
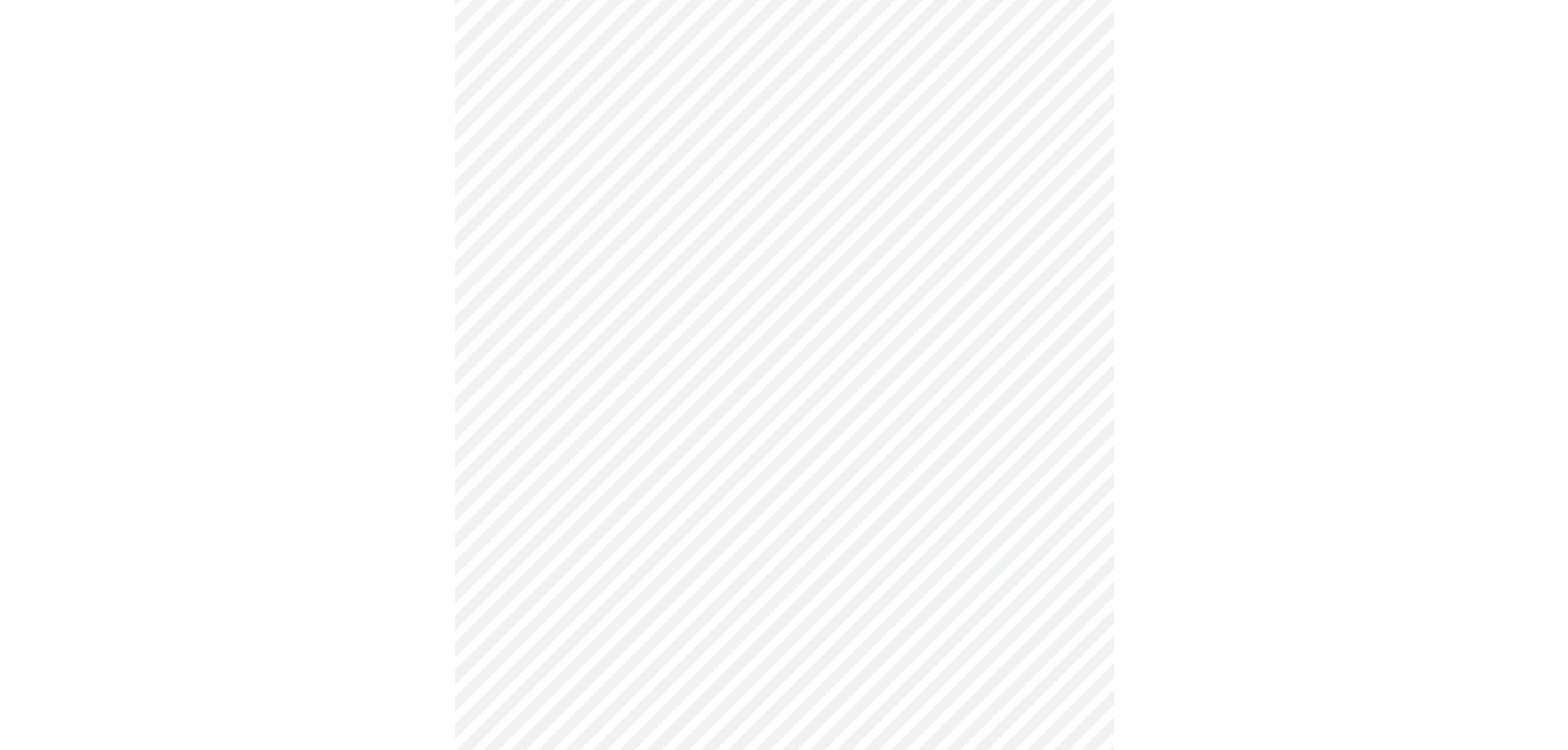
scroll to position [1235, 0]
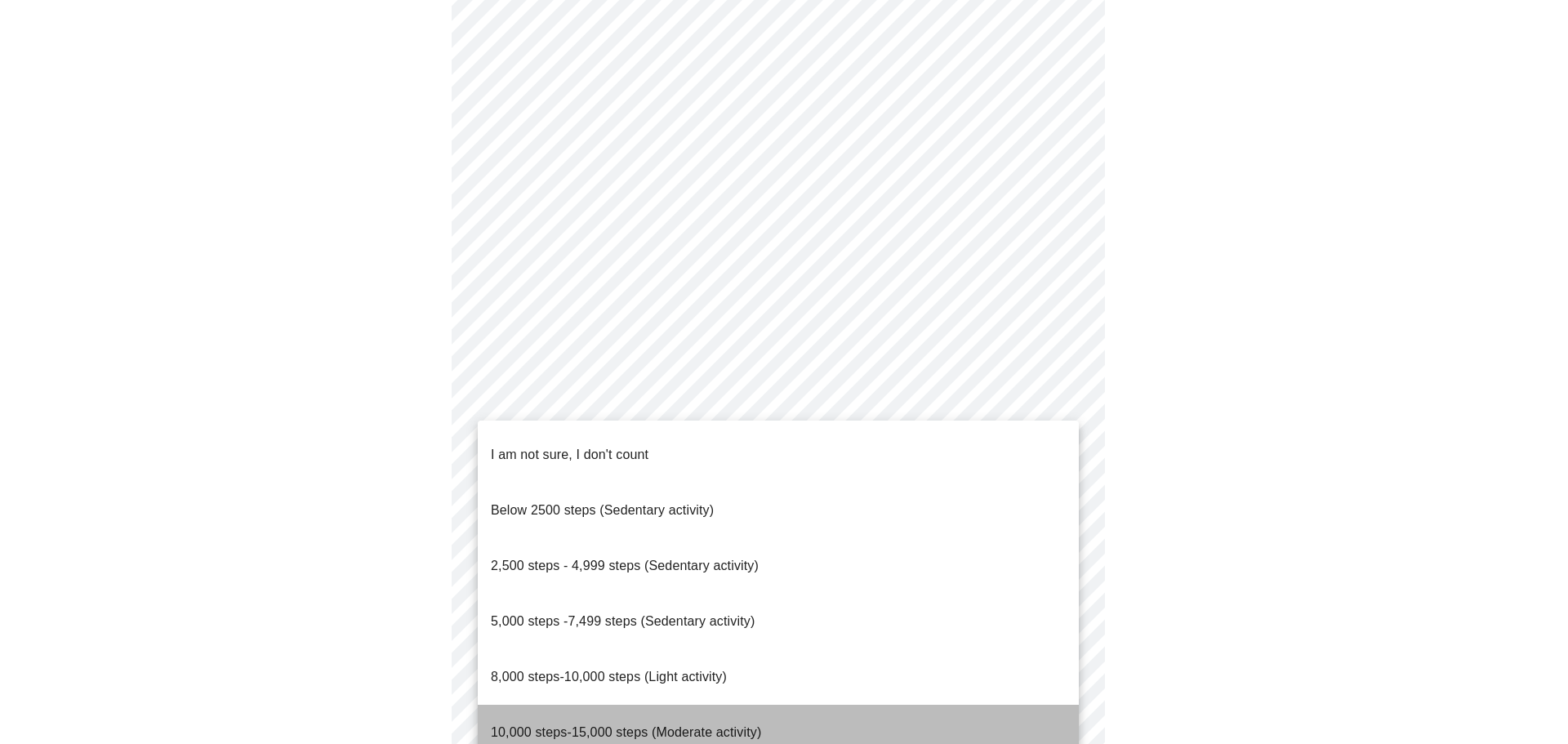
click at [589, 725] on span "10,000 steps-15,000 steps (Moderate activity)" at bounding box center [626, 731] width 270 height 14
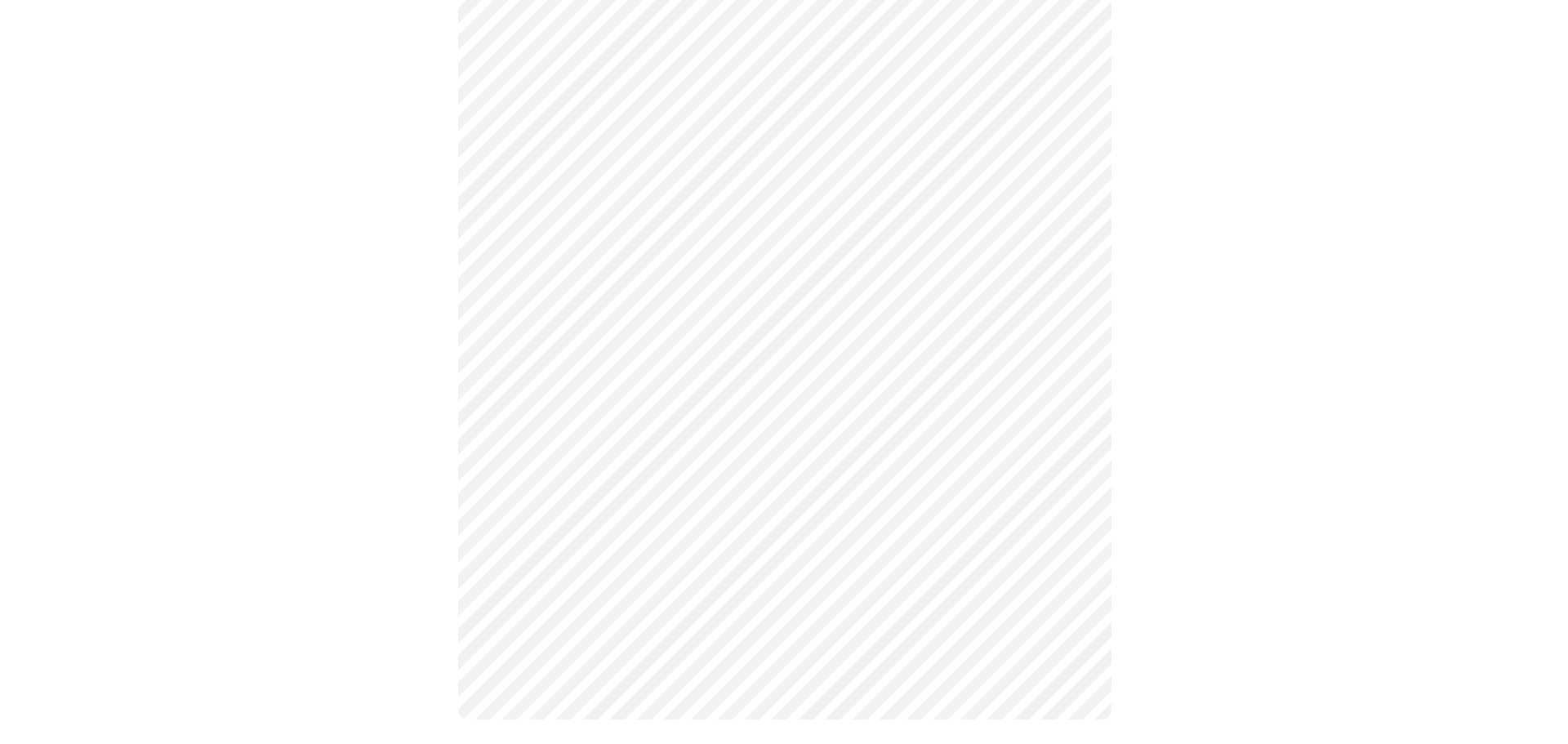
scroll to position [1386, 0]
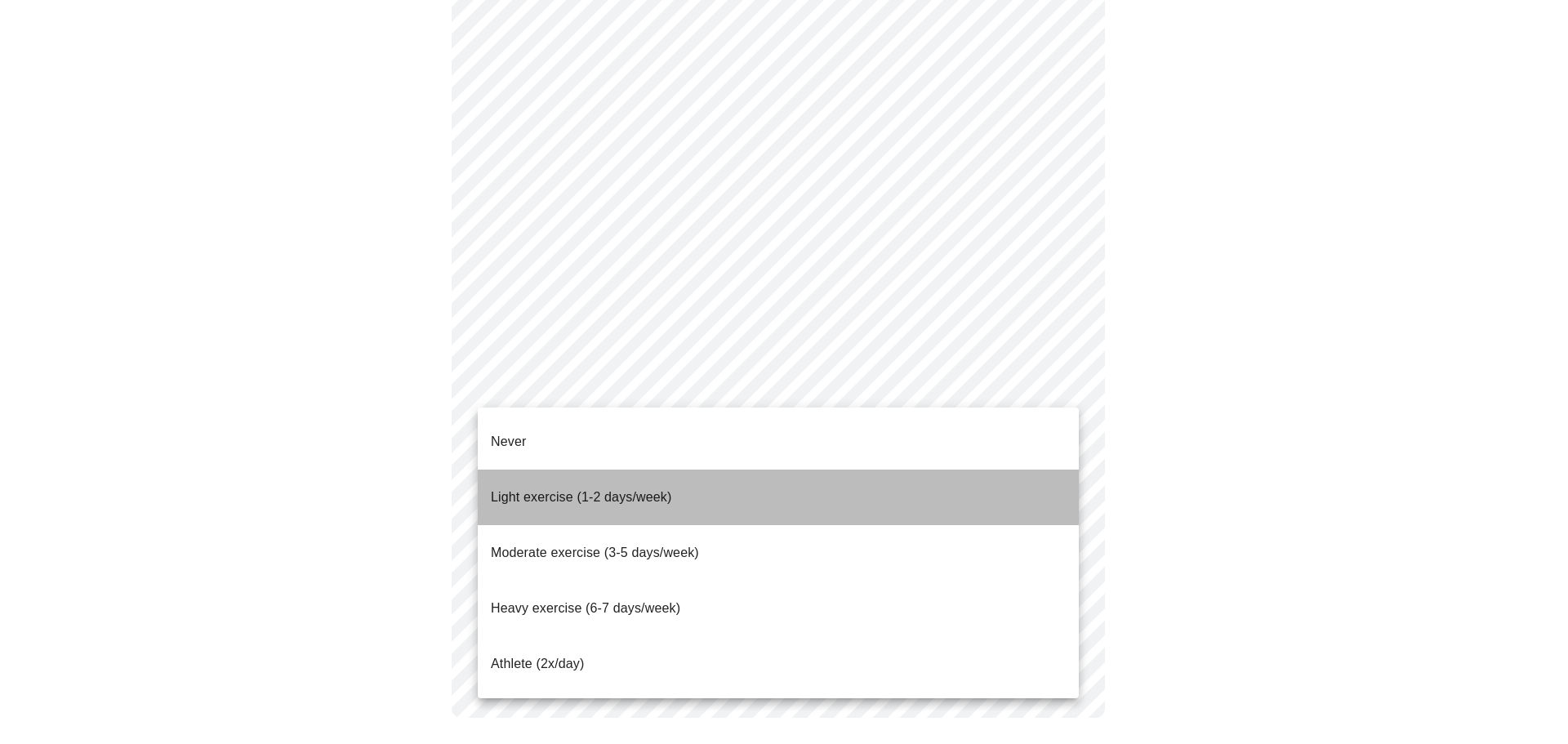
click at [629, 490] on span "Light exercise (1-2 days/week)" at bounding box center [582, 497] width 181 height 14
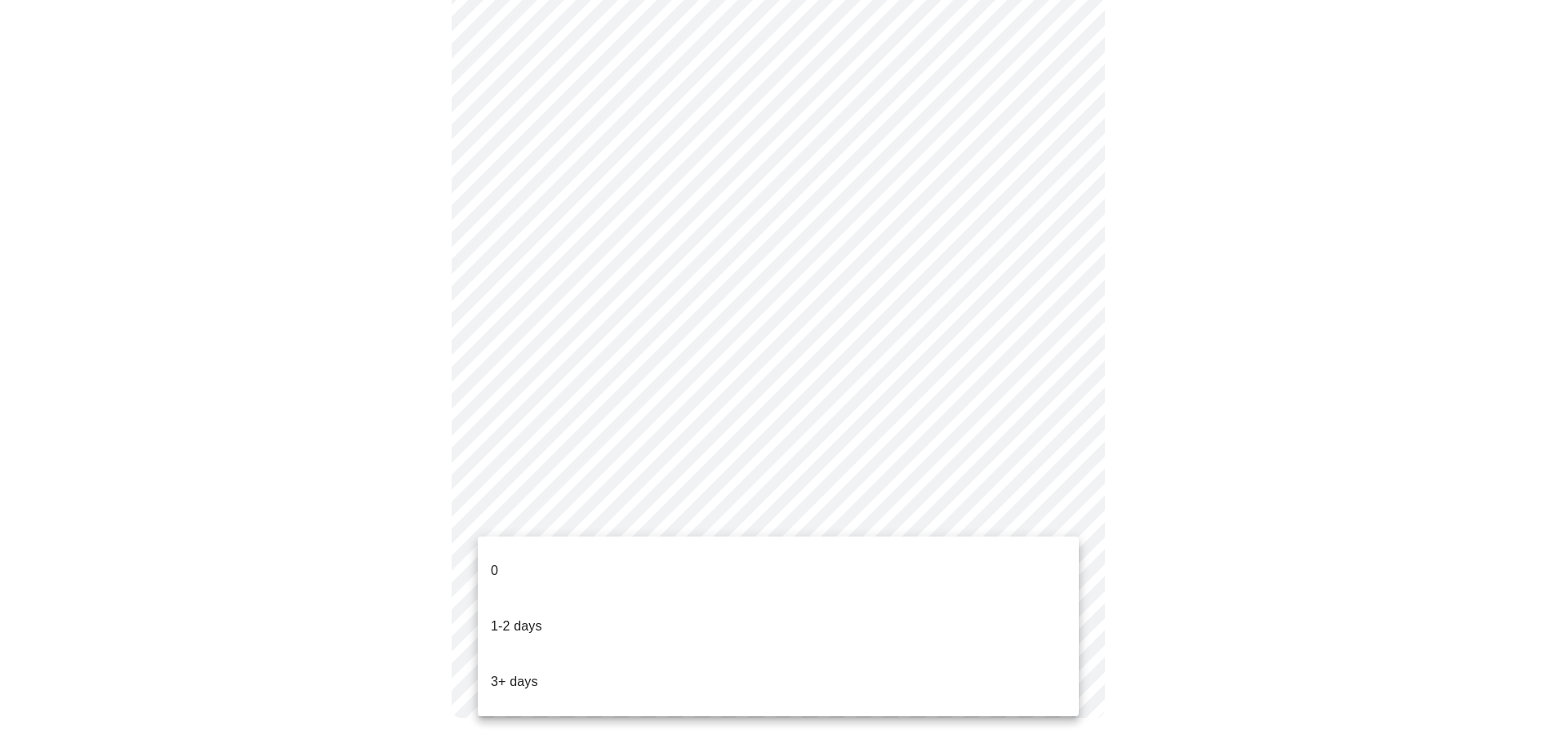
click at [603, 654] on li "3+ days" at bounding box center [778, 681] width 601 height 55
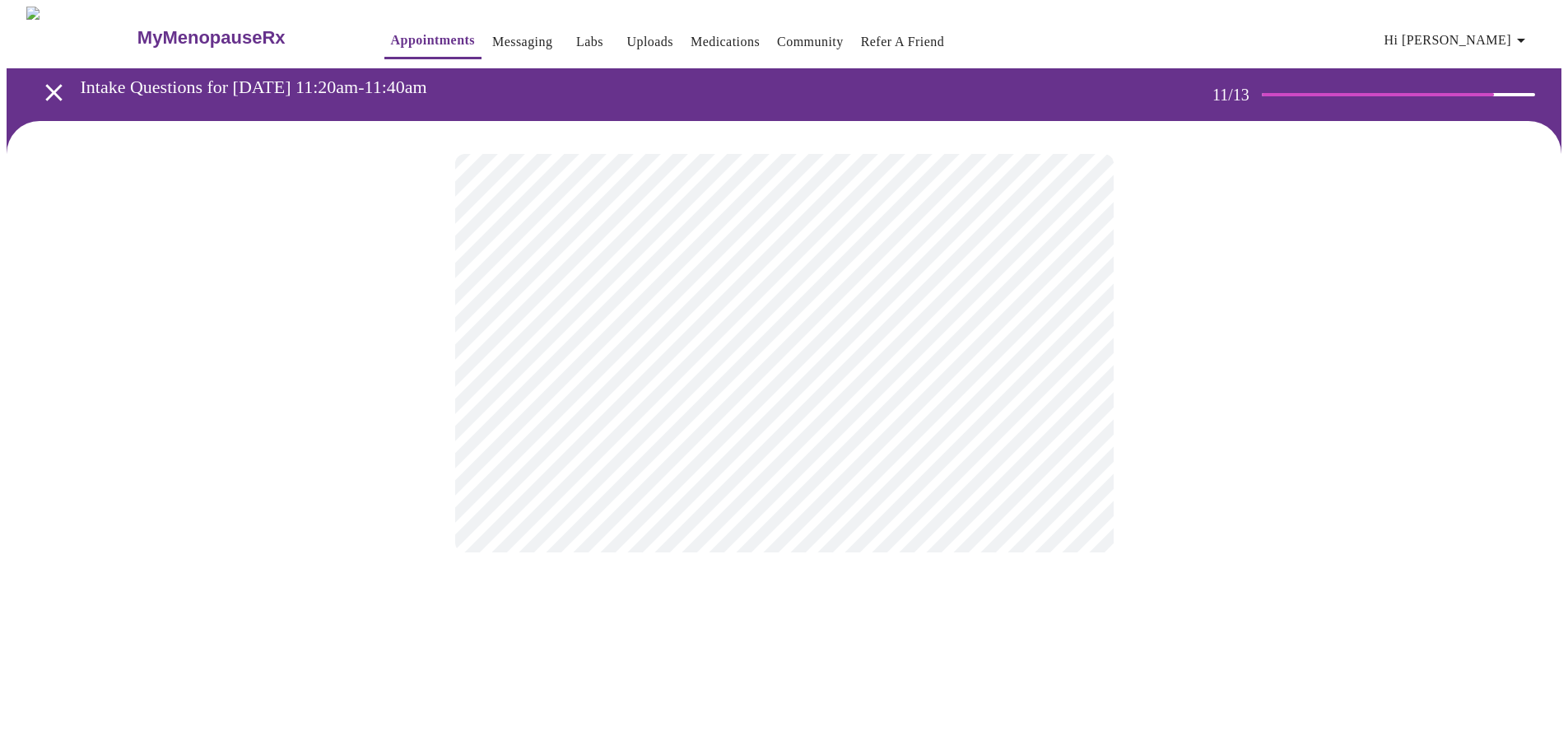
scroll to position [0, 0]
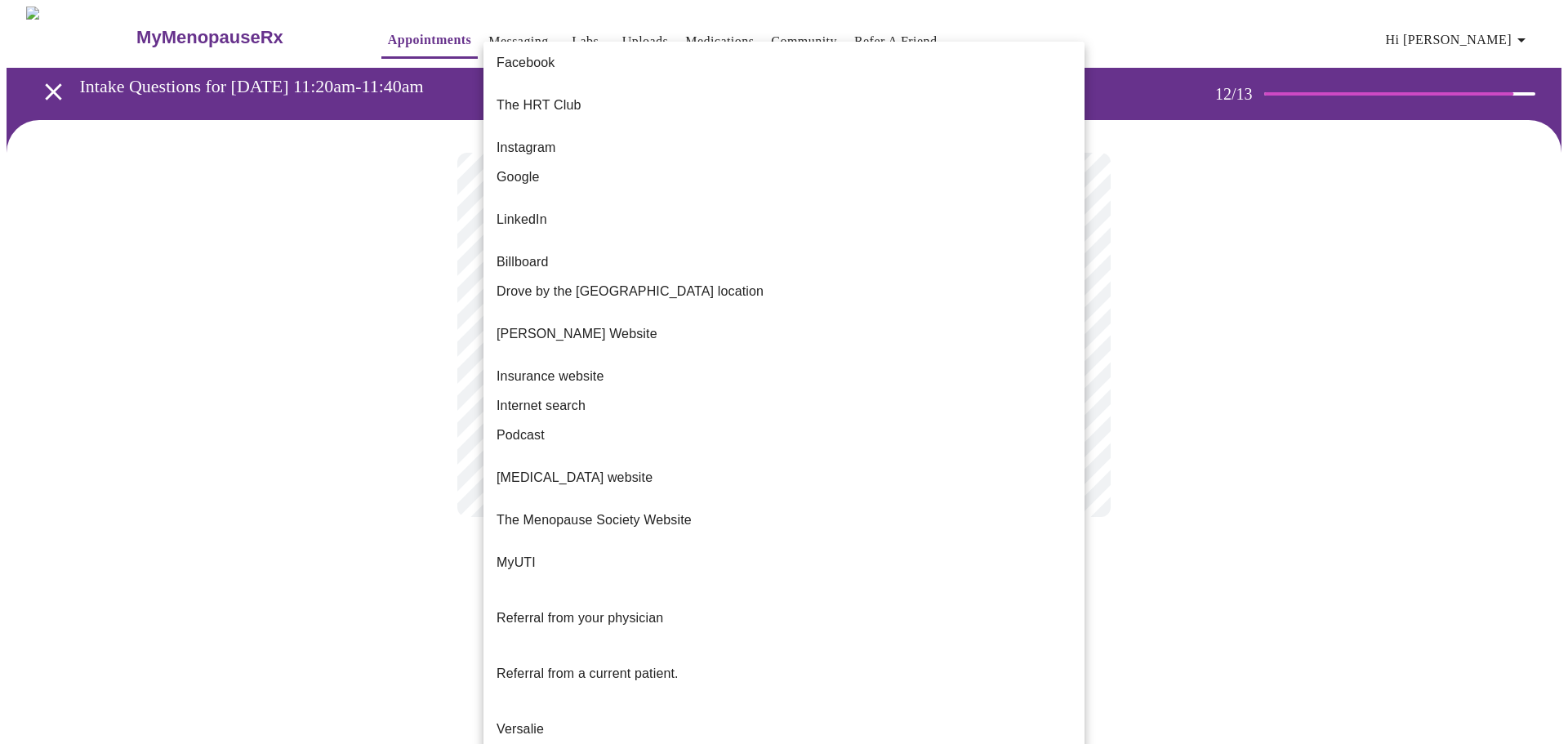
click at [696, 342] on body "MyMenopauseRx Appointments Messaging Labs Uploads Medications Community Refer a…" at bounding box center [784, 277] width 1555 height 543
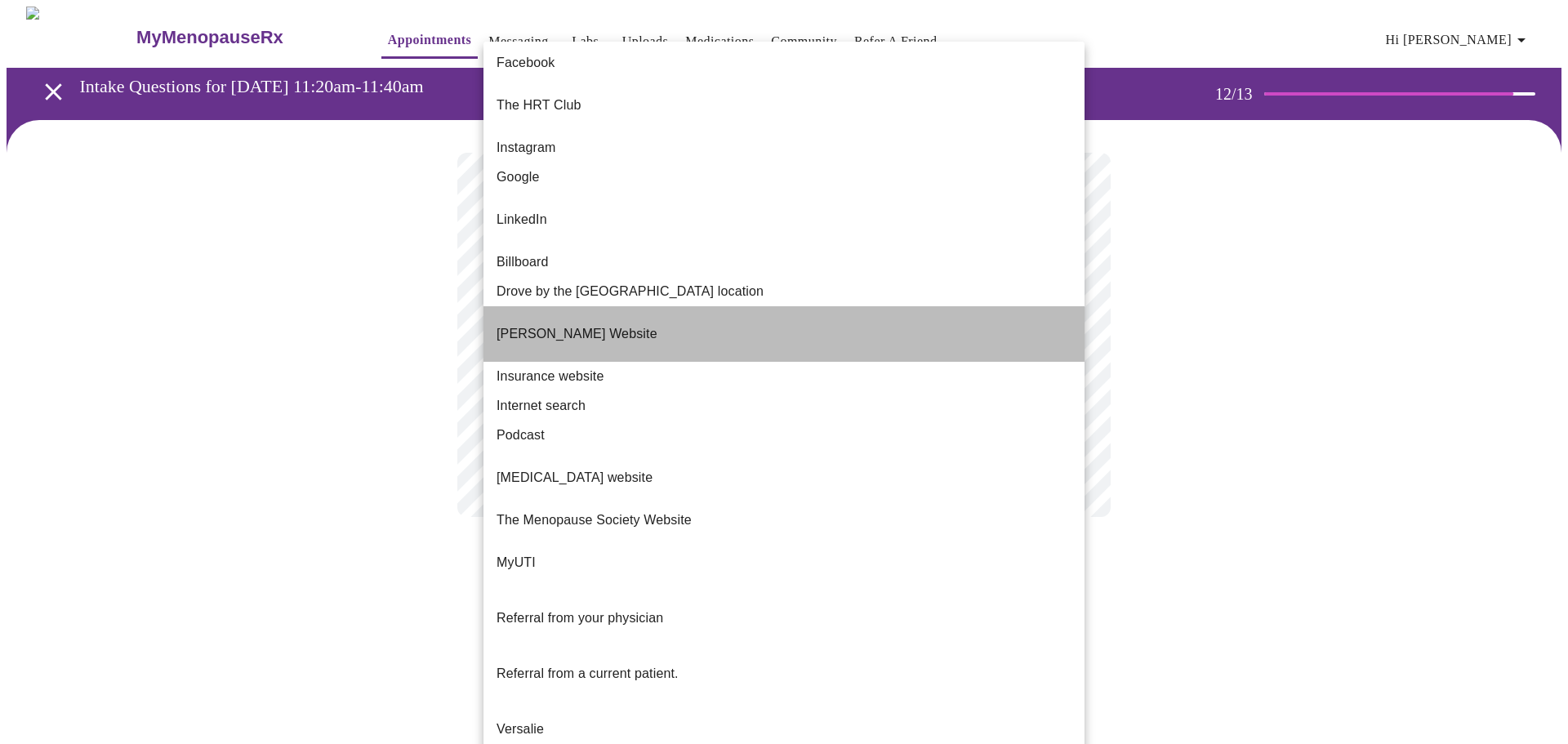
click at [680, 306] on li "[PERSON_NAME] Website" at bounding box center [783, 333] width 601 height 55
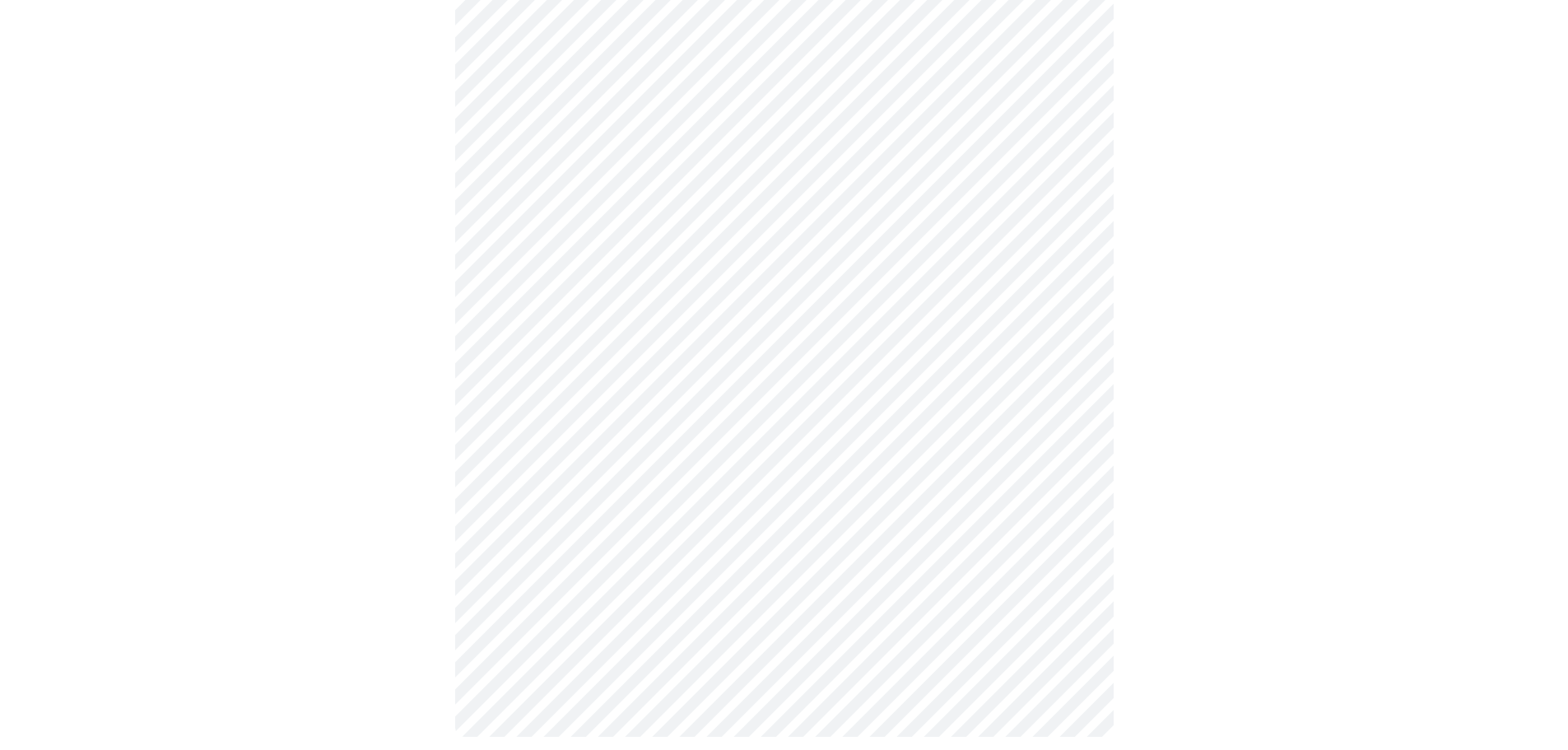
scroll to position [646, 0]
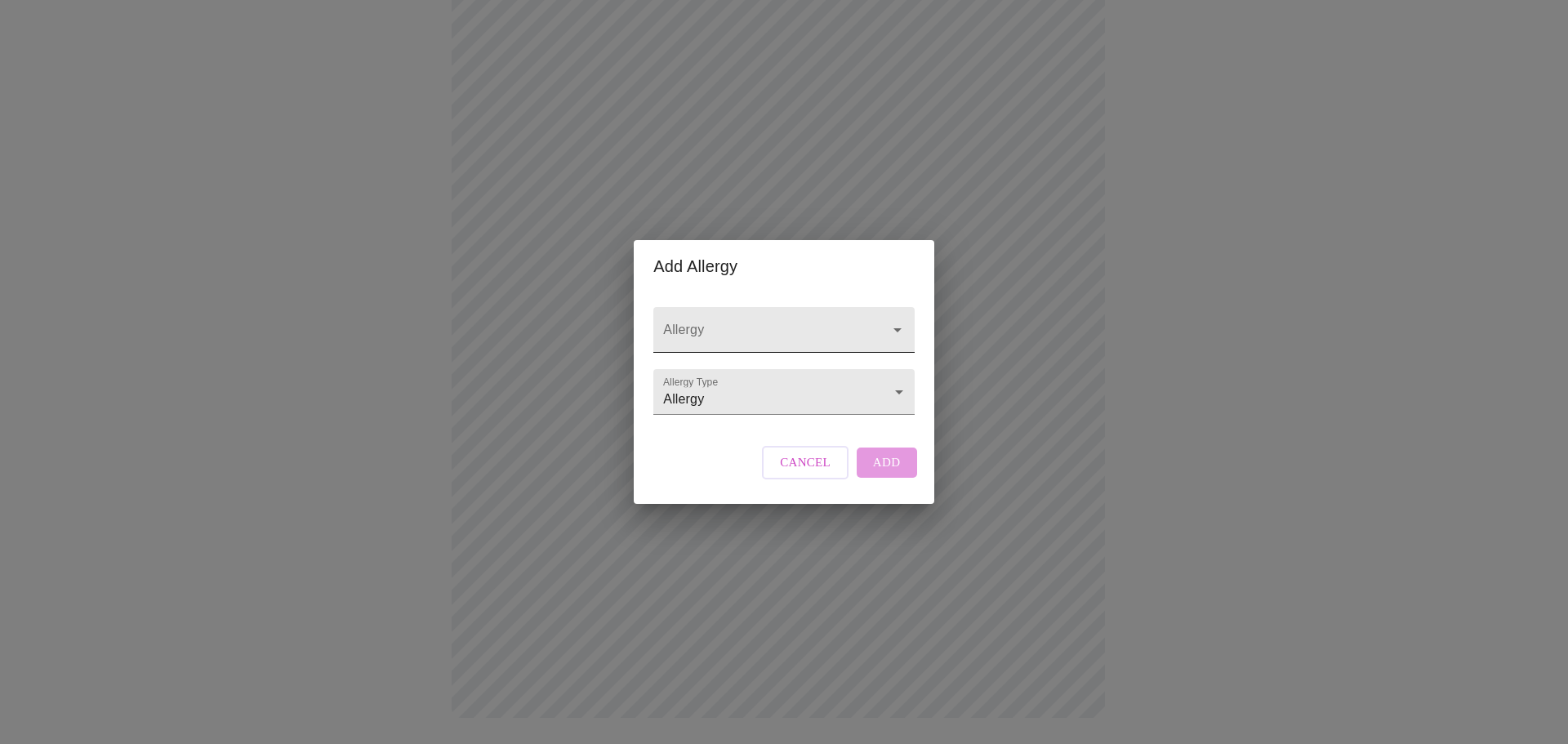
click at [706, 323] on input "Allergy" at bounding box center [760, 337] width 201 height 30
click at [721, 323] on input "Allergy" at bounding box center [760, 337] width 201 height 30
type input "erthyromycin"
click at [661, 473] on div "Allergy Allergy Type Allergy Allergy Cancel Add" at bounding box center [784, 398] width 274 height 210
click at [878, 307] on div at bounding box center [783, 330] width 260 height 45
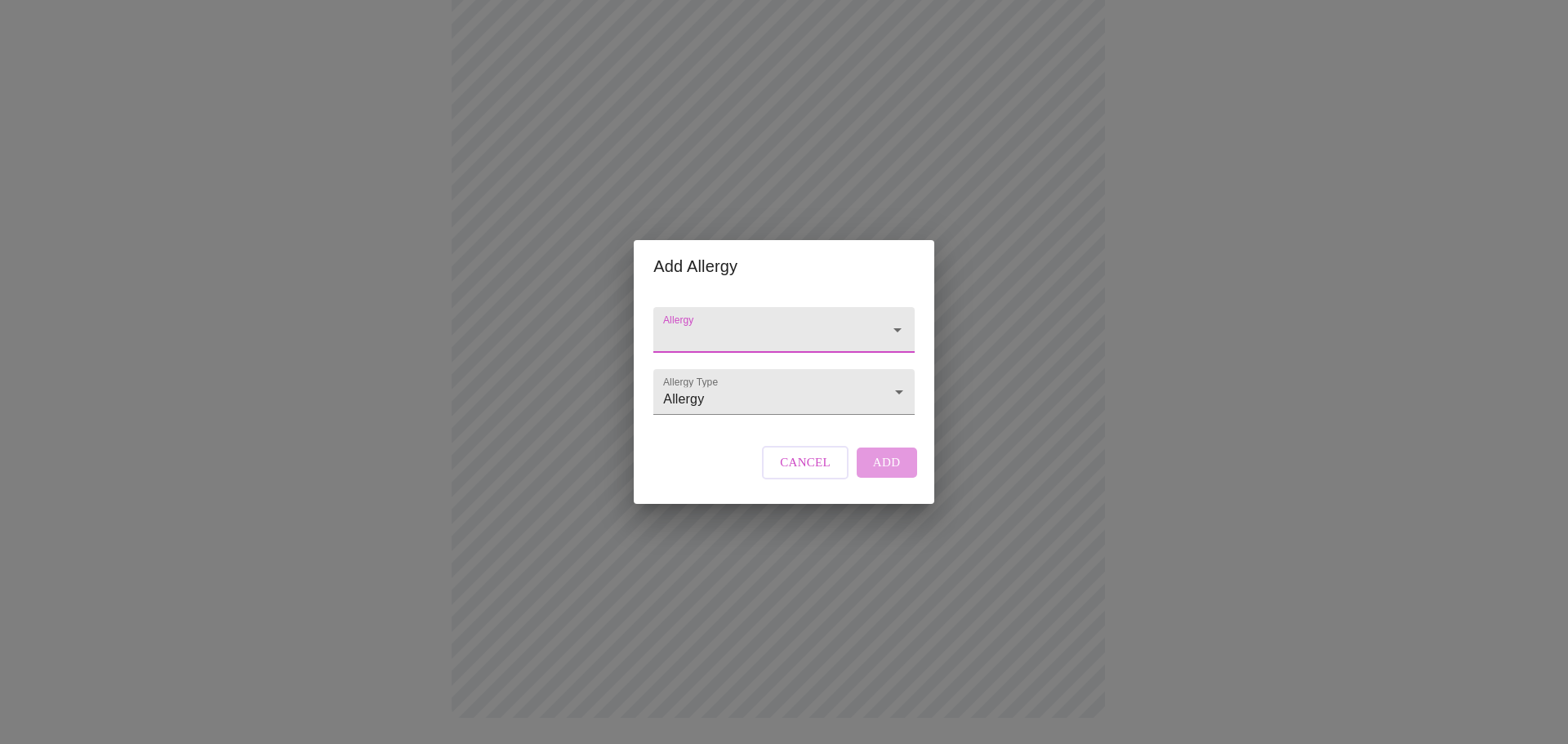
click at [899, 320] on icon "Open" at bounding box center [897, 330] width 20 height 20
click at [895, 320] on icon "Close" at bounding box center [897, 330] width 20 height 20
click at [721, 383] on body "MyMenopauseRx Appointments Messaging Labs Uploads Medications Community Refer a…" at bounding box center [784, 58] width 1555 height 1385
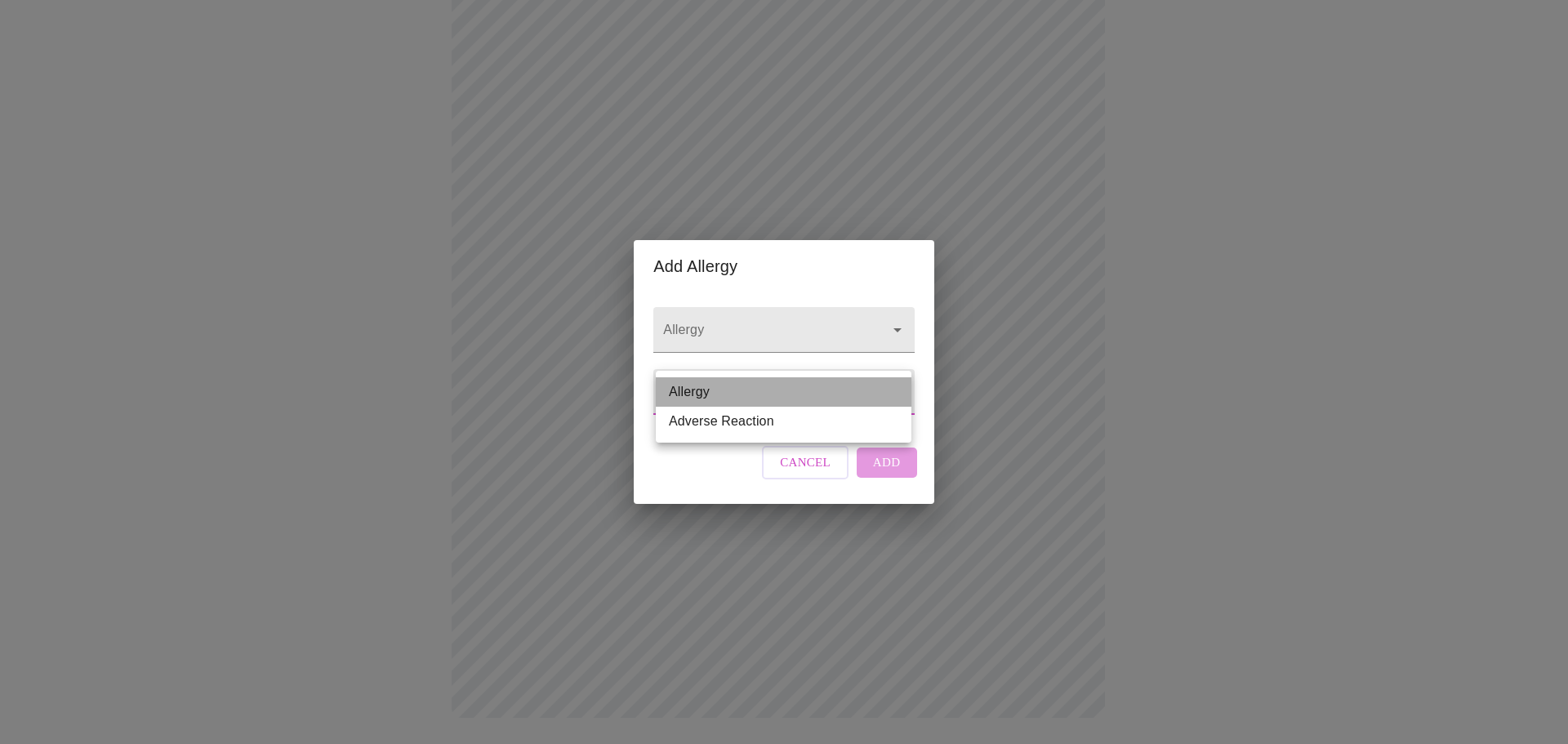
click at [730, 385] on li "Allergy" at bounding box center [784, 391] width 256 height 29
click at [689, 469] on div "Allergy Allergy Type Allergy Allergy Cancel Add" at bounding box center [784, 398] width 274 height 210
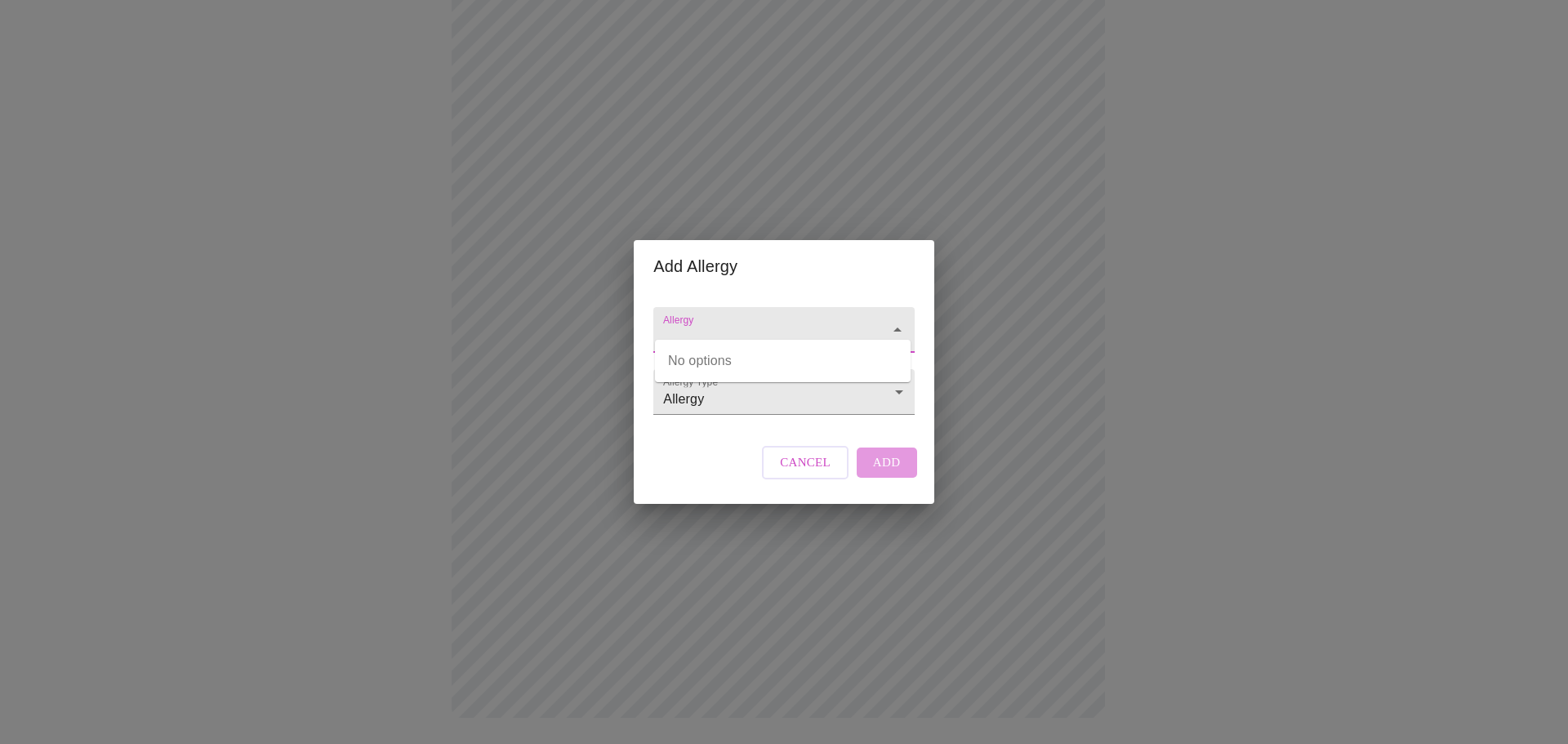
click at [701, 323] on input "Allergy" at bounding box center [760, 337] width 201 height 30
click at [806, 473] on span "Cancel" at bounding box center [805, 461] width 51 height 21
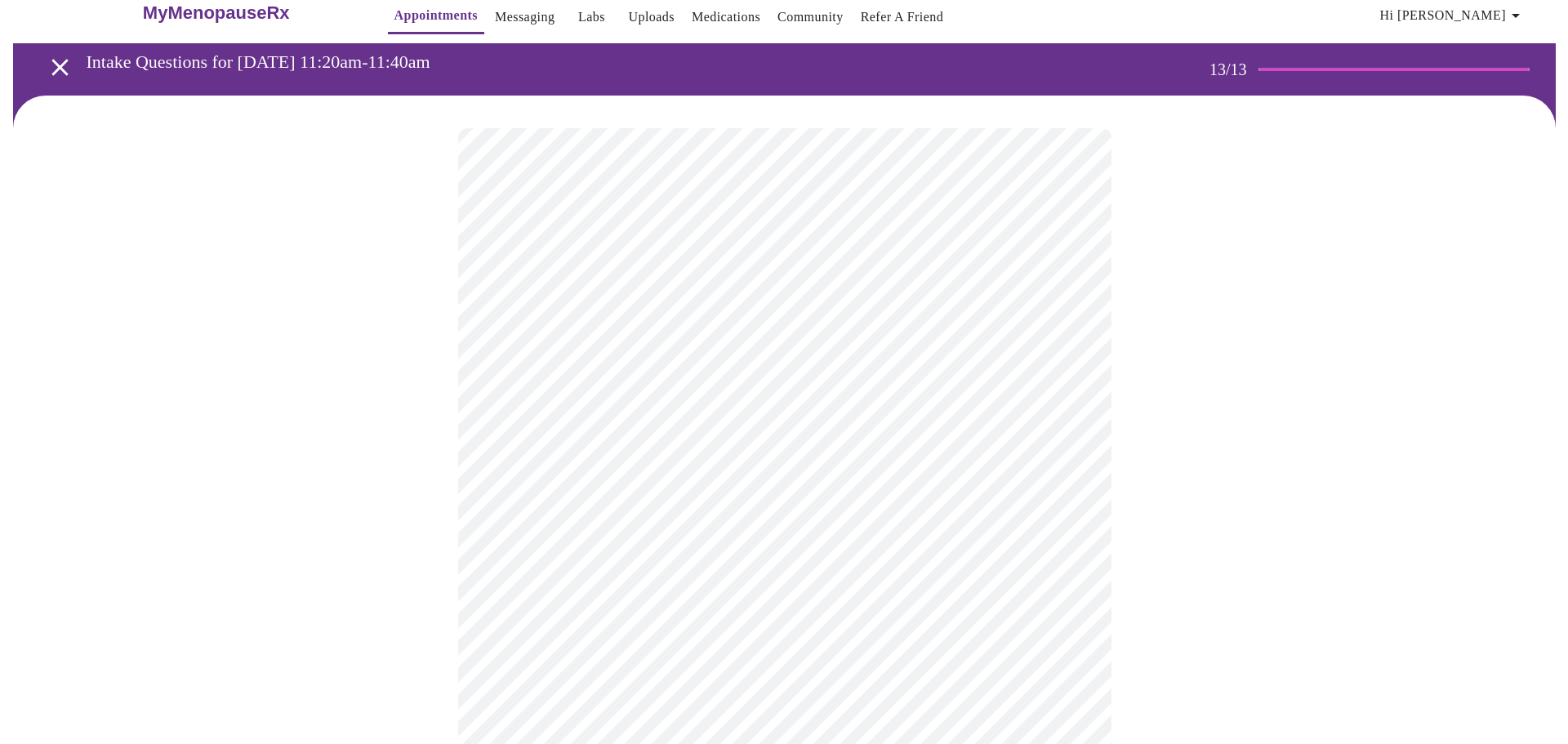
scroll to position [0, 0]
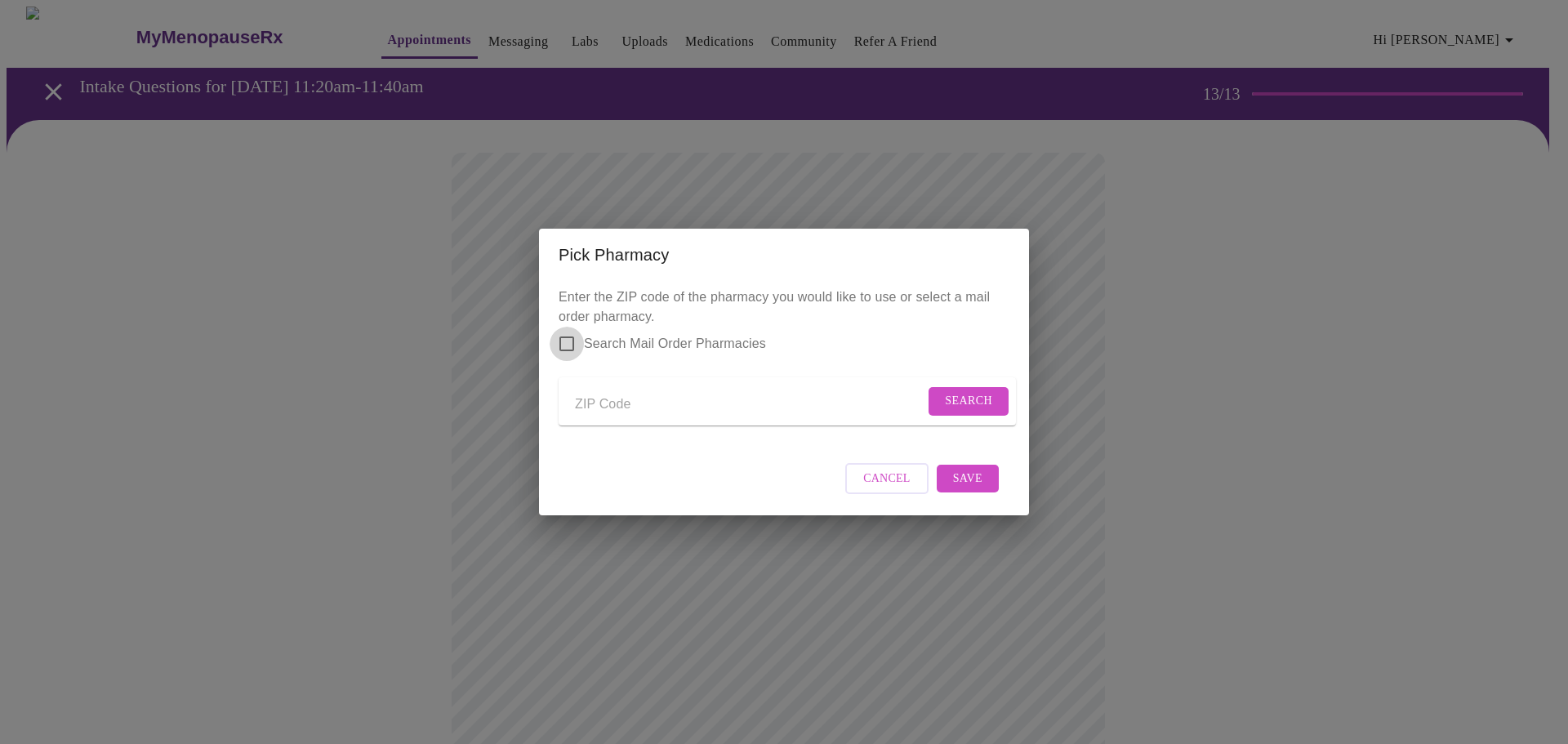
click at [571, 329] on input "Search Mail Order Pharmacies" at bounding box center [566, 343] width 34 height 34
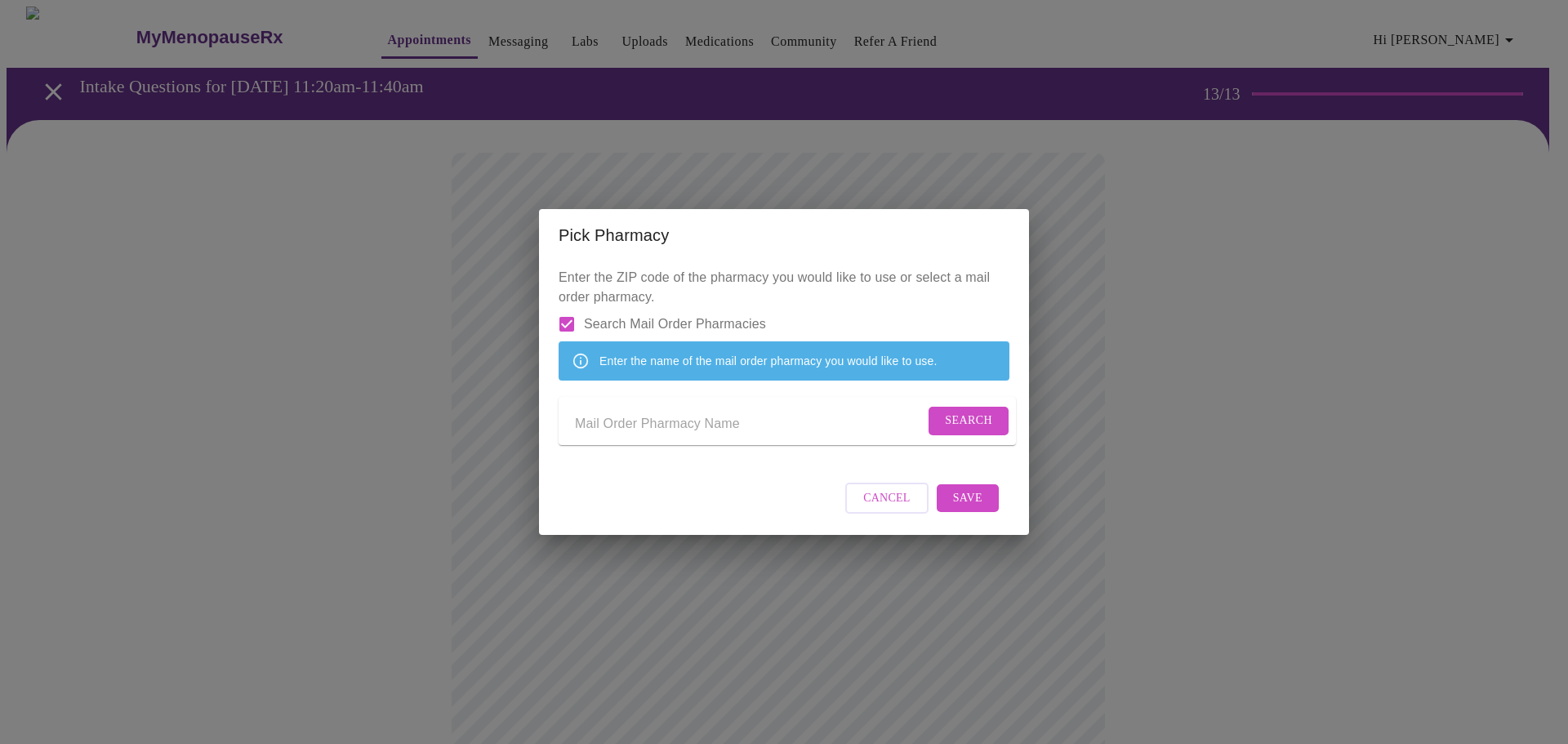
click at [563, 307] on input "Search Mail Order Pharmacies" at bounding box center [566, 324] width 34 height 34
checkbox input "false"
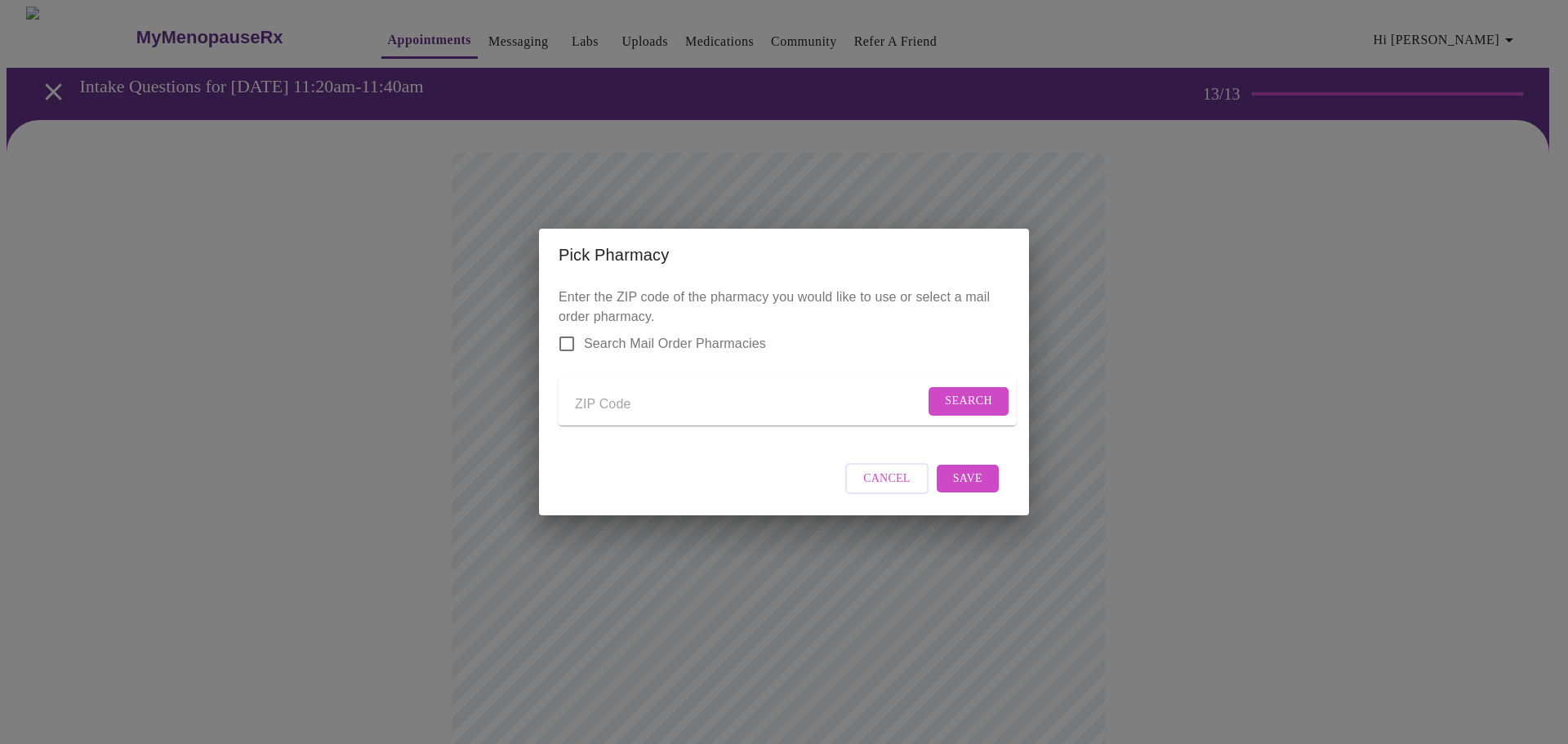
click at [600, 391] on input "Send a message to your care team" at bounding box center [750, 404] width 350 height 26
click at [973, 391] on span "Search" at bounding box center [968, 401] width 47 height 21
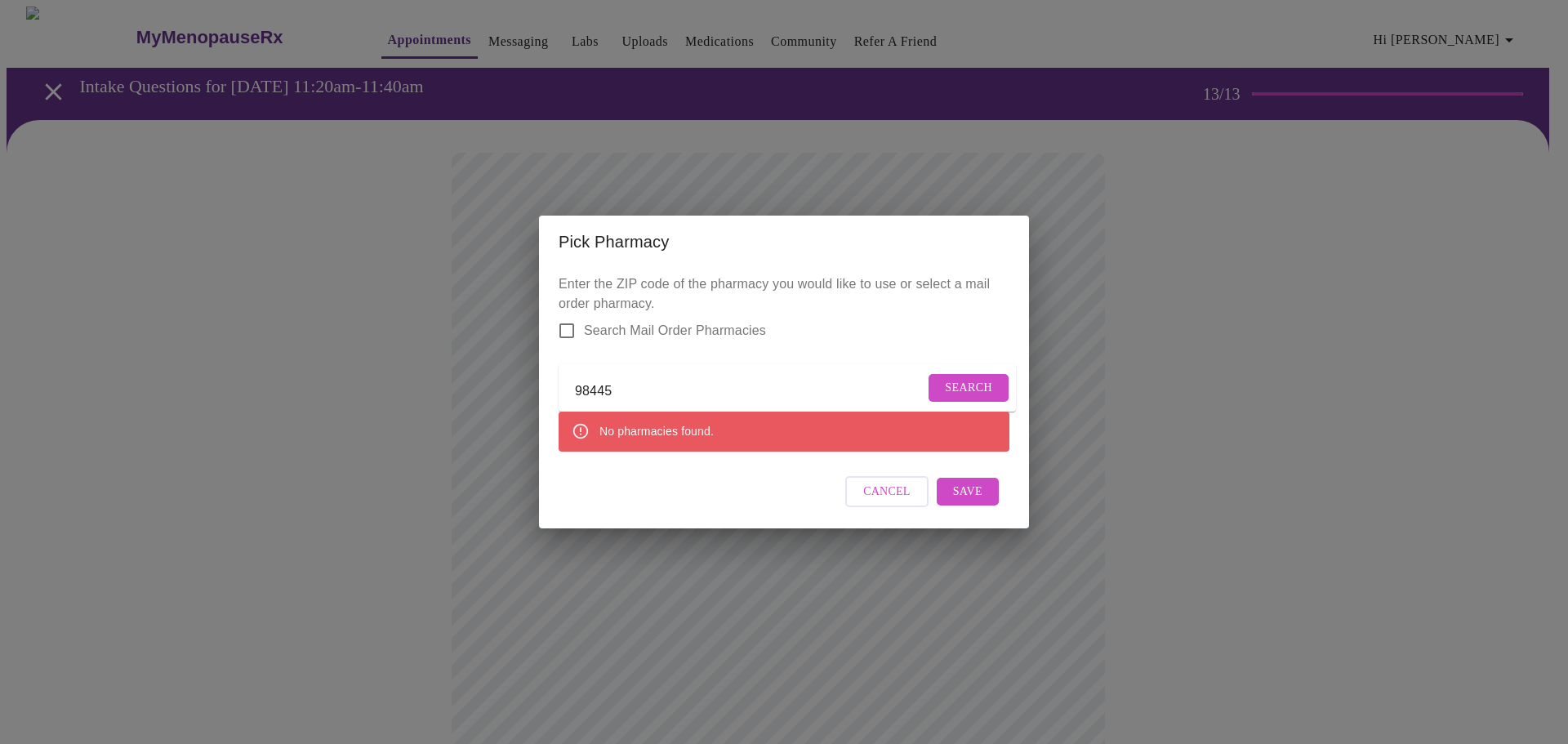
click at [640, 381] on input "98445" at bounding box center [750, 391] width 350 height 26
type input "98444"
click at [956, 383] on span "Search" at bounding box center [968, 388] width 47 height 21
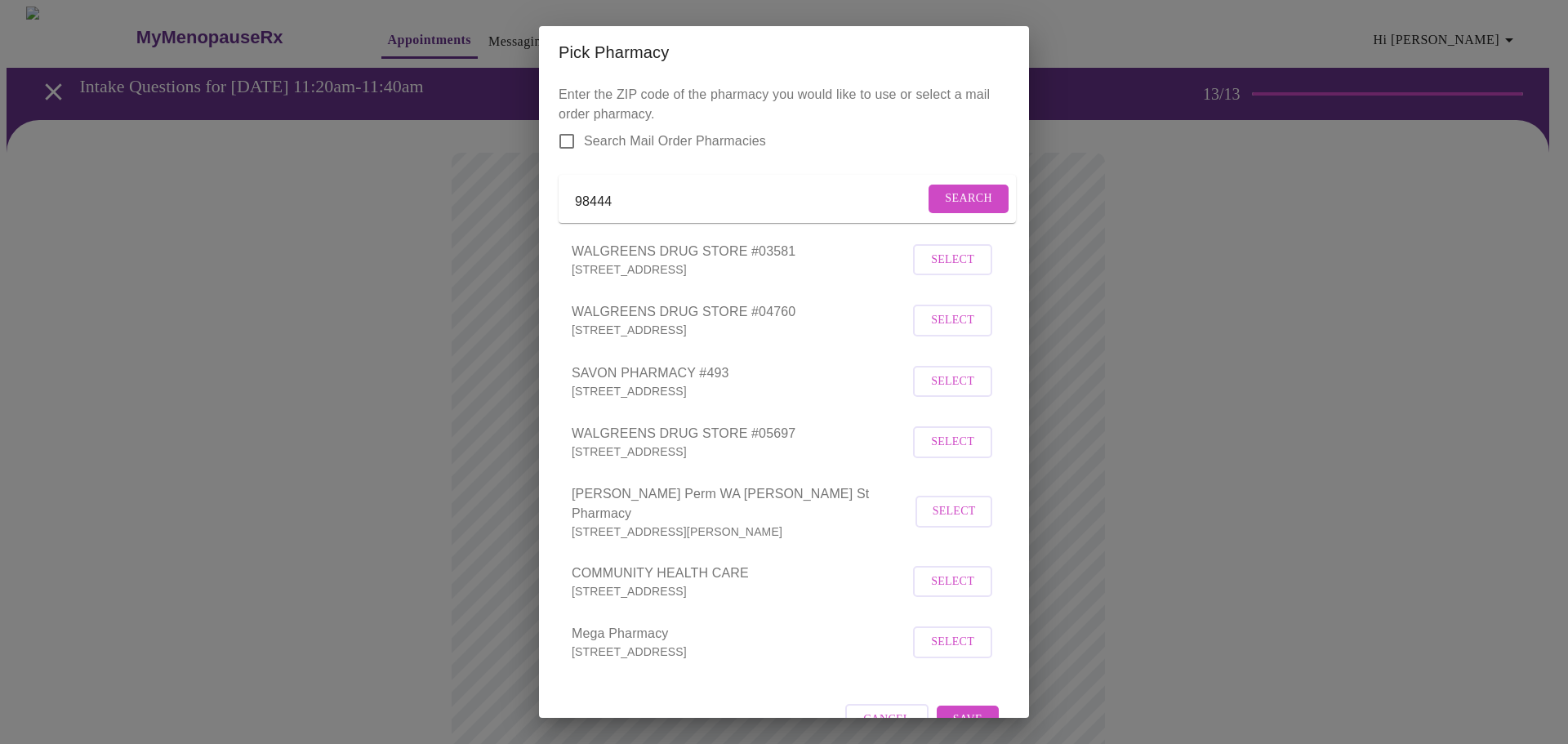
click at [931, 331] on span "Select" at bounding box center [953, 320] width 44 height 21
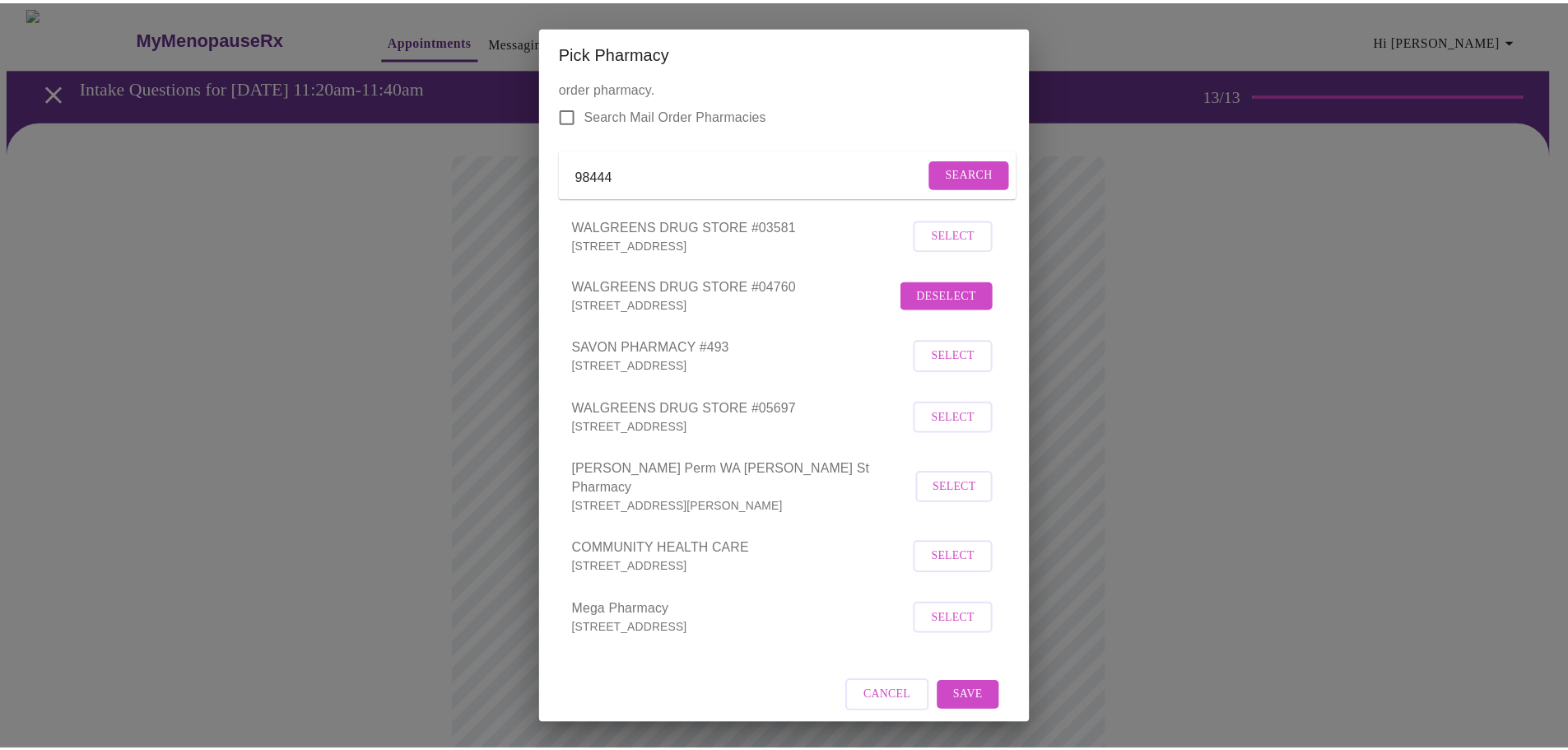
scroll to position [42, 0]
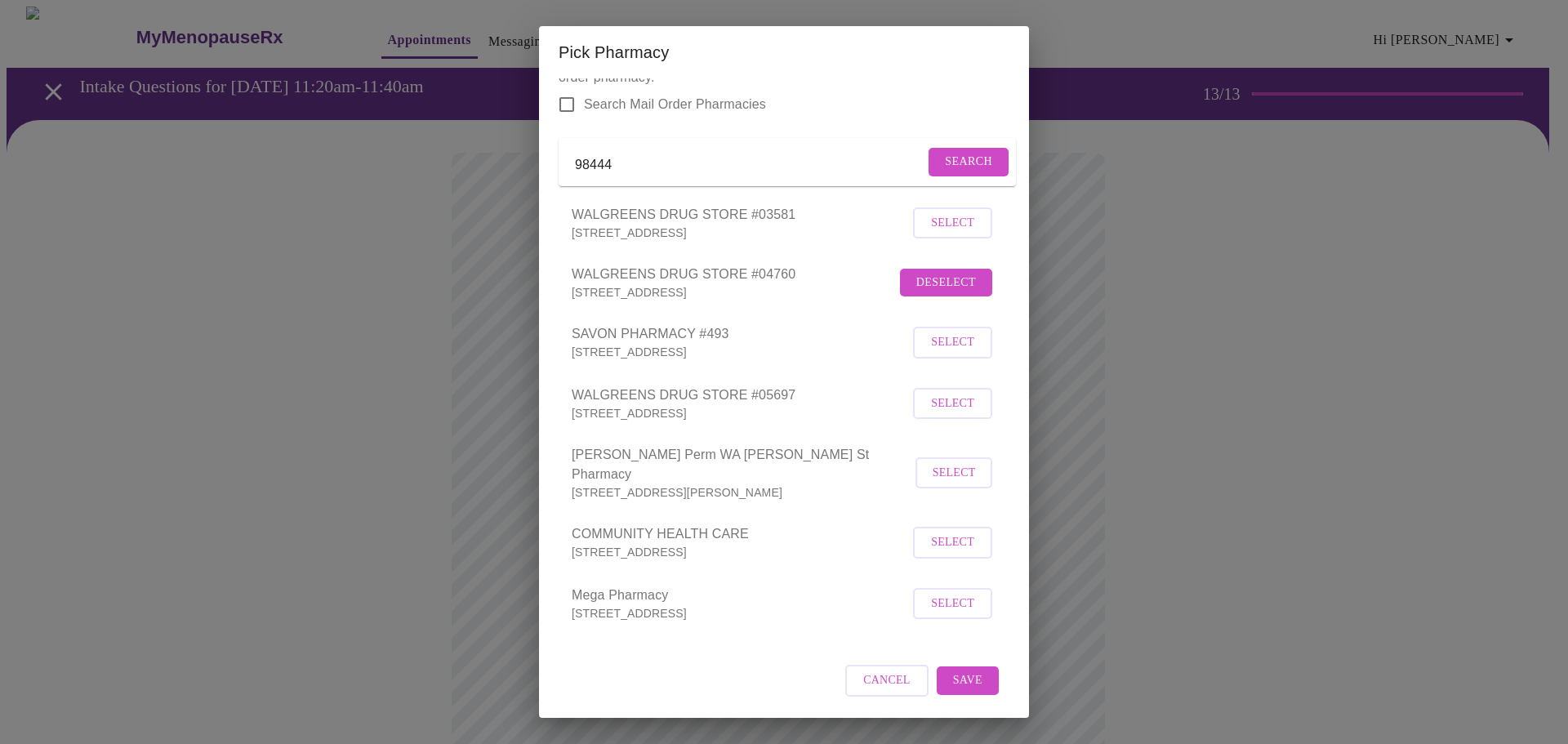
click at [999, 651] on div "Enter the ZIP code of the pharmacy you would like to use or select a mail order…" at bounding box center [784, 397] width 490 height 639
click at [970, 668] on button "Save" at bounding box center [967, 681] width 62 height 29
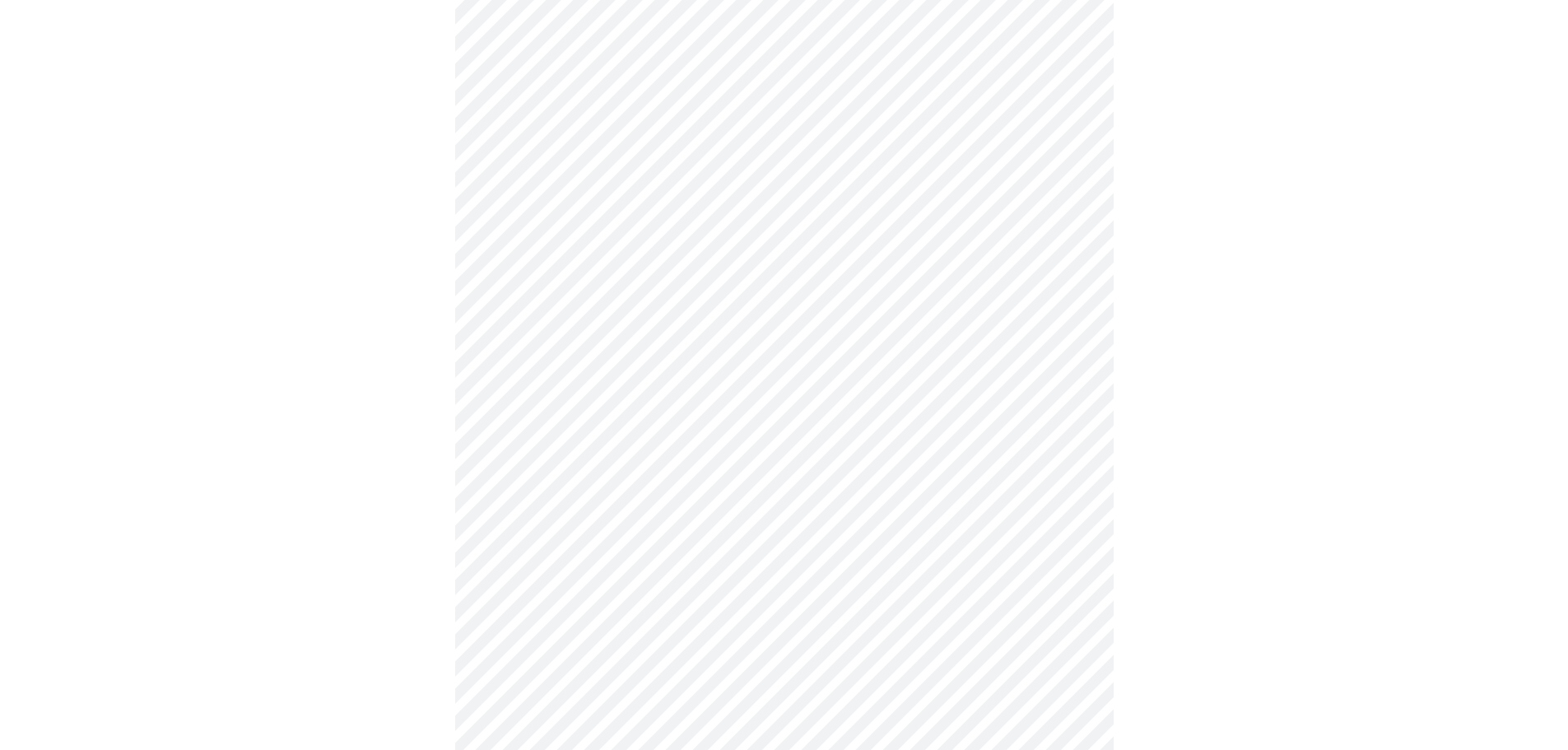
scroll to position [646, 0]
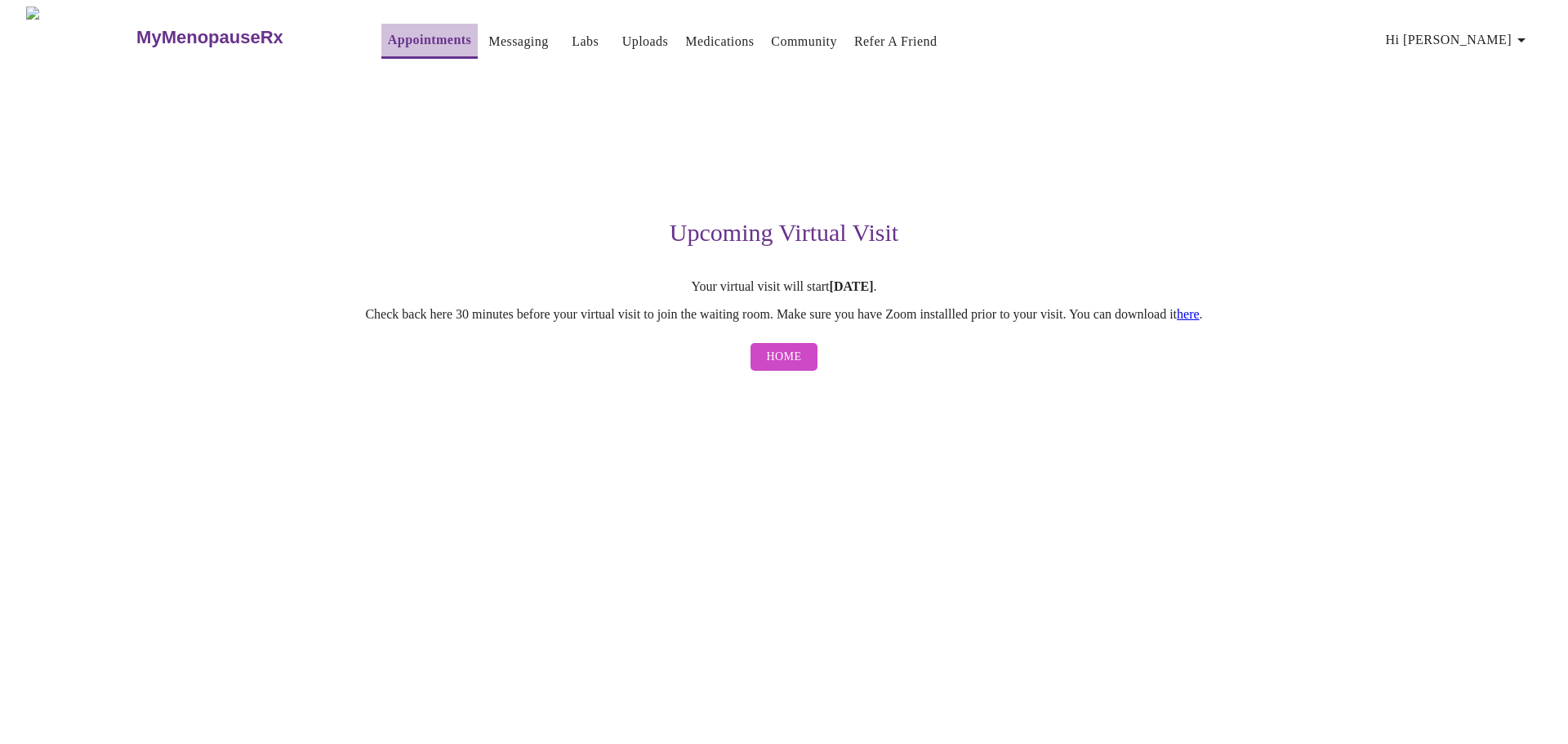
click at [388, 40] on link "Appointments" at bounding box center [430, 40] width 83 height 23
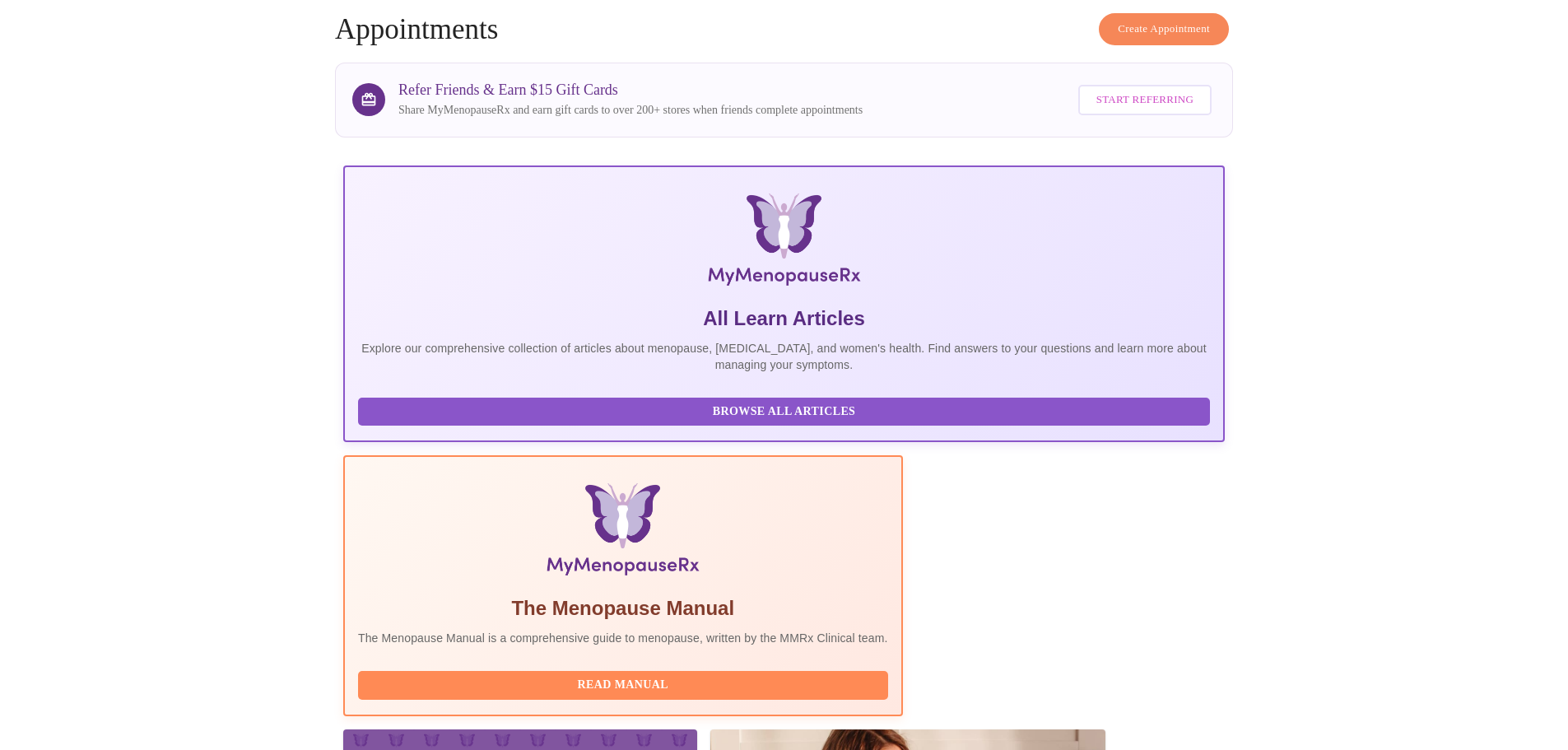
scroll to position [152, 0]
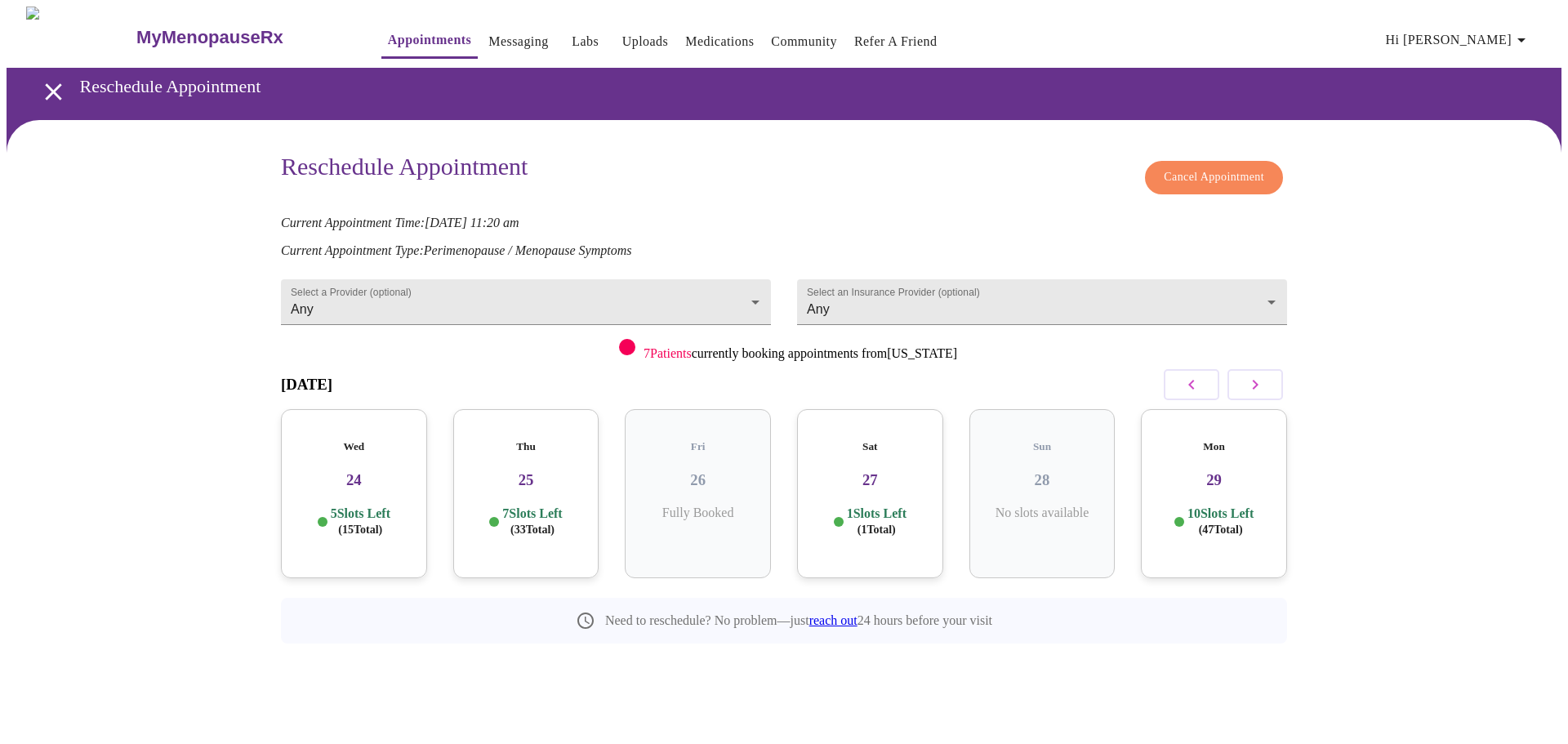
click at [528, 471] on h3 "25" at bounding box center [526, 480] width 120 height 18
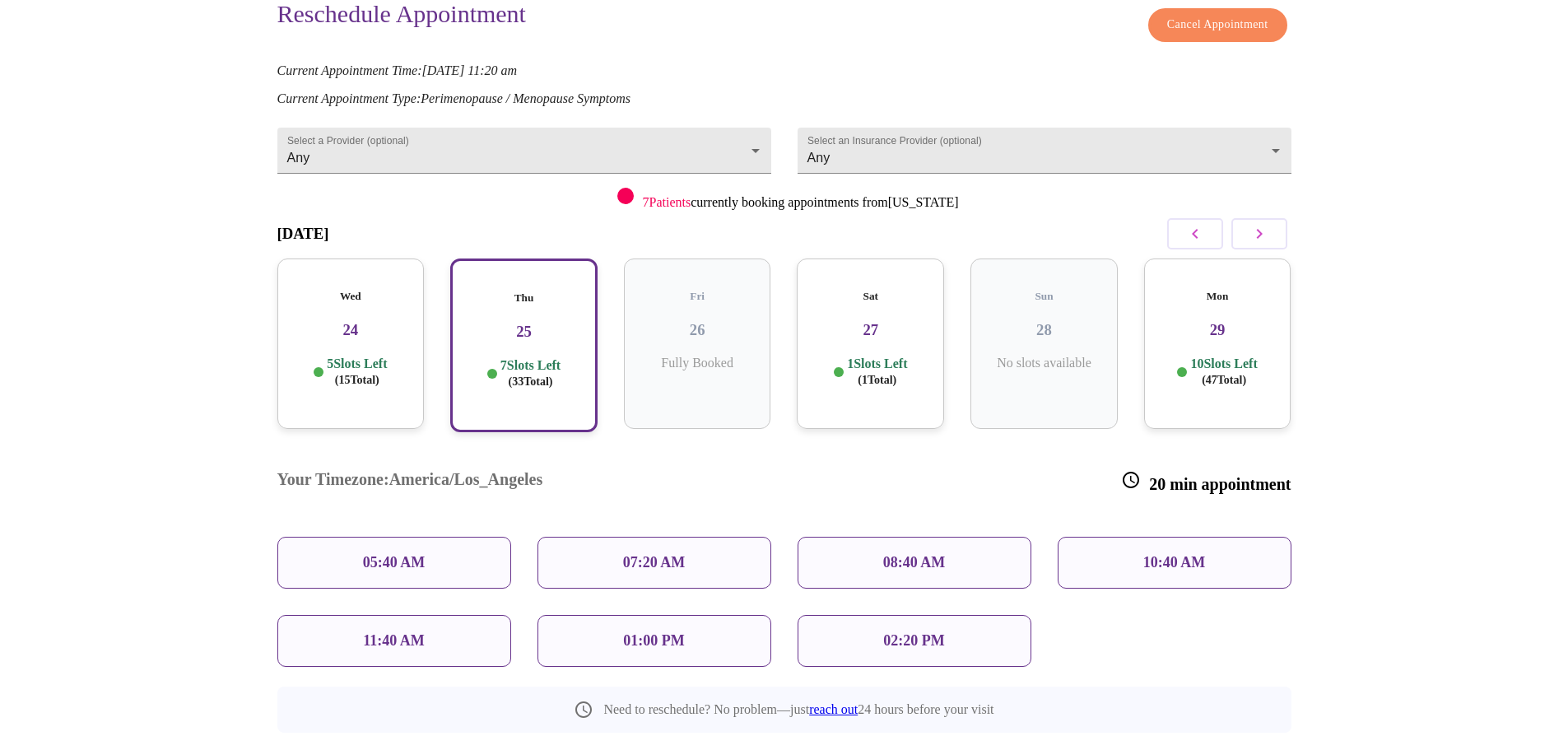
scroll to position [161, 0]
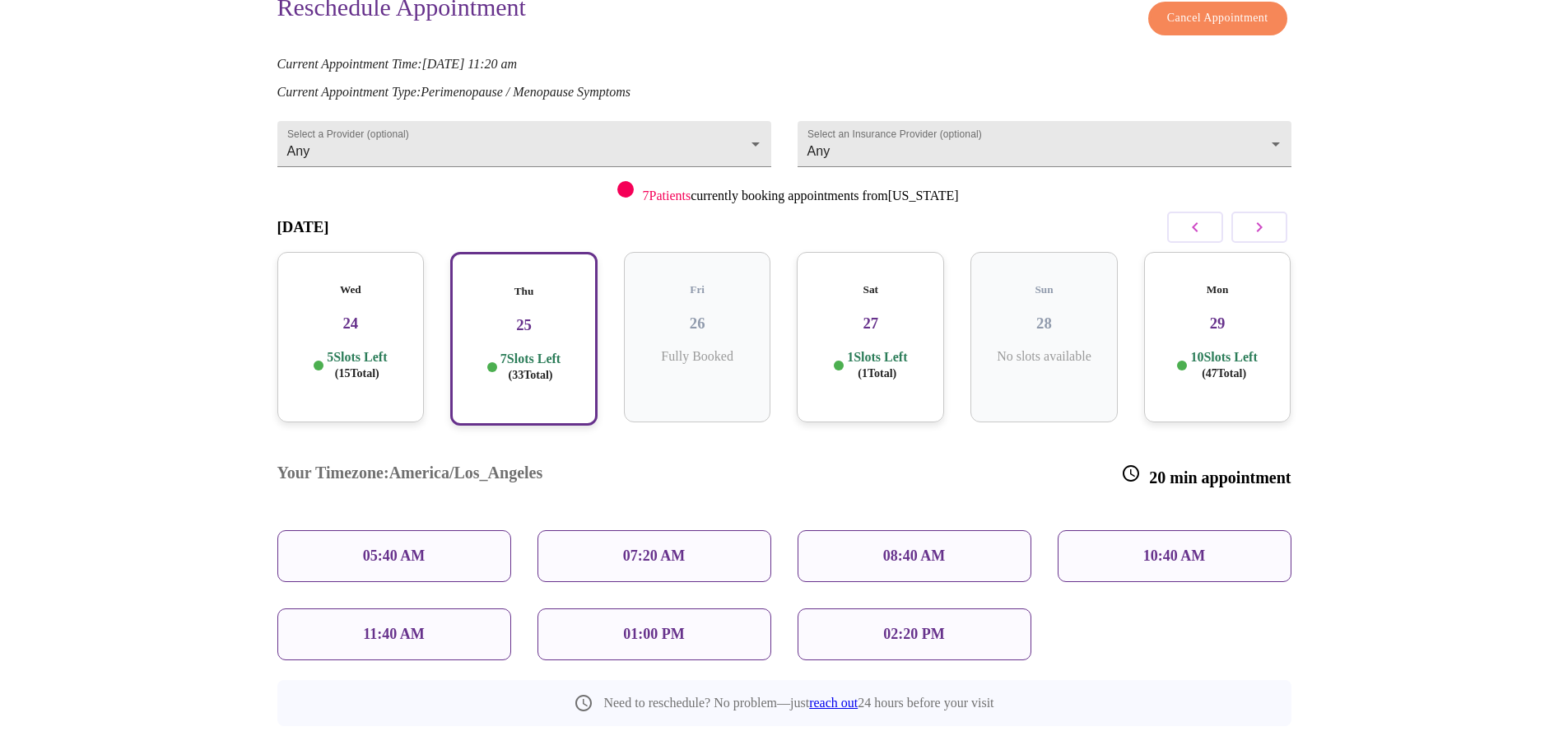
click at [867, 349] on p "1 Slots Left ( 1 Total)" at bounding box center [877, 364] width 60 height 32
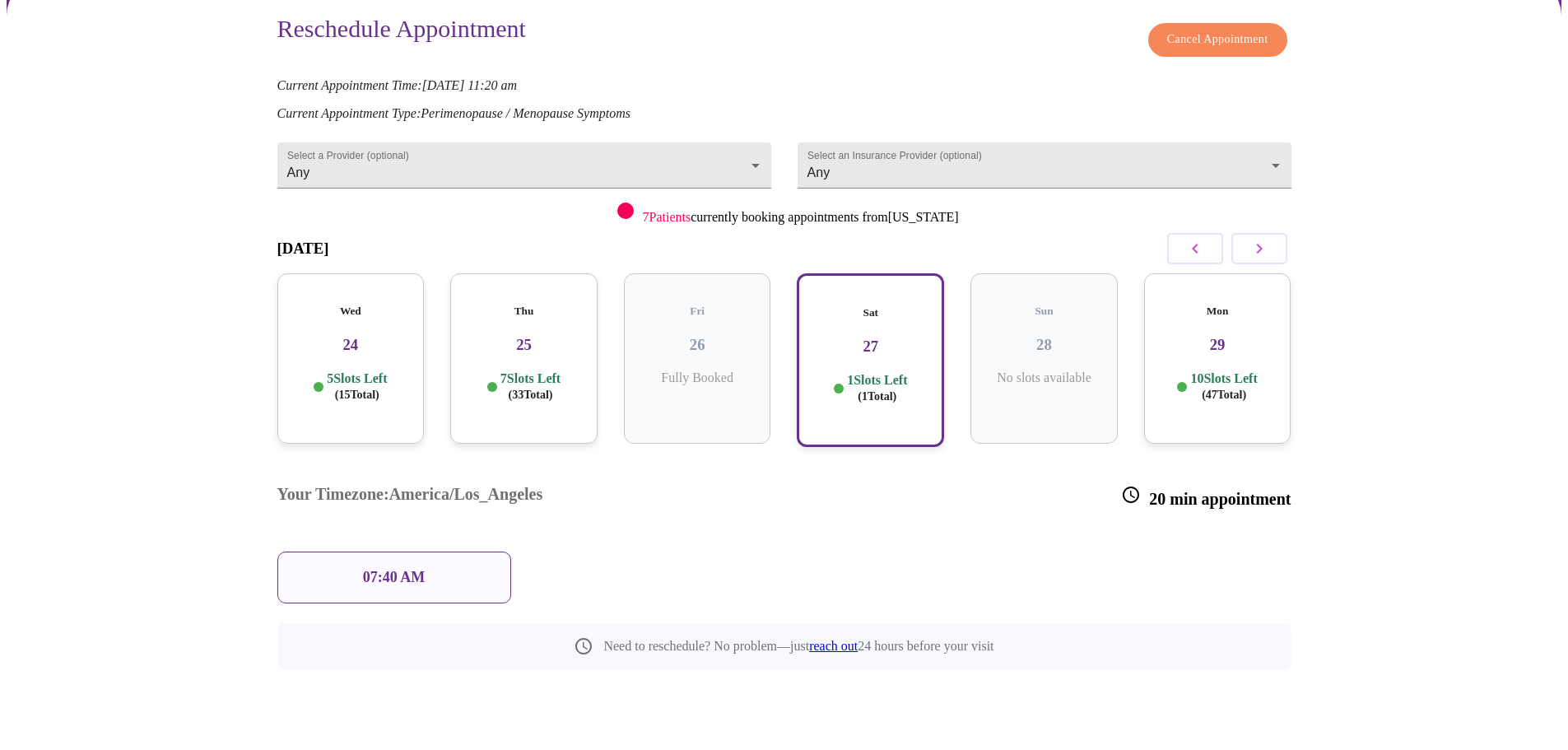
scroll to position [78, 0]
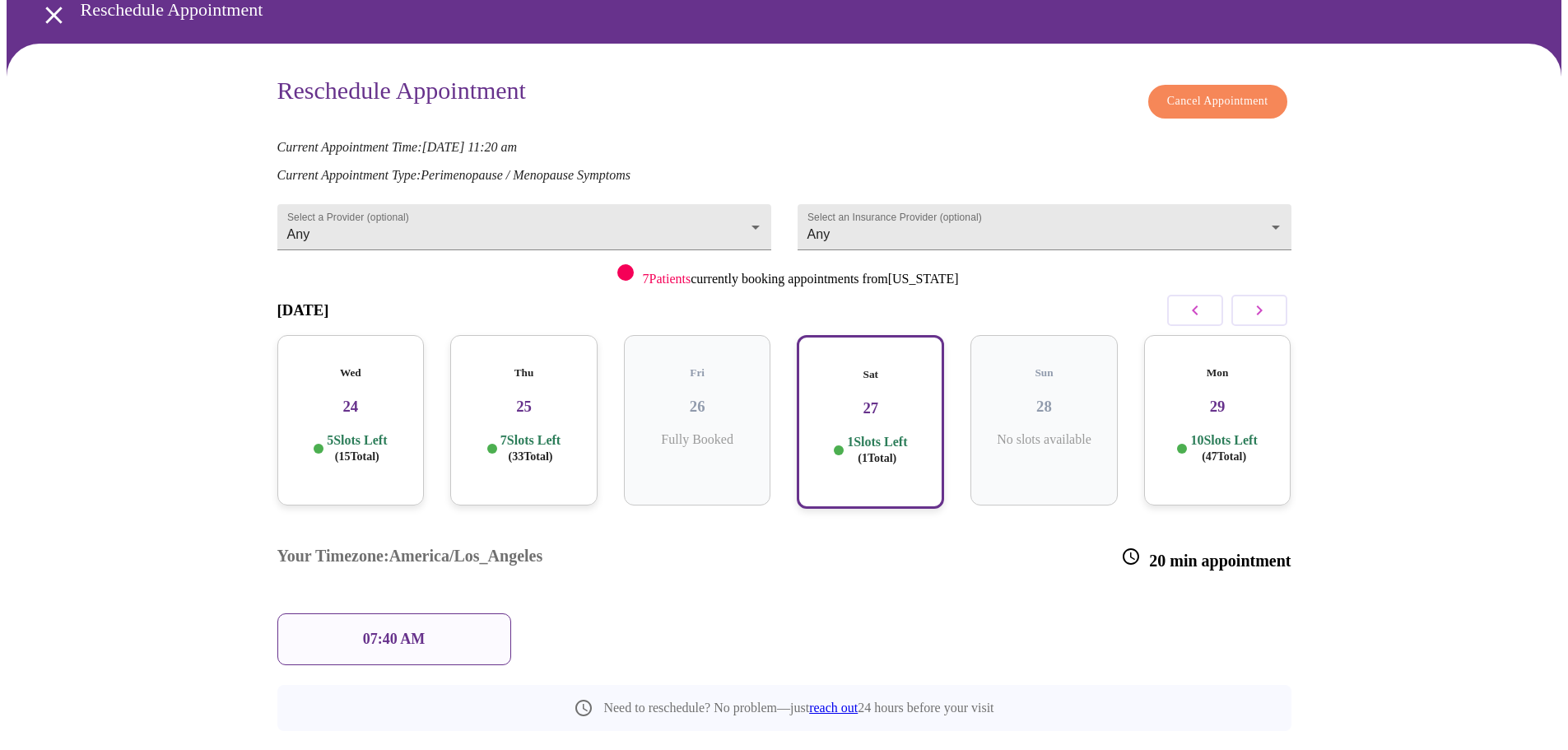
click at [1218, 366] on h5 "Mon" at bounding box center [1218, 373] width 121 height 13
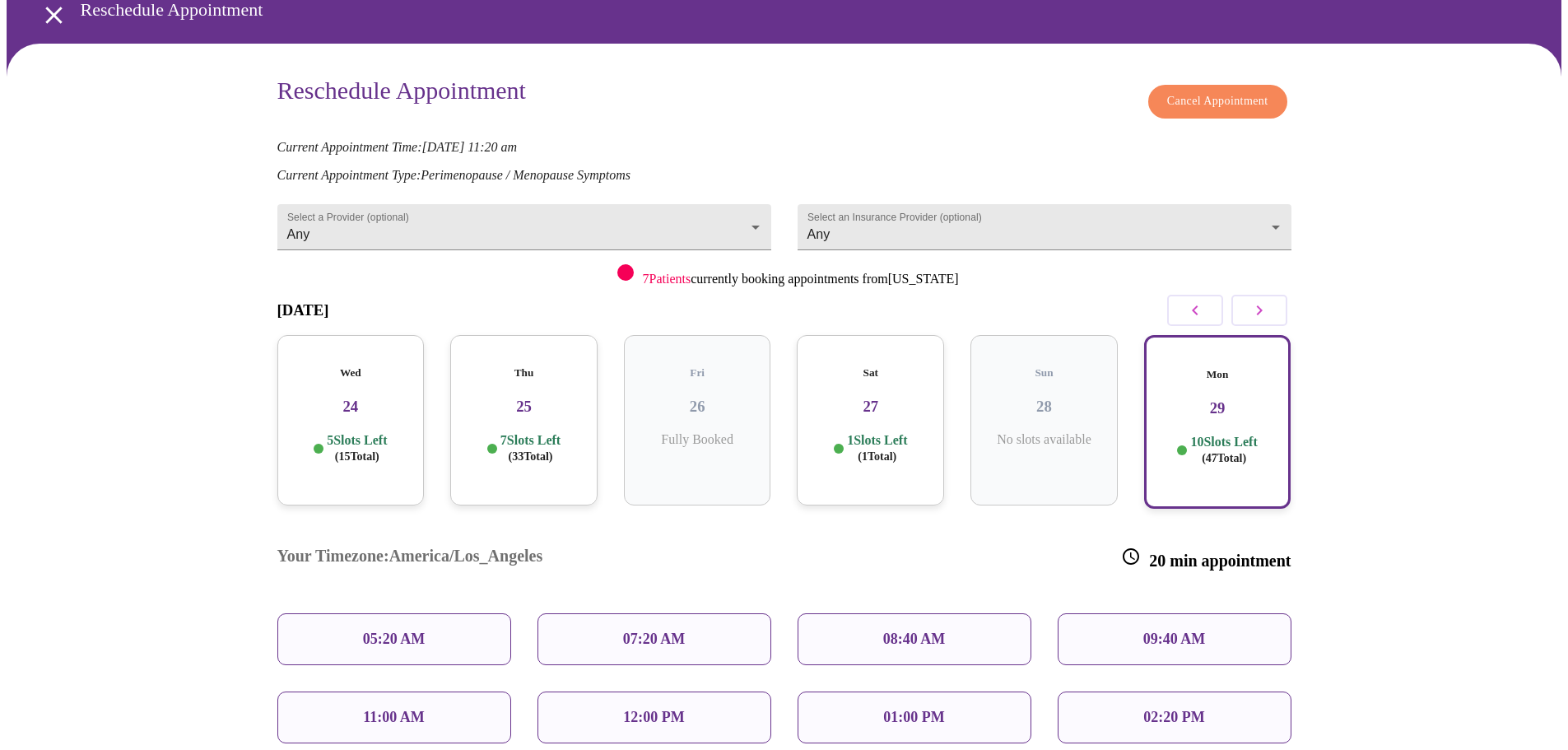
scroll to position [161, 0]
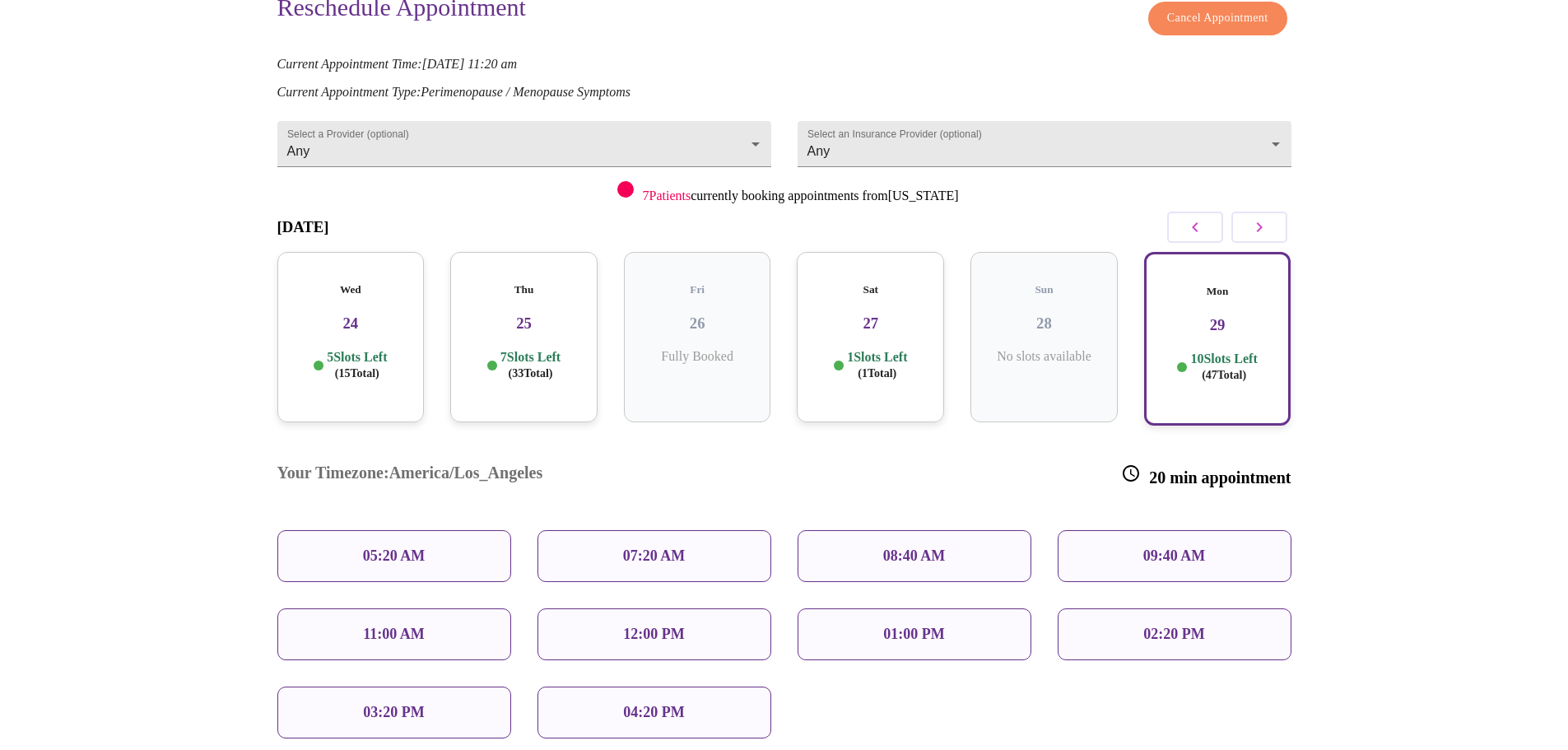
click at [1210, 608] on div "02:20 PM" at bounding box center [1175, 634] width 234 height 52
click at [1185, 626] on p "02:20 PM" at bounding box center [1173, 634] width 61 height 17
click at [1126, 608] on div "02:20 PM" at bounding box center [1175, 634] width 234 height 52
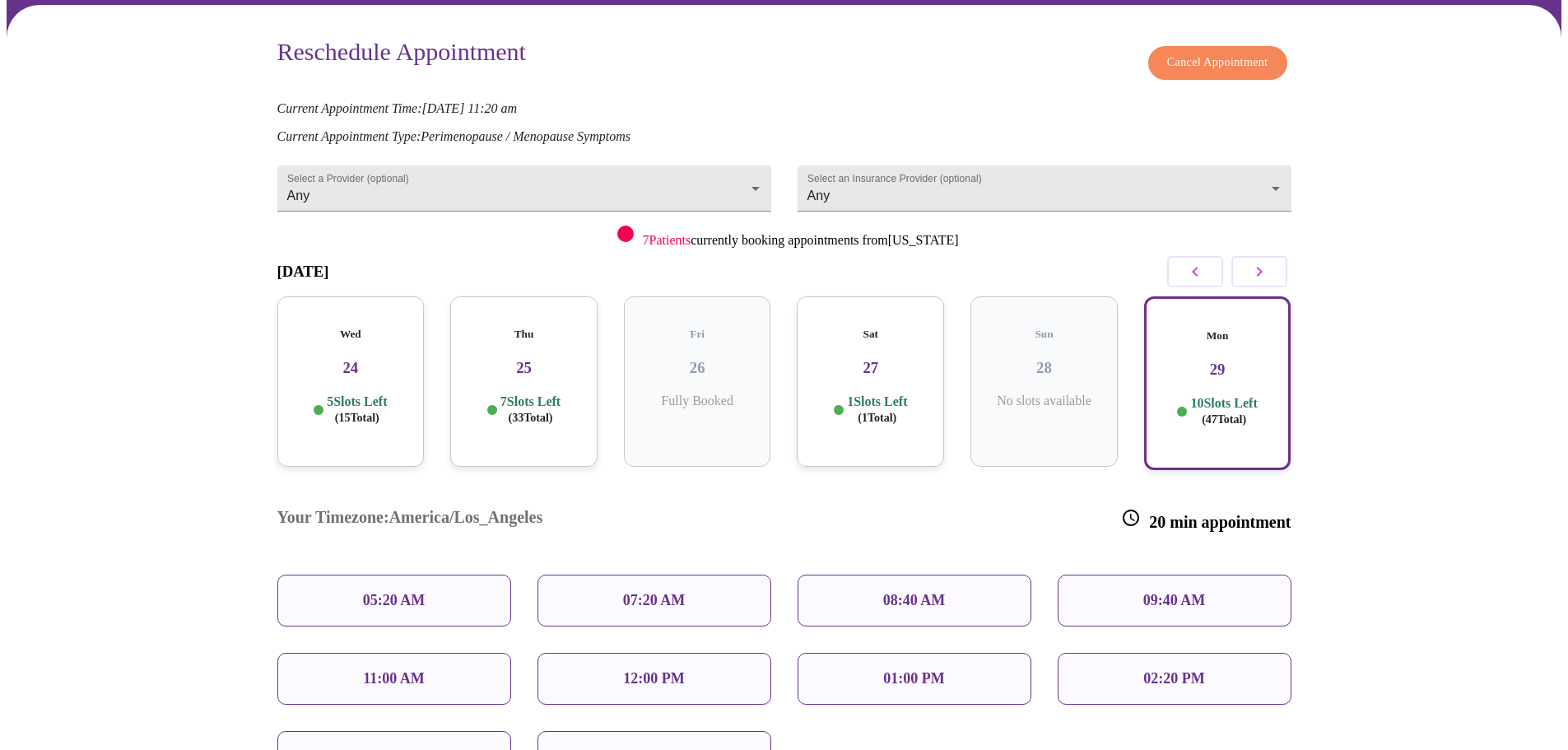
scroll to position [145, 0]
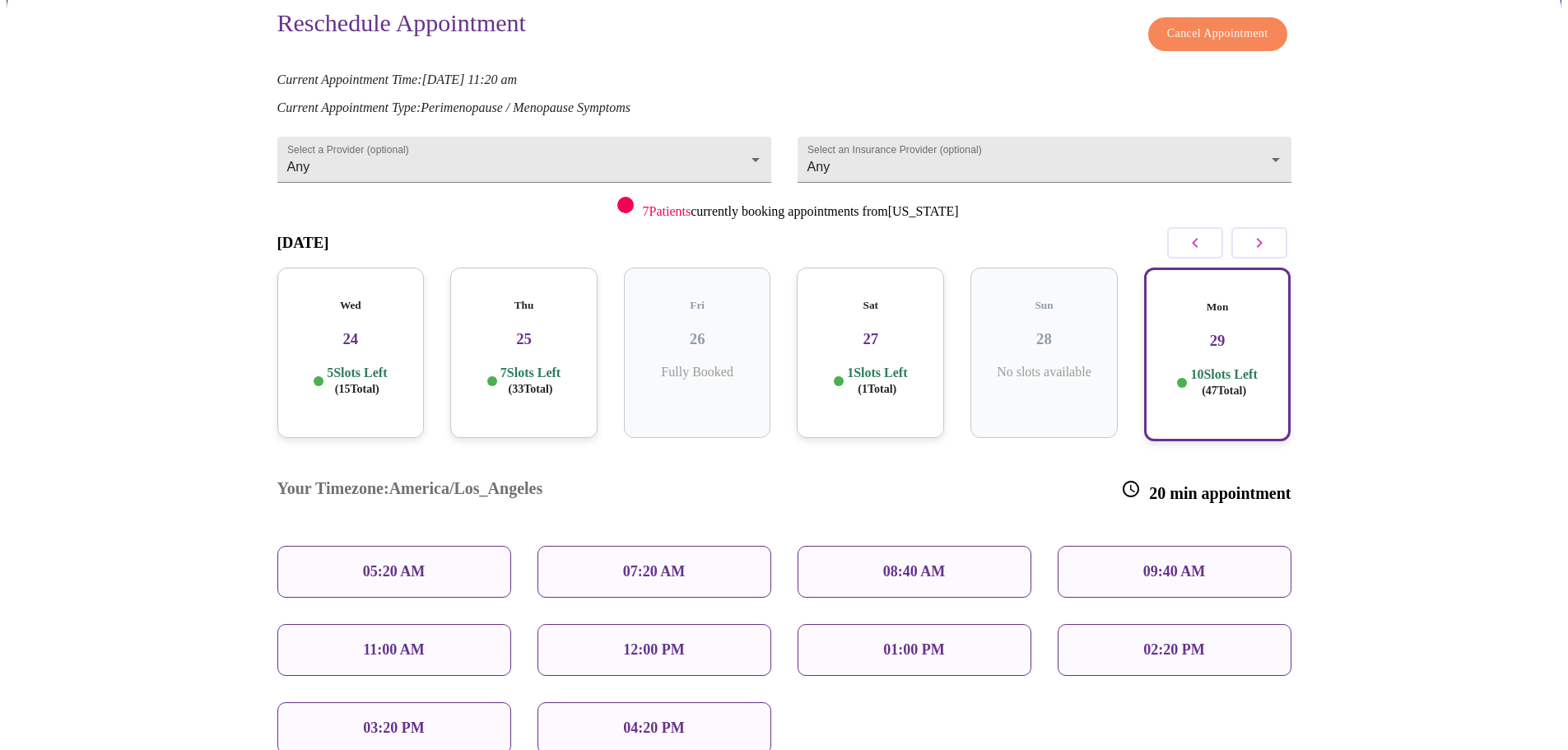
click at [1179, 624] on div "02:20 PM" at bounding box center [1175, 650] width 234 height 52
click at [1174, 641] on p "02:20 PM" at bounding box center [1173, 650] width 61 height 17
click at [1145, 641] on p "02:20 PM" at bounding box center [1173, 650] width 61 height 17
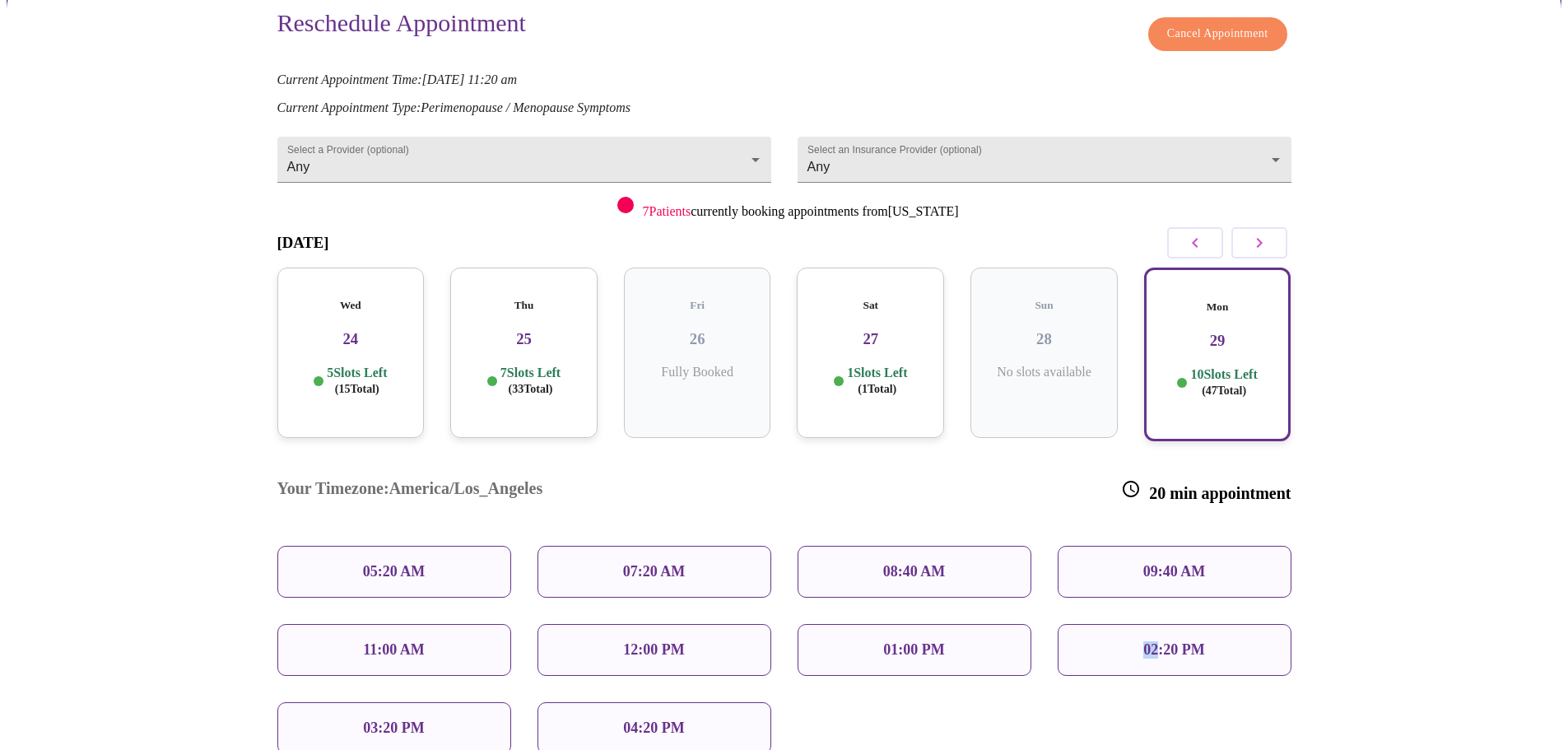
click at [1145, 641] on p "02:20 PM" at bounding box center [1173, 650] width 61 height 17
click at [1388, 578] on div "Reschedule Appointment Cancel Appointment Current Appointment Time: Sep 26, 202…" at bounding box center [784, 468] width 1555 height 984
click at [1237, 624] on div "02:20 PM" at bounding box center [1175, 650] width 234 height 52
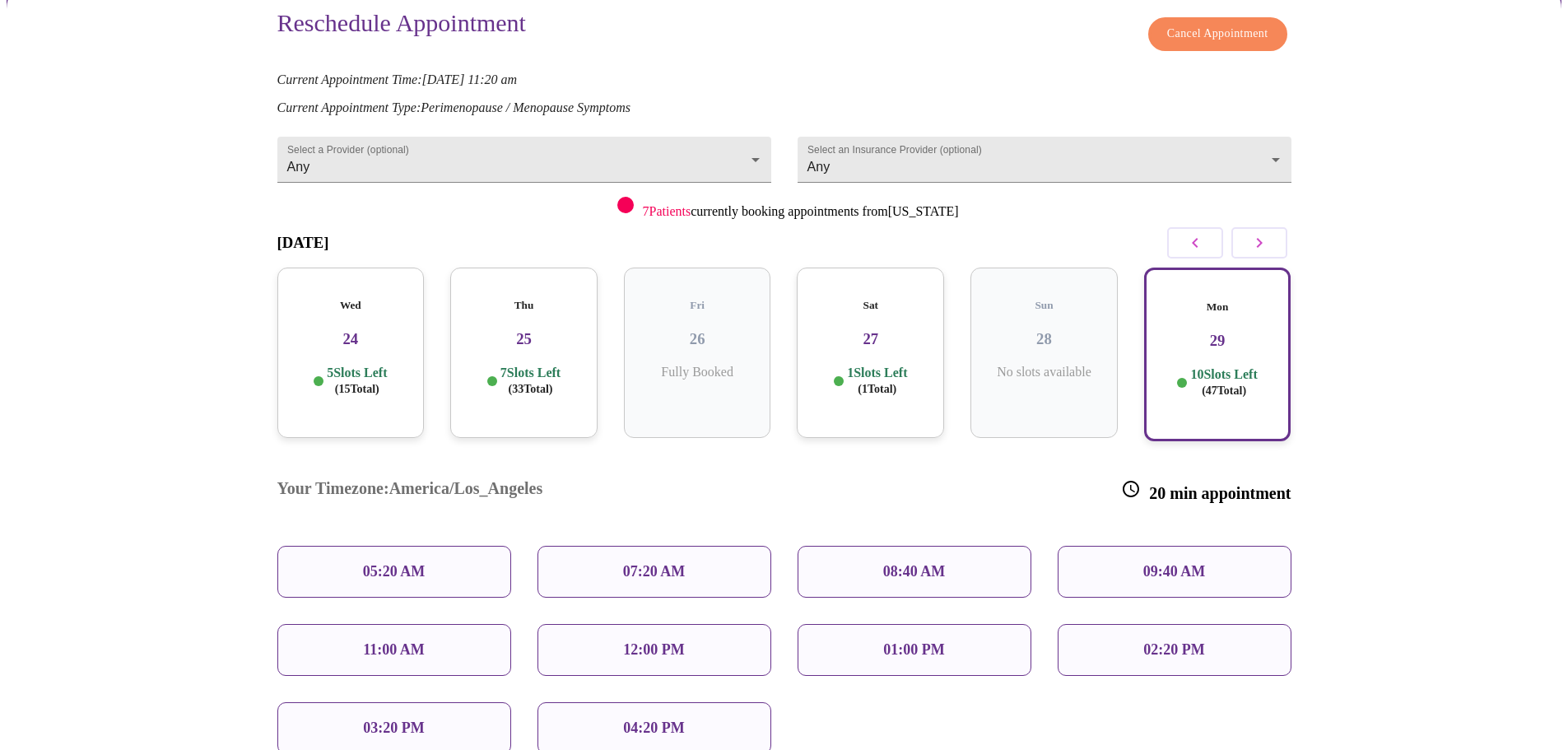
click at [1237, 624] on div "02:20 PM" at bounding box center [1175, 650] width 234 height 52
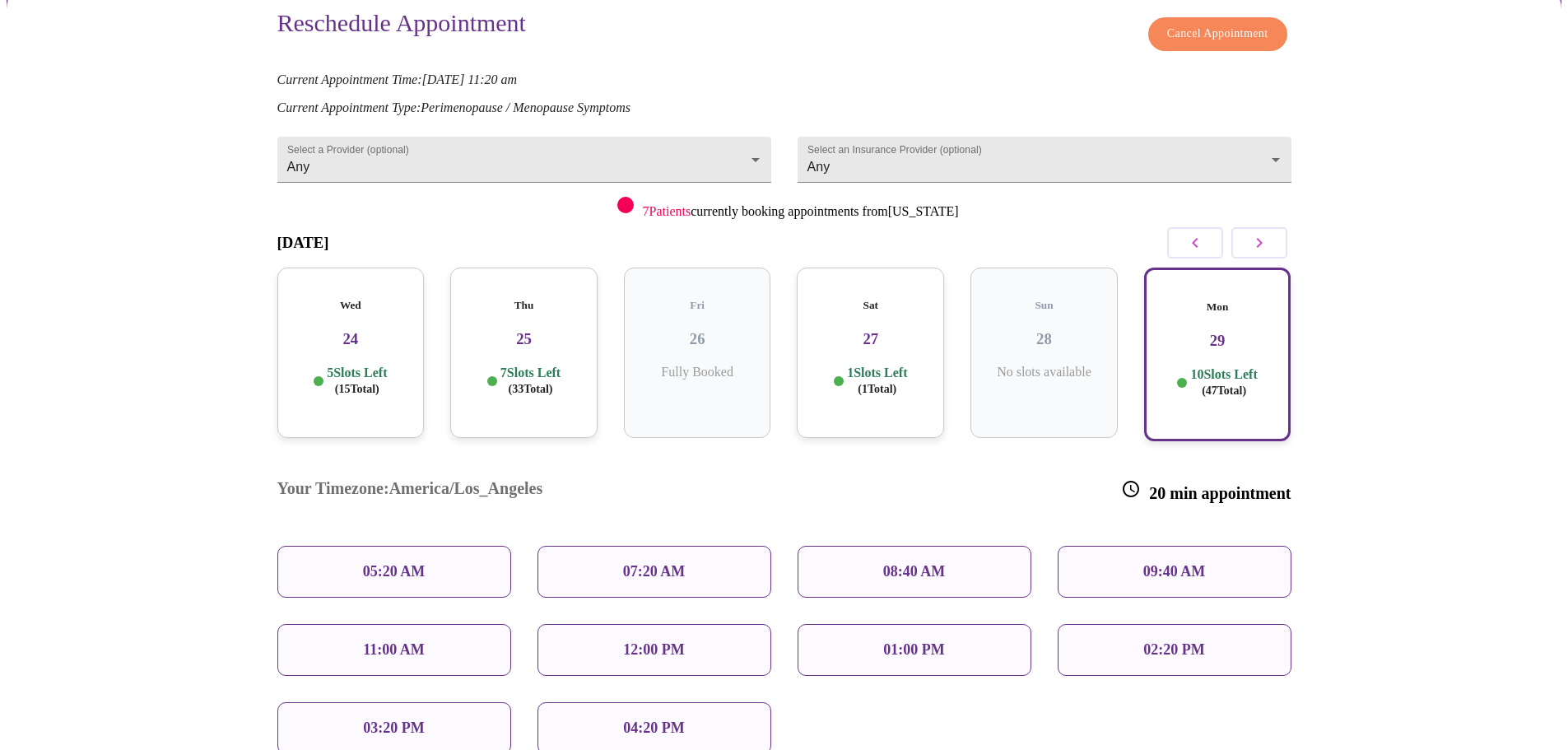
click at [1237, 624] on div "02:20 PM" at bounding box center [1175, 650] width 234 height 52
click at [1499, 519] on div "Reschedule Appointment Cancel Appointment Current Appointment Time: Sep 26, 202…" at bounding box center [784, 468] width 1555 height 984
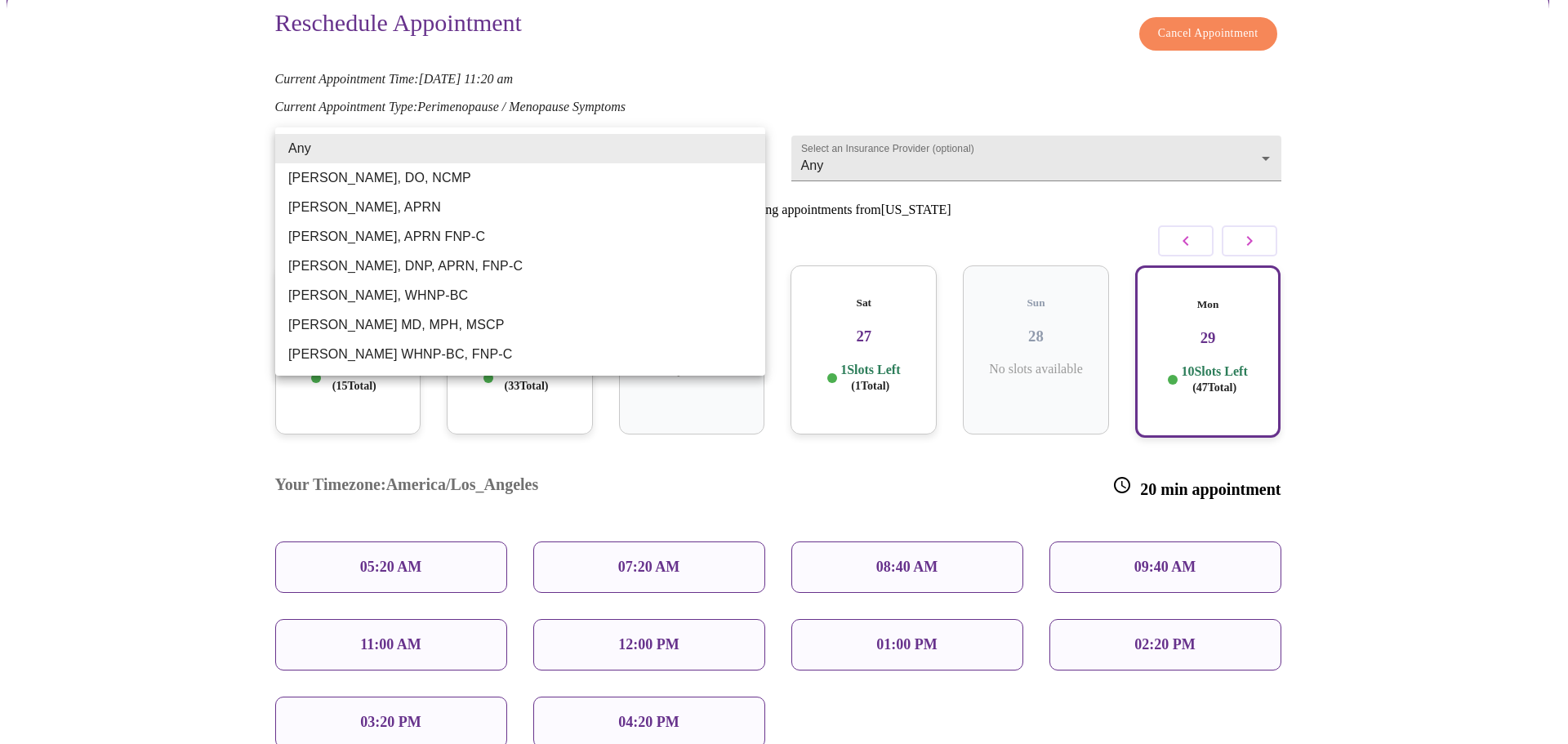
click at [528, 150] on body "MyMenopauseRx Appointments Messaging Labs Uploads Medications Community Refer a…" at bounding box center [784, 408] width 1555 height 1089
click at [495, 263] on li "[PERSON_NAME], DNP, APRN, FNP-C" at bounding box center [520, 266] width 490 height 29
type input "[PERSON_NAME], DNP, APRN, FNP-C"
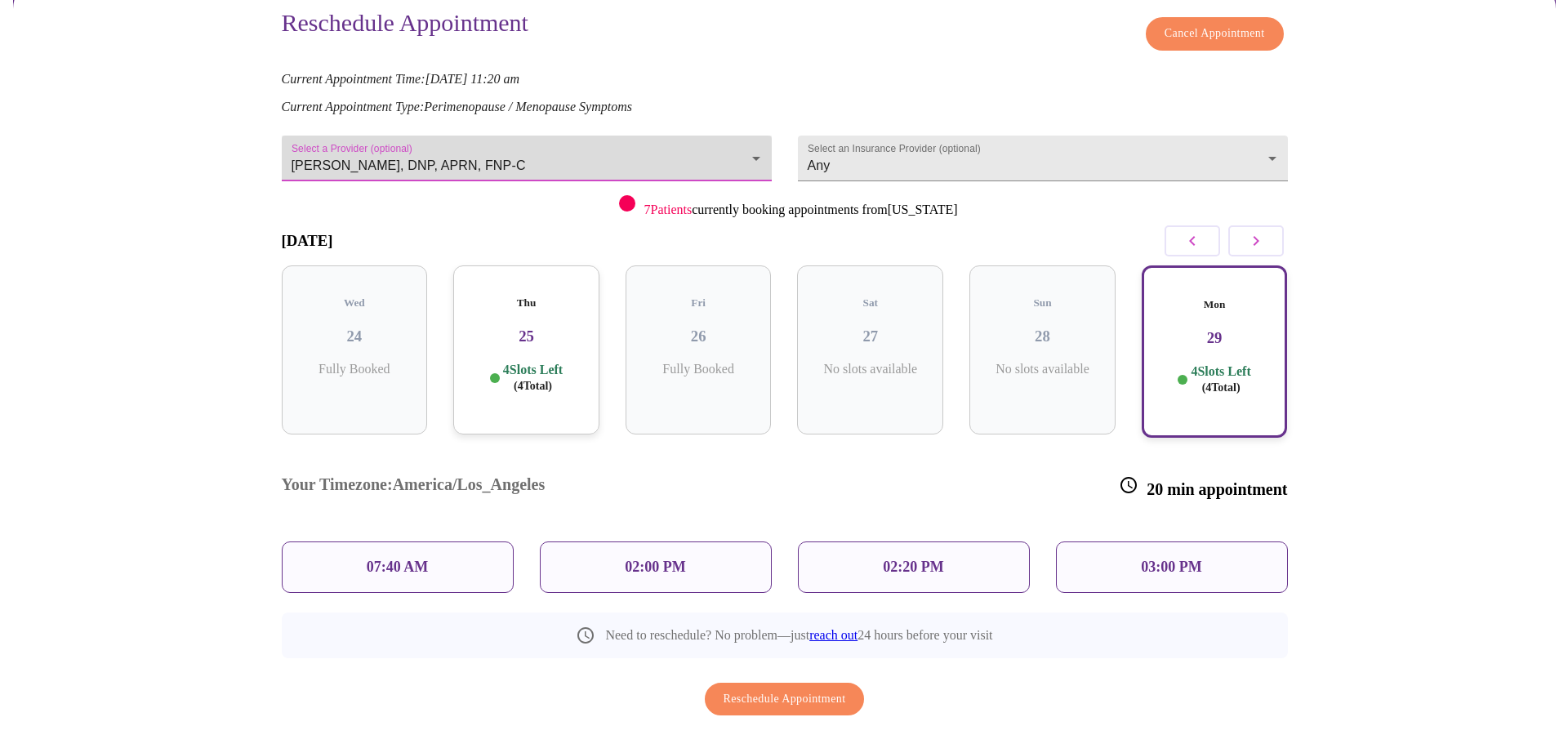
scroll to position [142, 0]
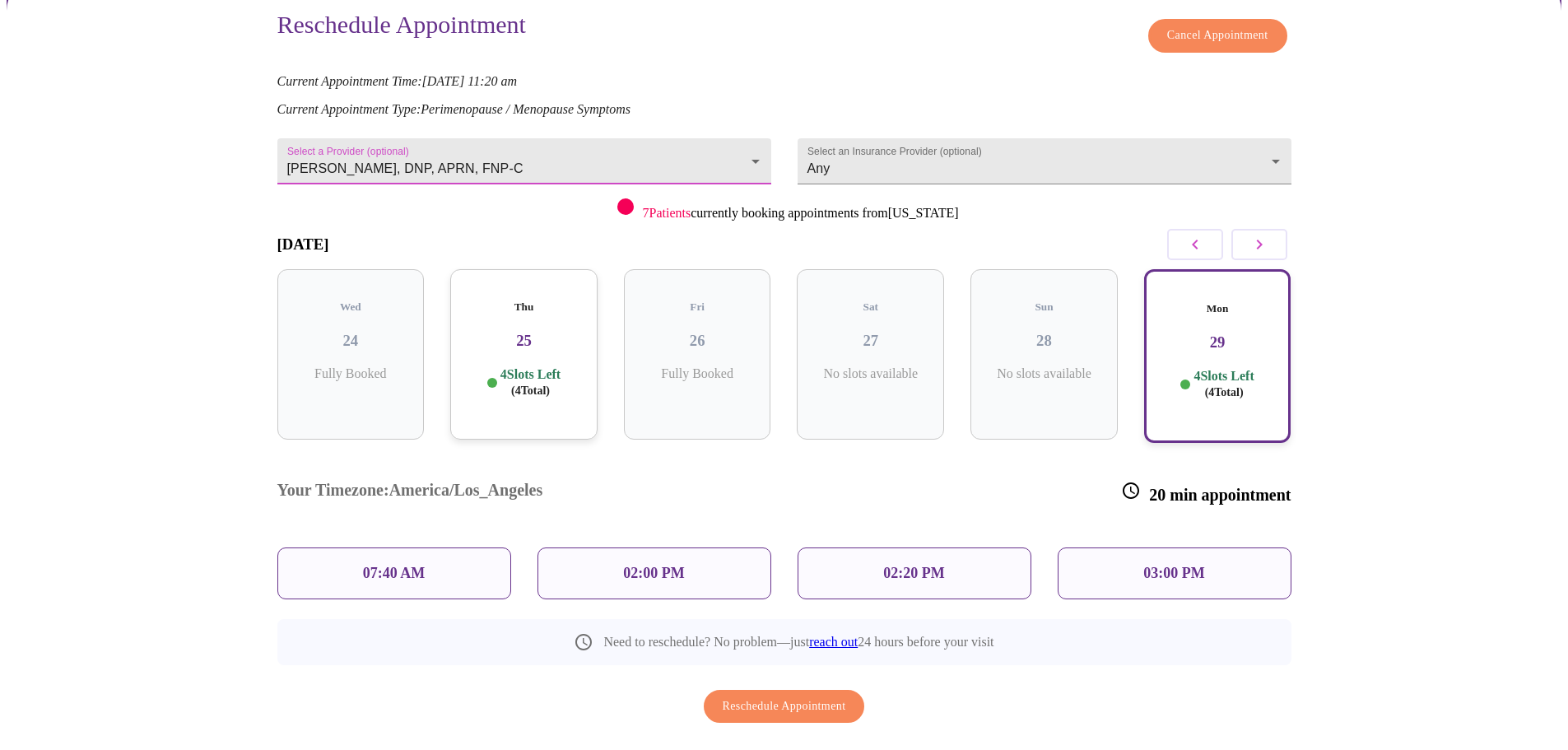
click at [1193, 565] on p "03:00 PM" at bounding box center [1173, 573] width 61 height 17
click at [1106, 547] on div "03:00 PM" at bounding box center [1175, 573] width 234 height 52
click at [840, 547] on div "02:20 PM" at bounding box center [915, 573] width 234 height 52
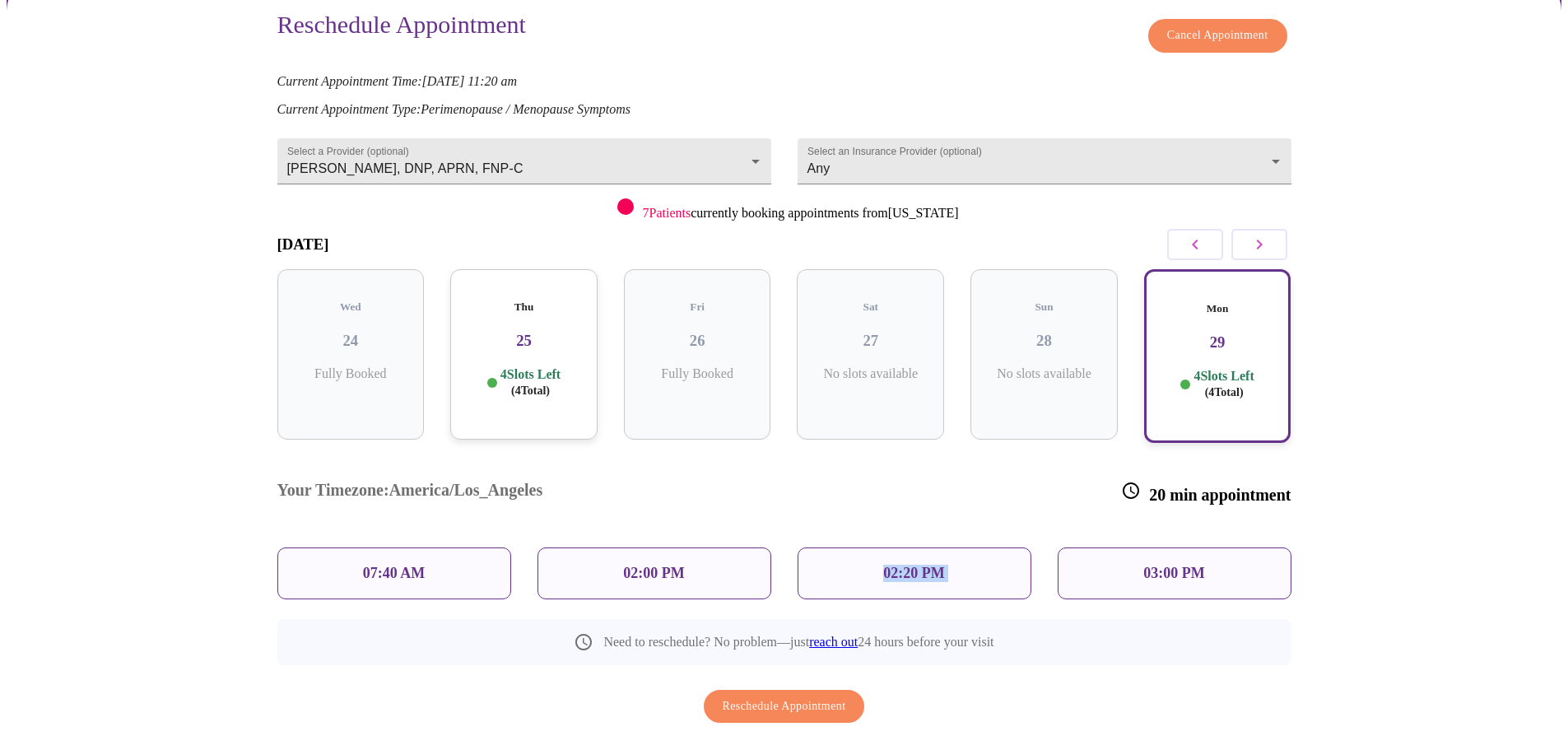
click at [840, 547] on div "02:20 PM" at bounding box center [915, 573] width 234 height 52
click at [791, 696] on span "Reschedule Appointment" at bounding box center [784, 706] width 123 height 21
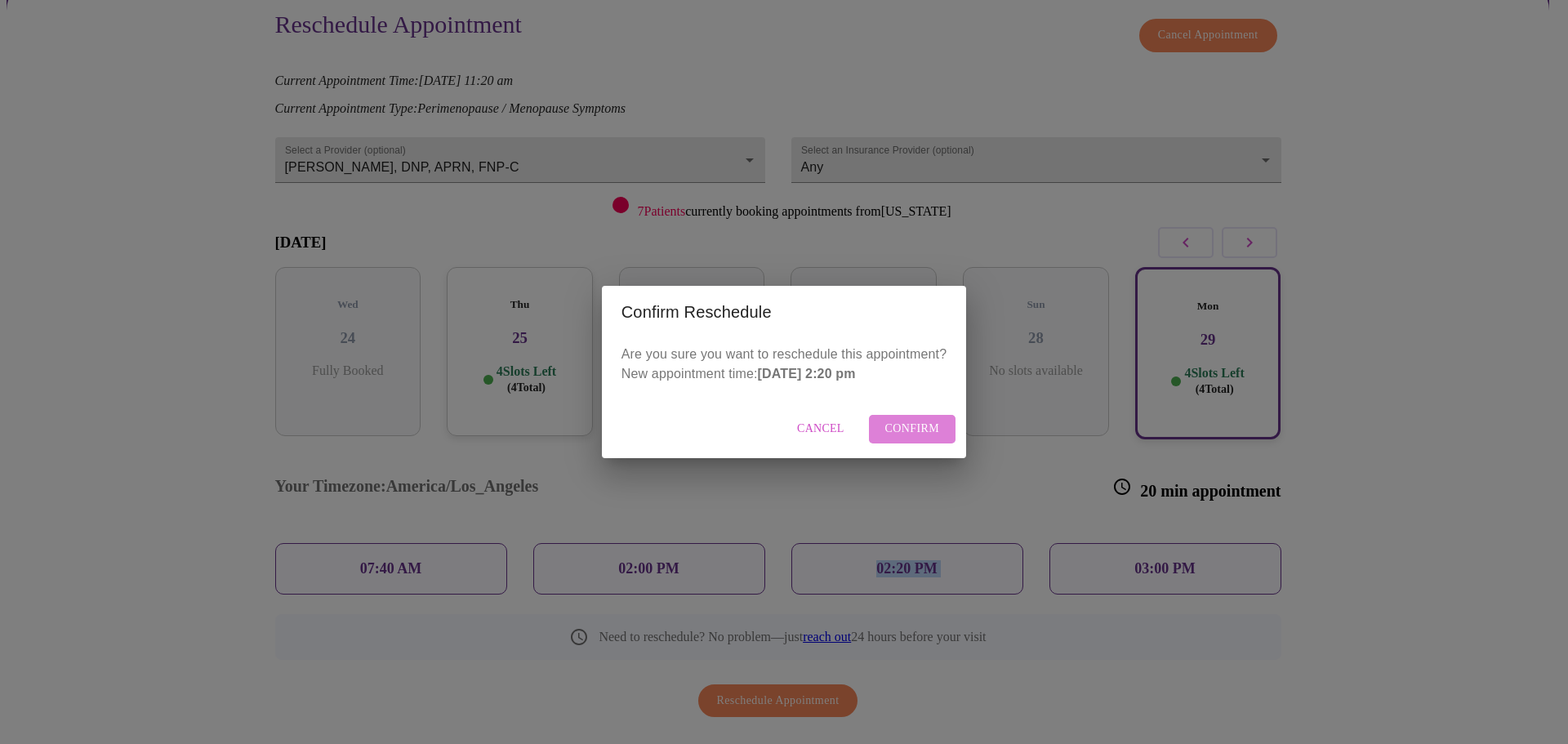
click at [920, 420] on span "Confirm" at bounding box center [913, 429] width 54 height 21
